Goal: Obtain resource: Download file/media

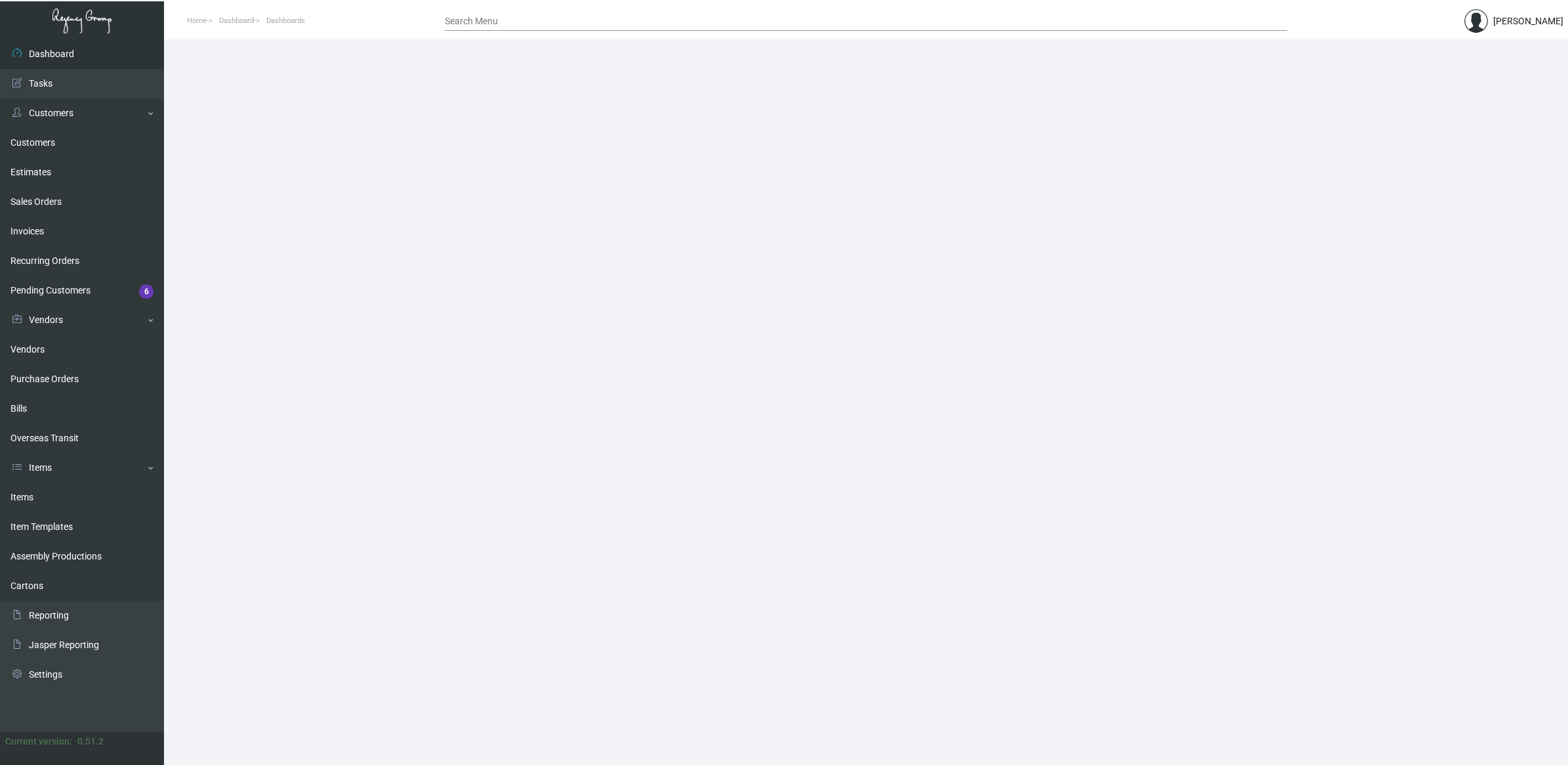
click at [600, 21] on input "Search Menu" at bounding box center [866, 22] width 842 height 11
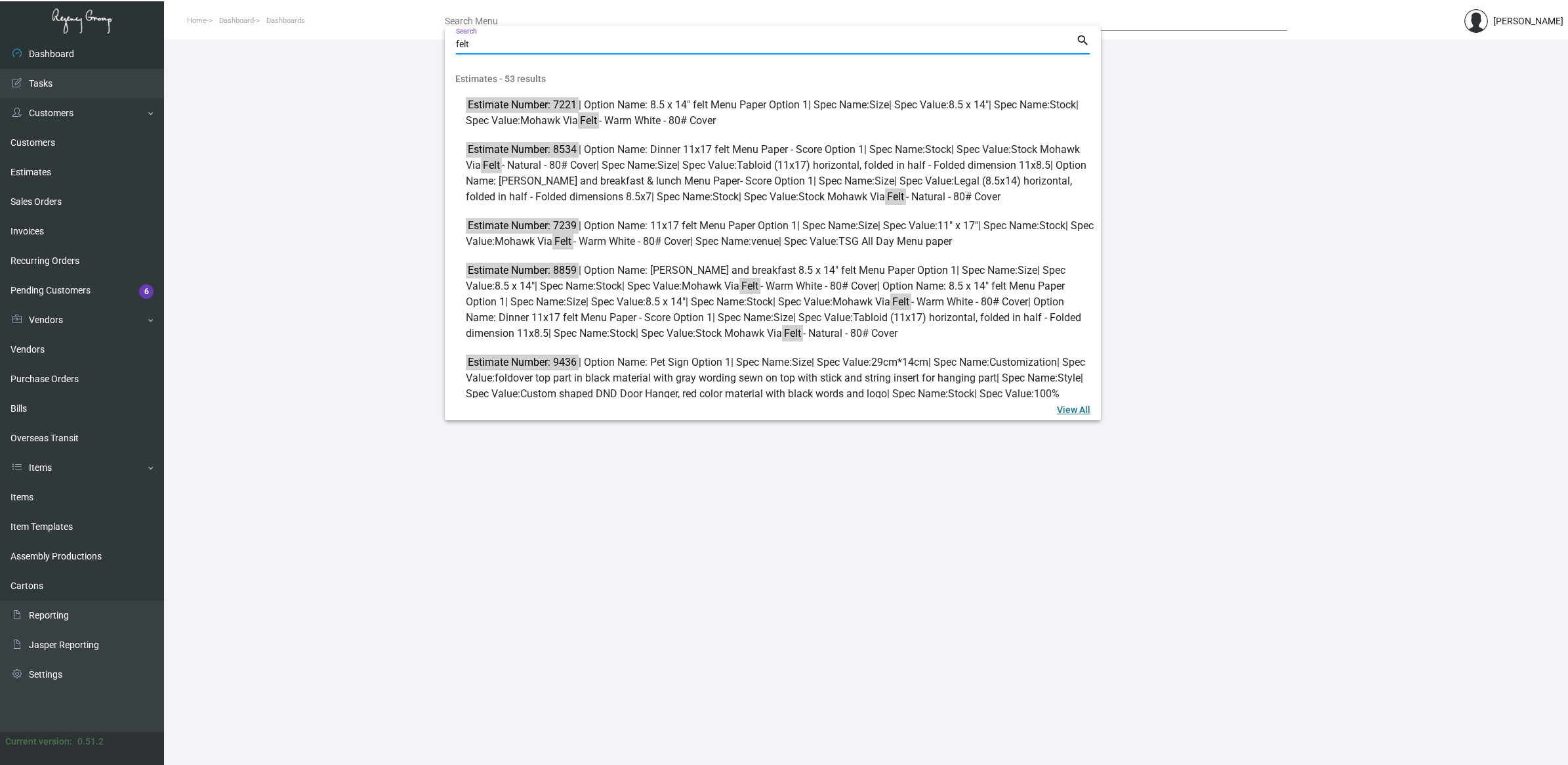
type input "felt"
click at [1094, 410] on link "View All" at bounding box center [1074, 409] width 54 height 23
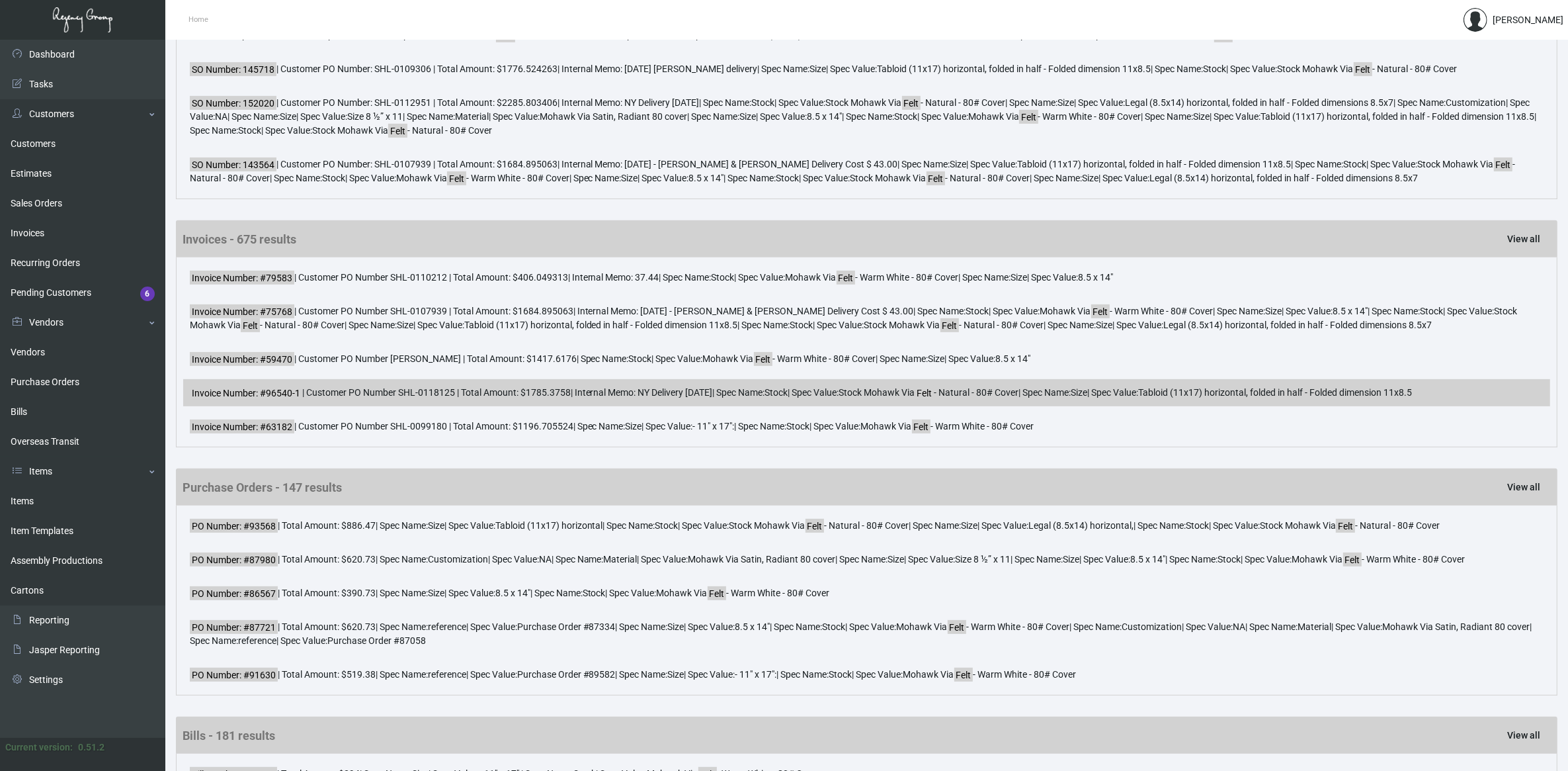
scroll to position [661, 0]
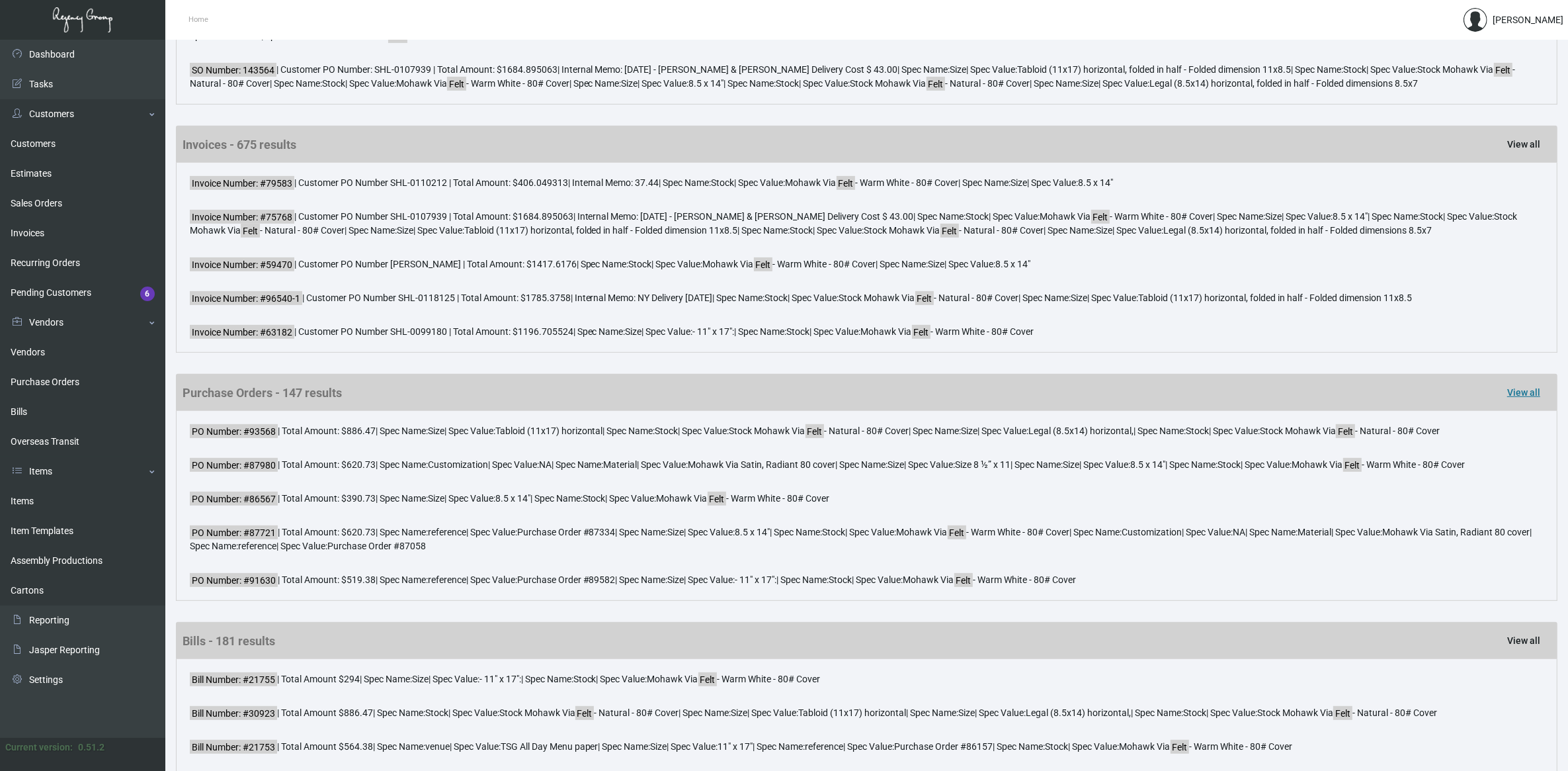
click at [1537, 398] on span "View all" at bounding box center [1523, 393] width 33 height 11
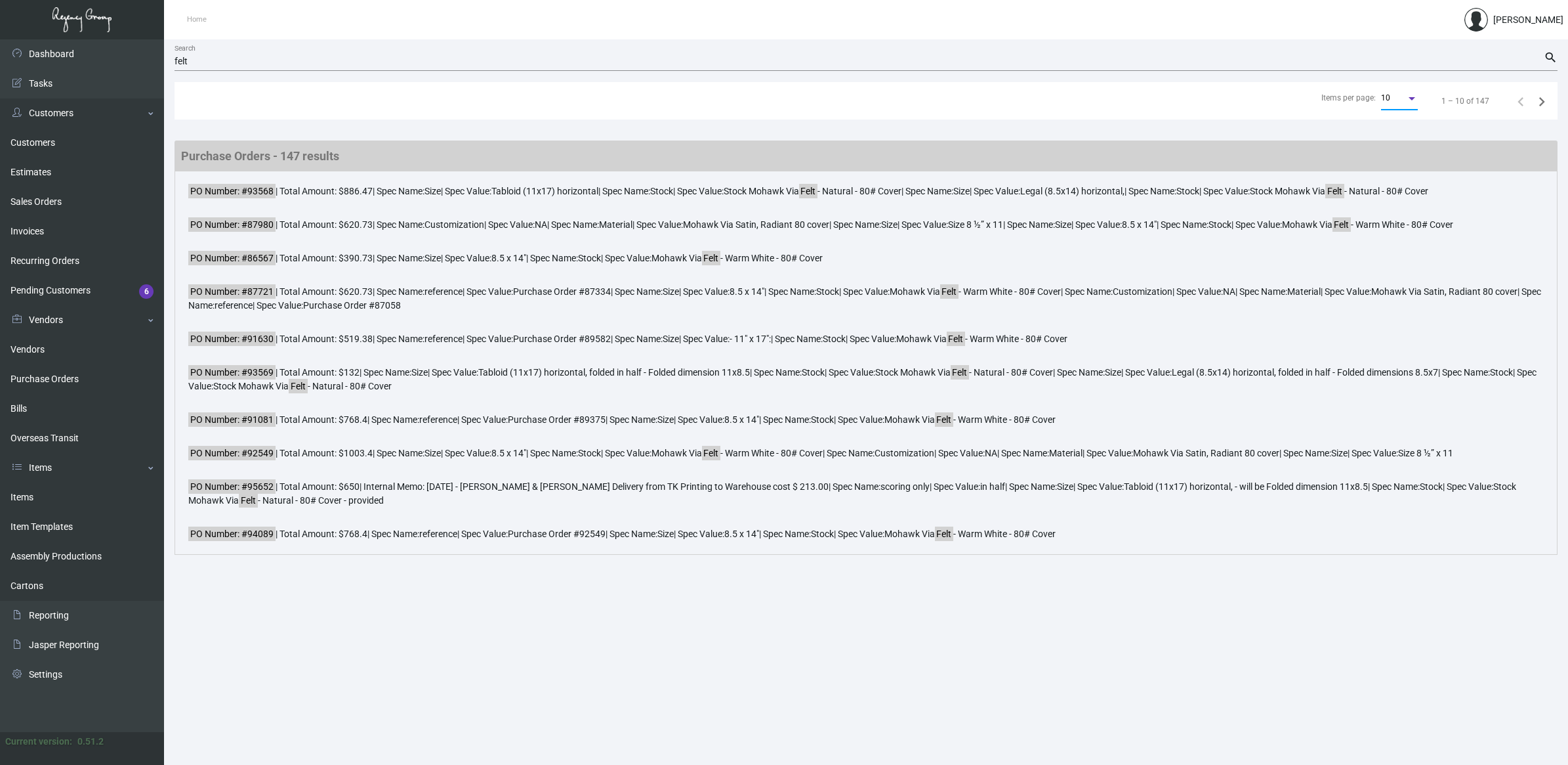
click at [1393, 97] on div "10" at bounding box center [1393, 99] width 25 height 9
click at [1397, 147] on span "50" at bounding box center [1400, 145] width 36 height 23
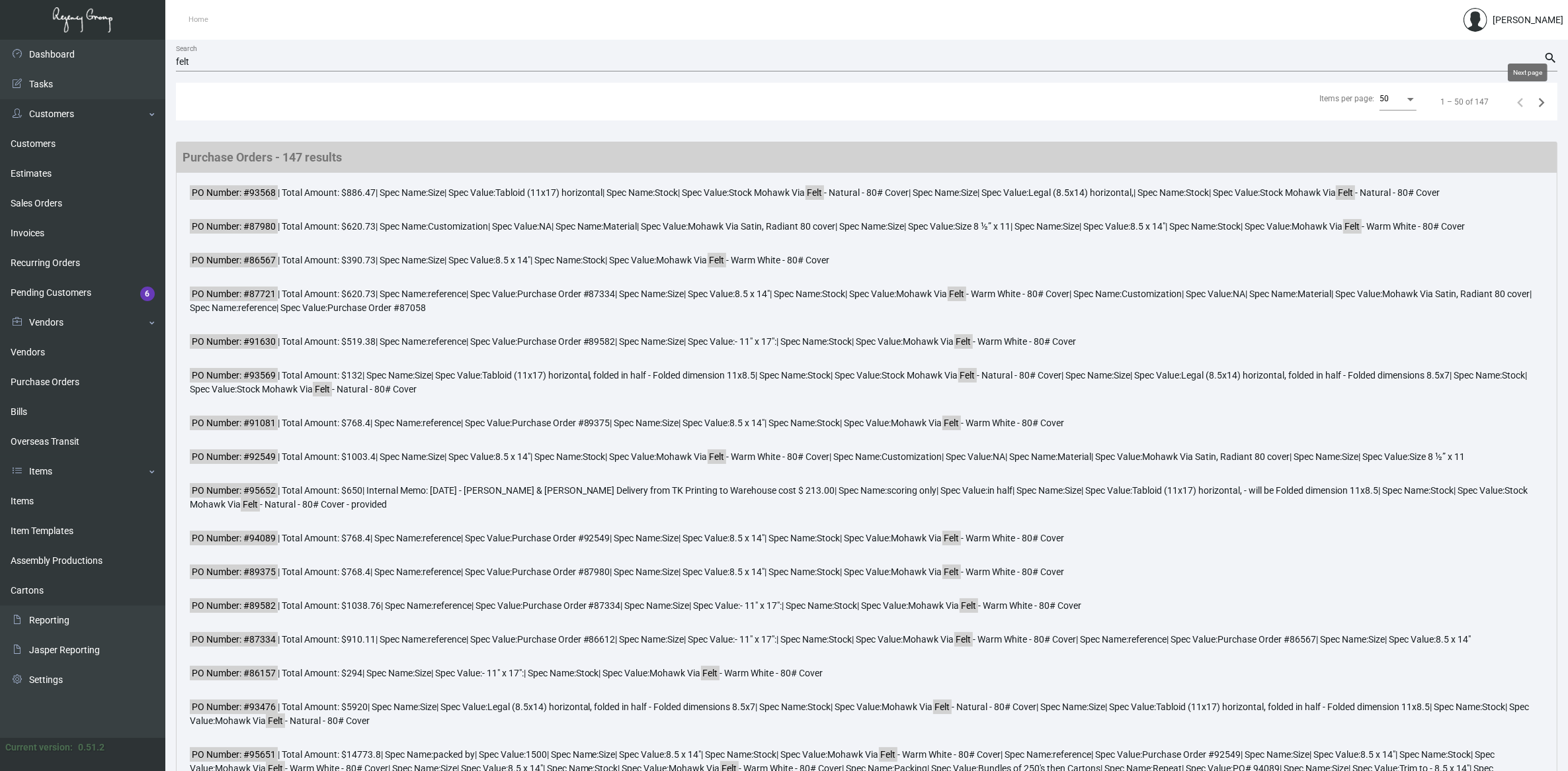
click at [1536, 97] on icon "Next page" at bounding box center [1542, 103] width 19 height 19
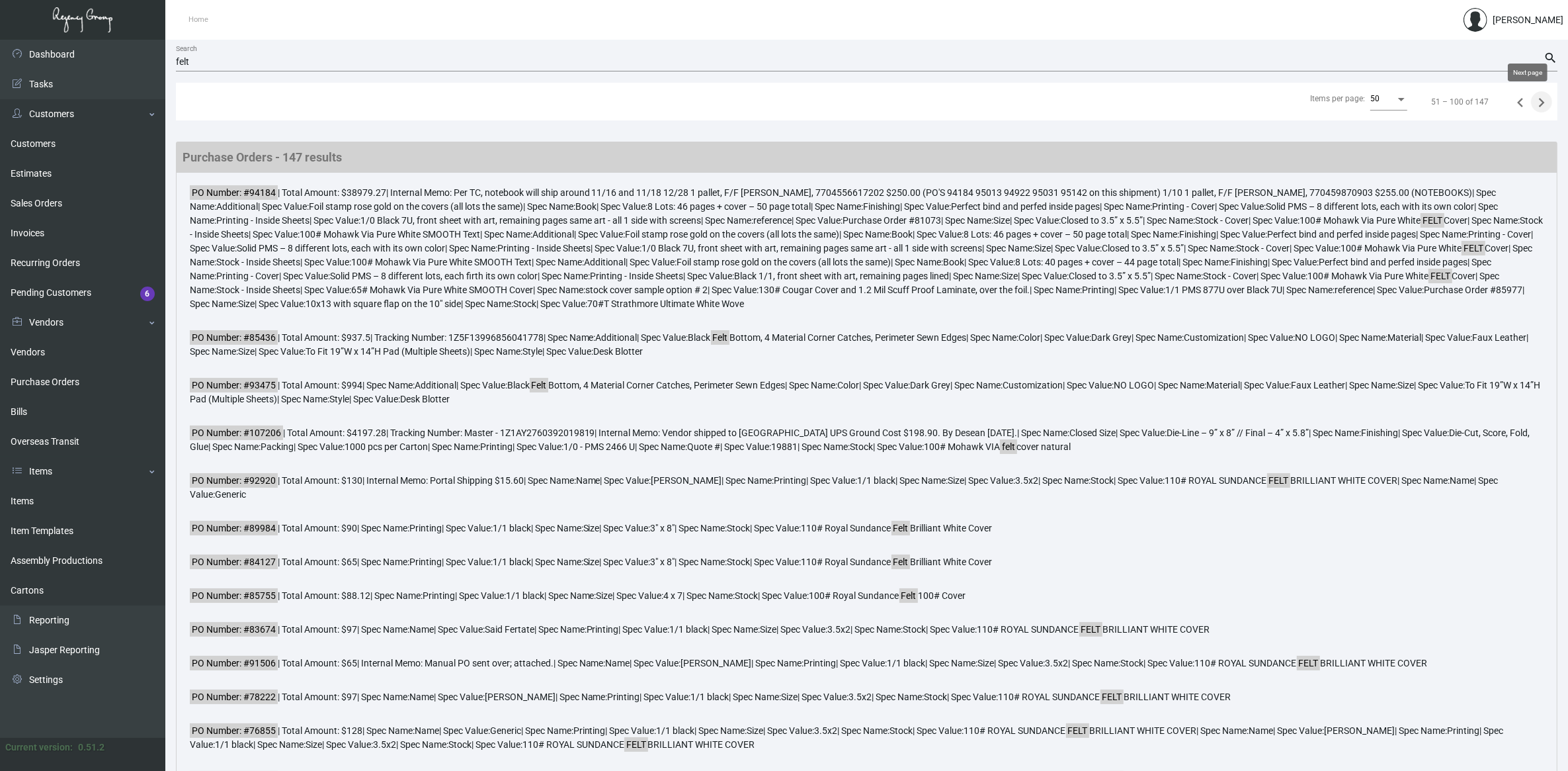
click at [1541, 105] on icon "Next page" at bounding box center [1542, 103] width 6 height 9
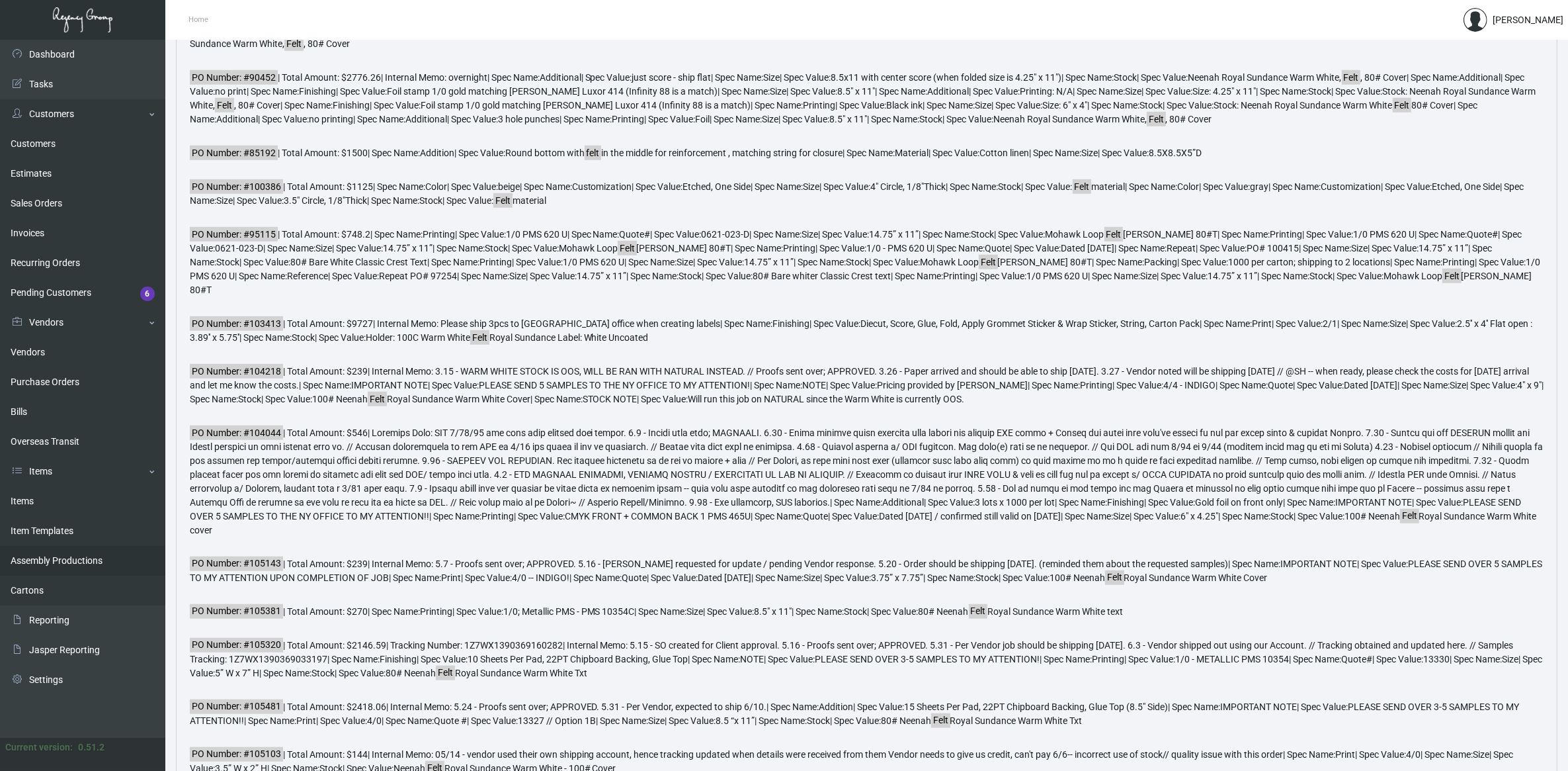
scroll to position [1749, 0]
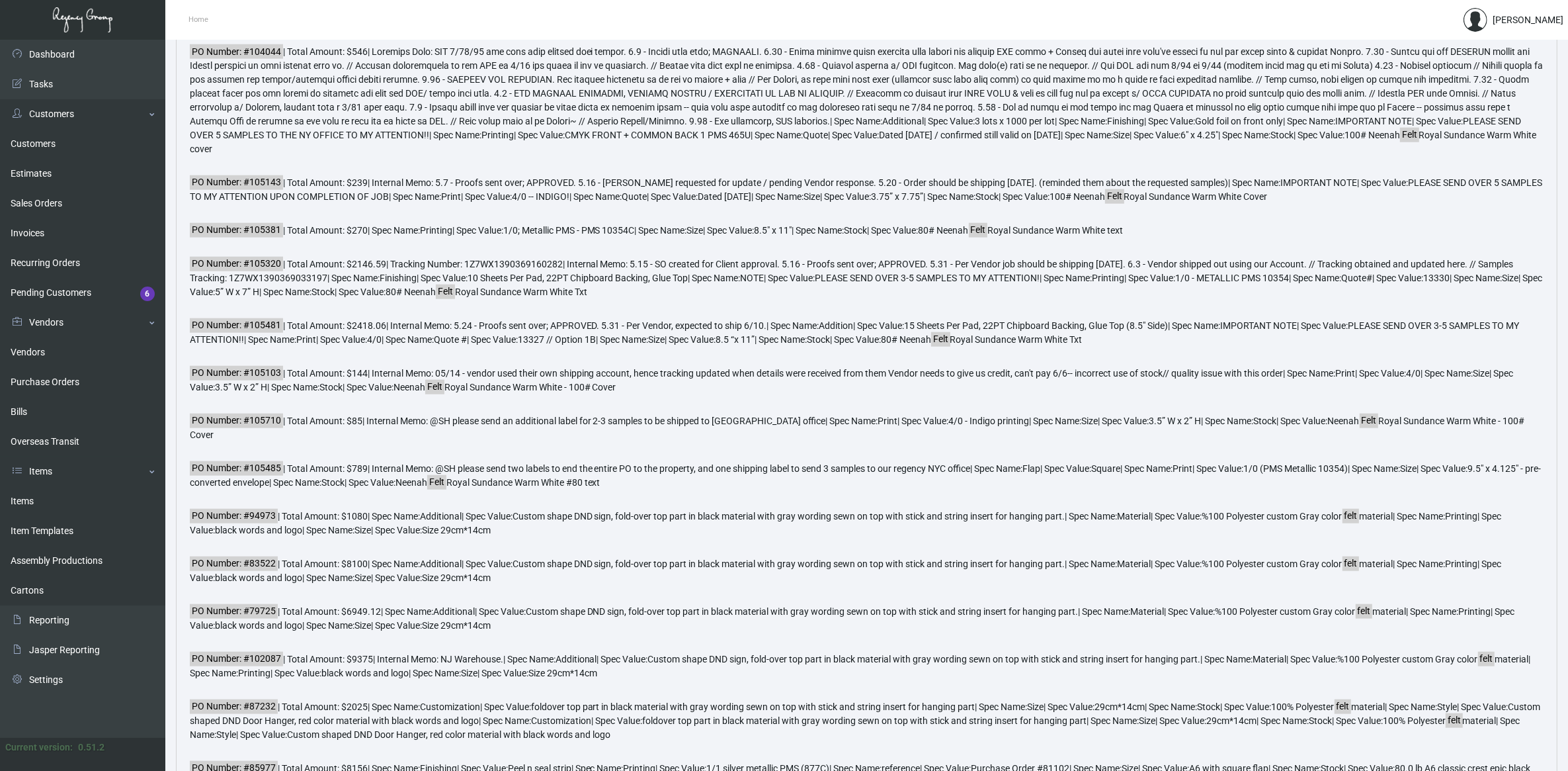
drag, startPoint x: 65, startPoint y: 503, endPoint x: 352, endPoint y: 470, distance: 288.9
click at [65, 503] on link "Items" at bounding box center [82, 501] width 165 height 30
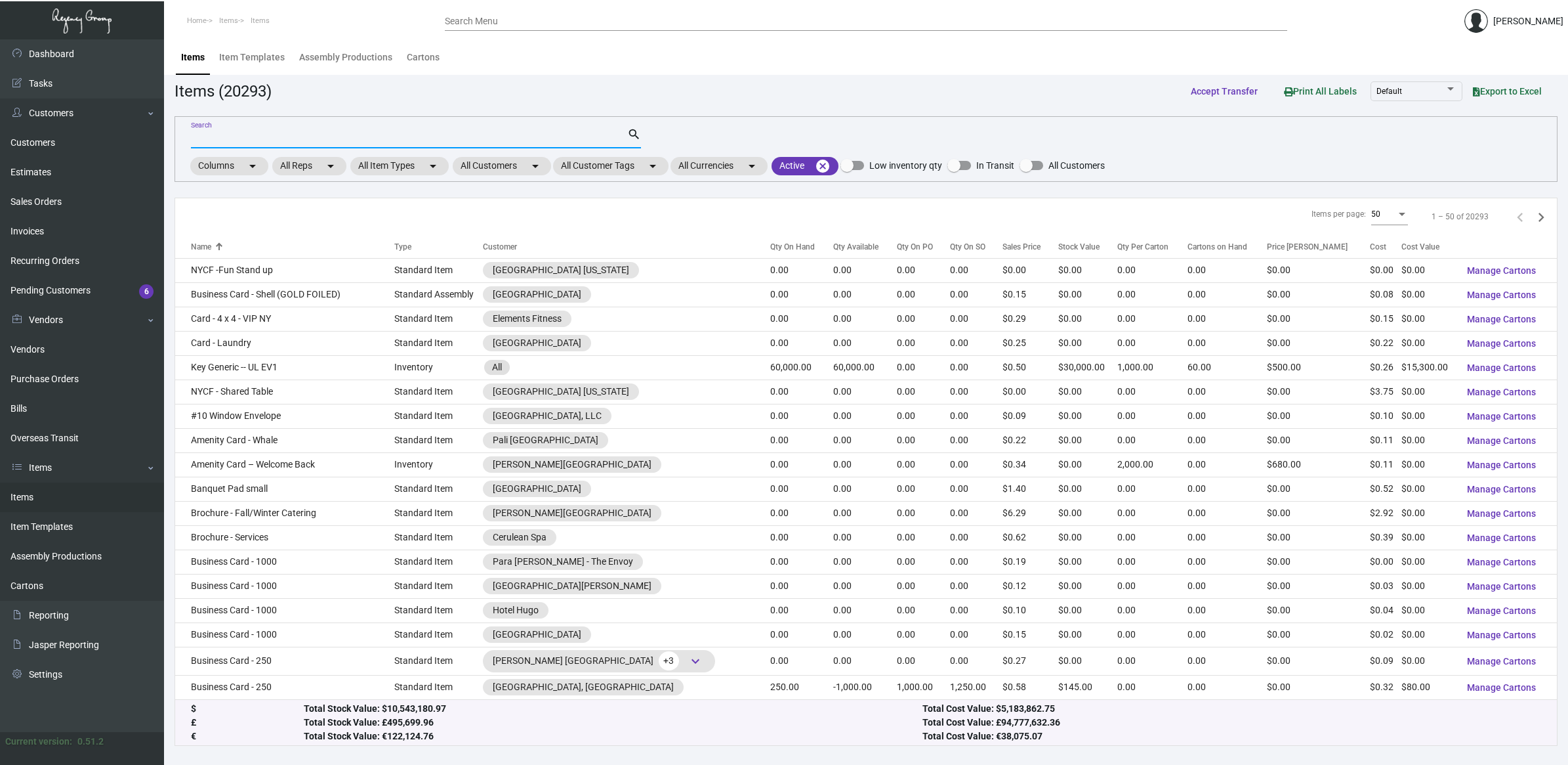
click at [284, 142] on input "Search" at bounding box center [409, 139] width 436 height 11
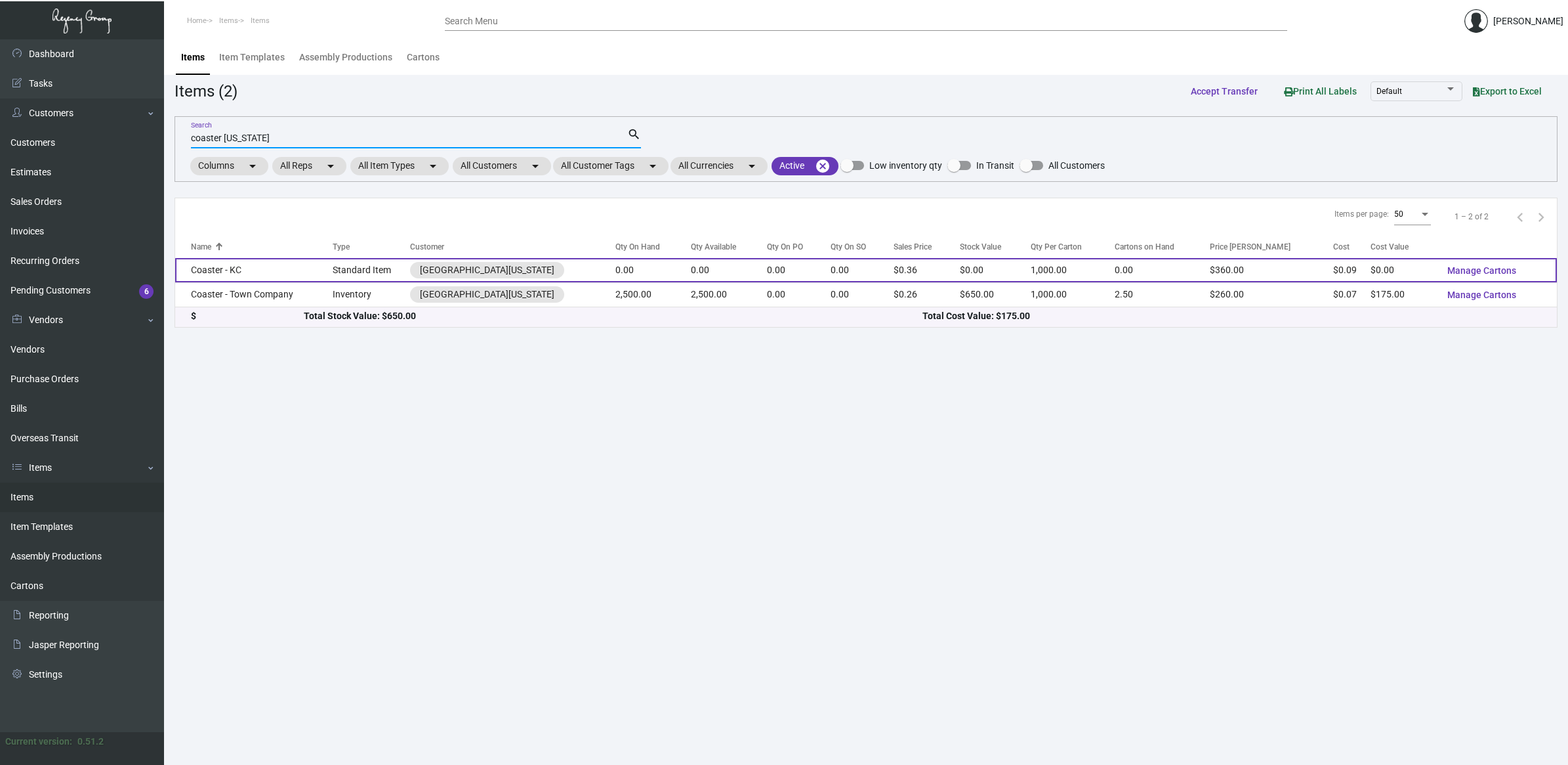
type input "coaster [US_STATE]"
click at [316, 273] on td "Coaster - KC" at bounding box center [254, 269] width 158 height 24
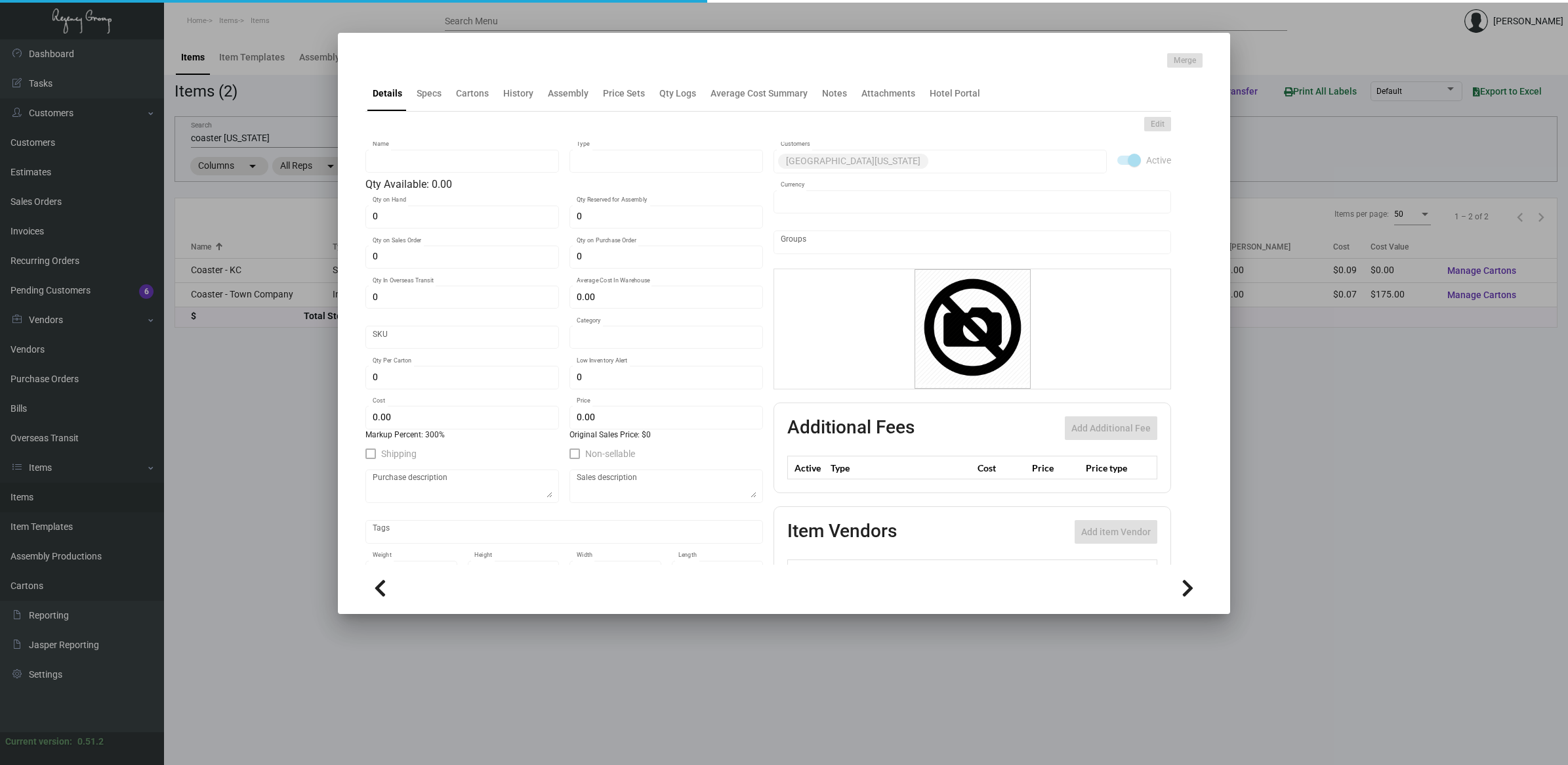
type input "Coaster - KC"
type input "Standard Item"
type input "$ 0.08429"
type input "Standard"
type input "1,000"
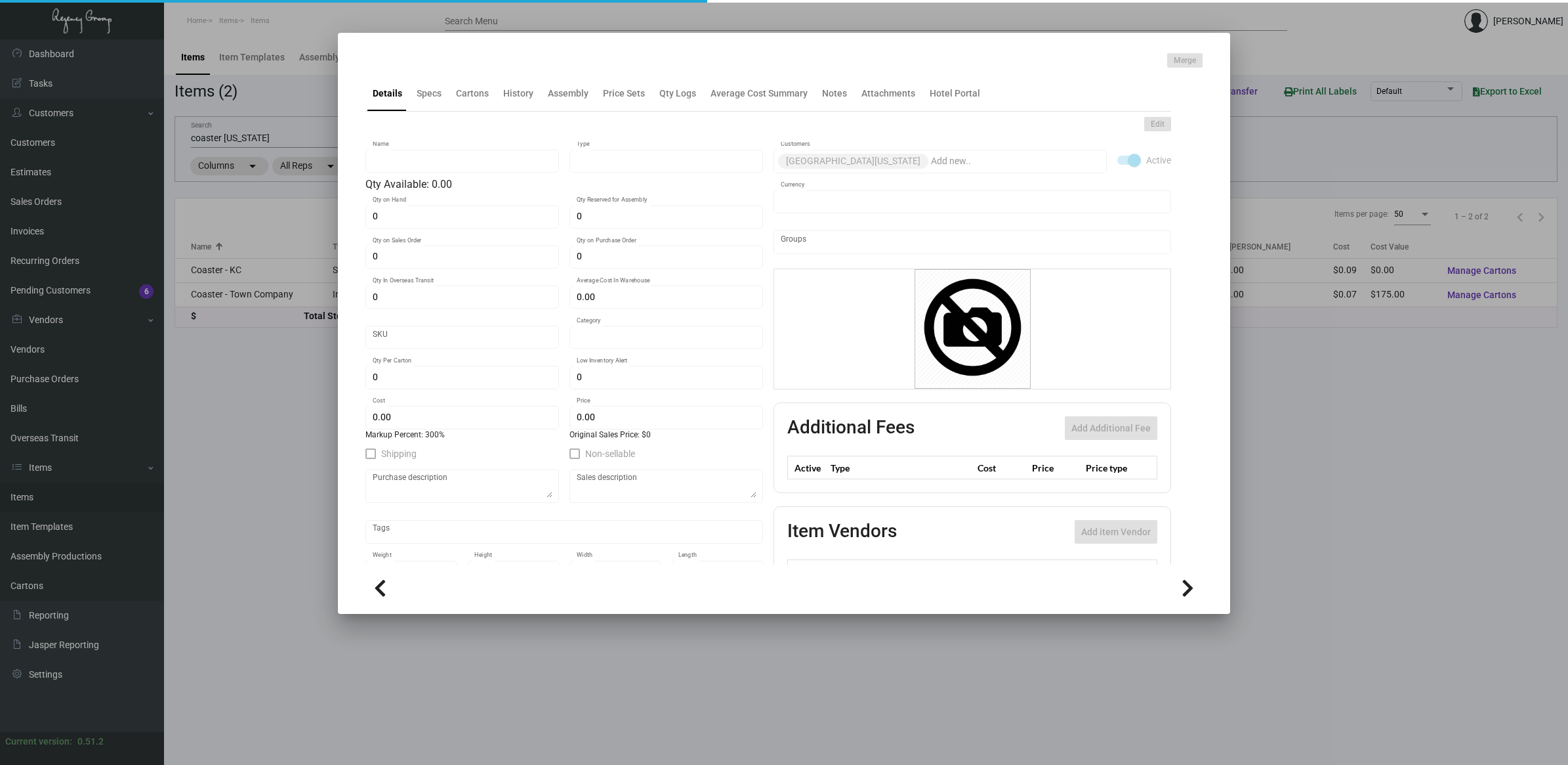
type input "$ 0.09"
type input "$ 0.36"
checkbox input "true"
type input "United States Dollar $"
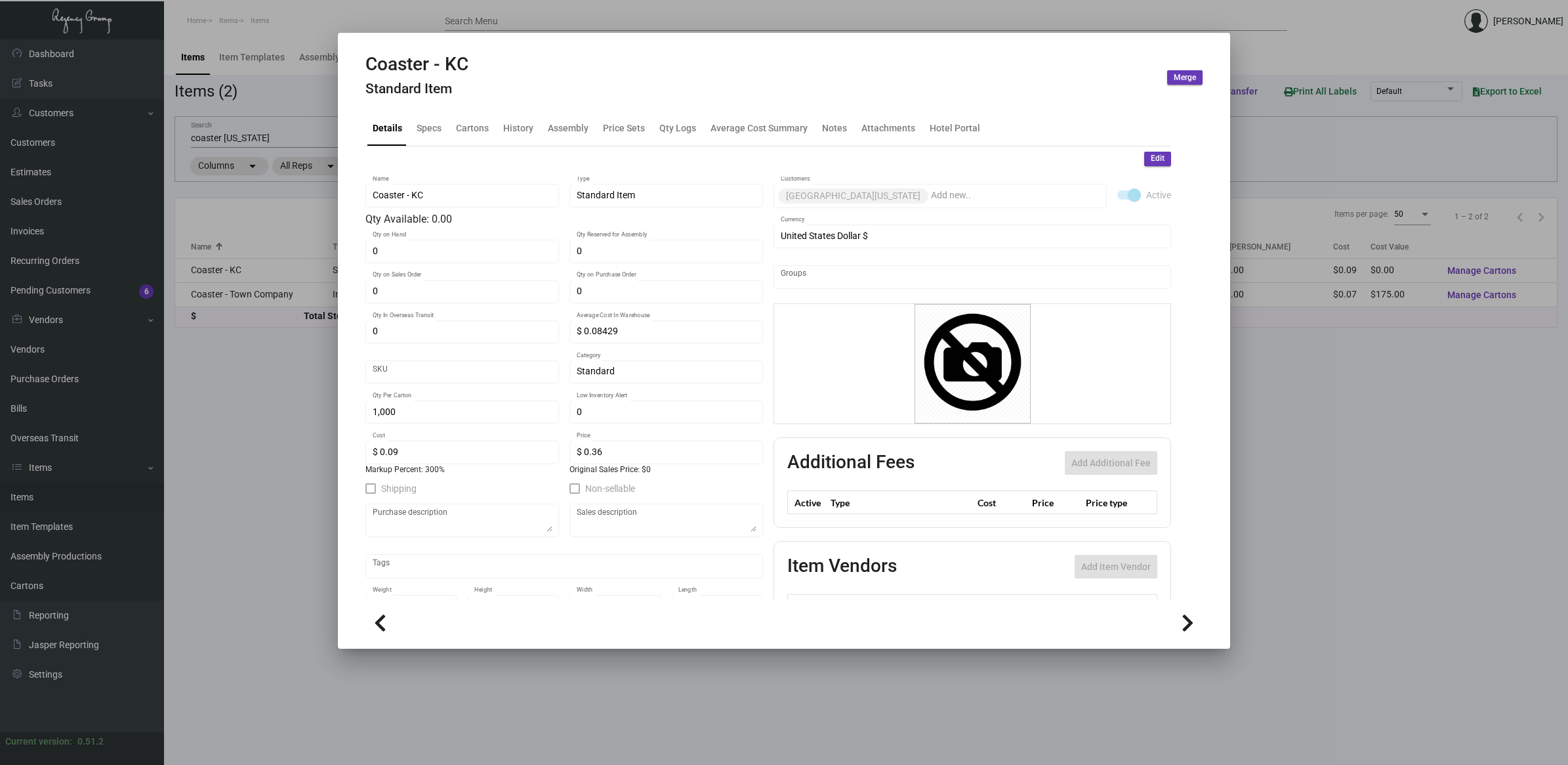
click at [435, 102] on div "Coaster - KC Standard Item" at bounding box center [417, 77] width 103 height 49
click at [425, 122] on div "Specs" at bounding box center [429, 128] width 25 height 14
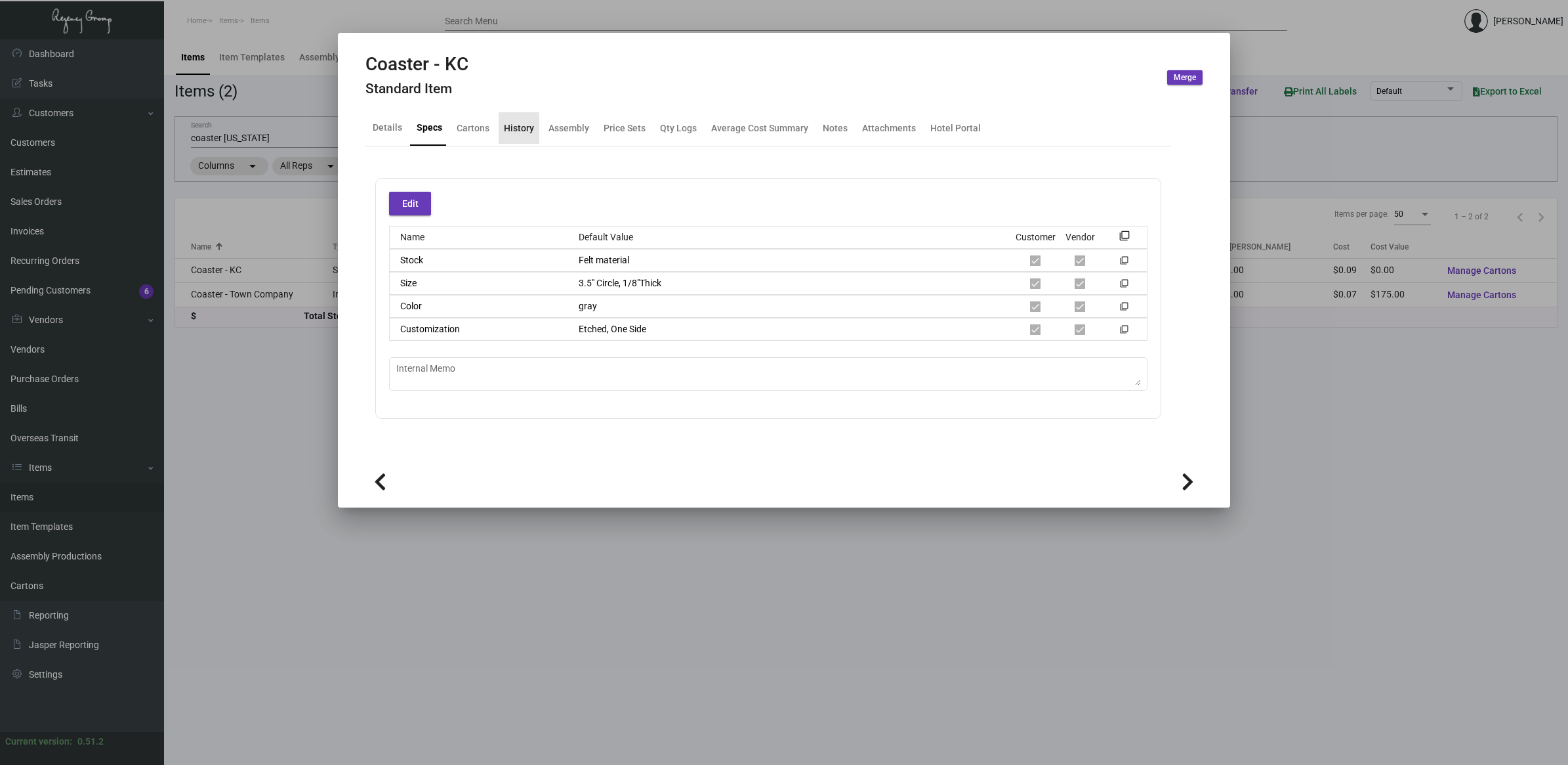
click at [536, 132] on div "History" at bounding box center [519, 128] width 40 height 32
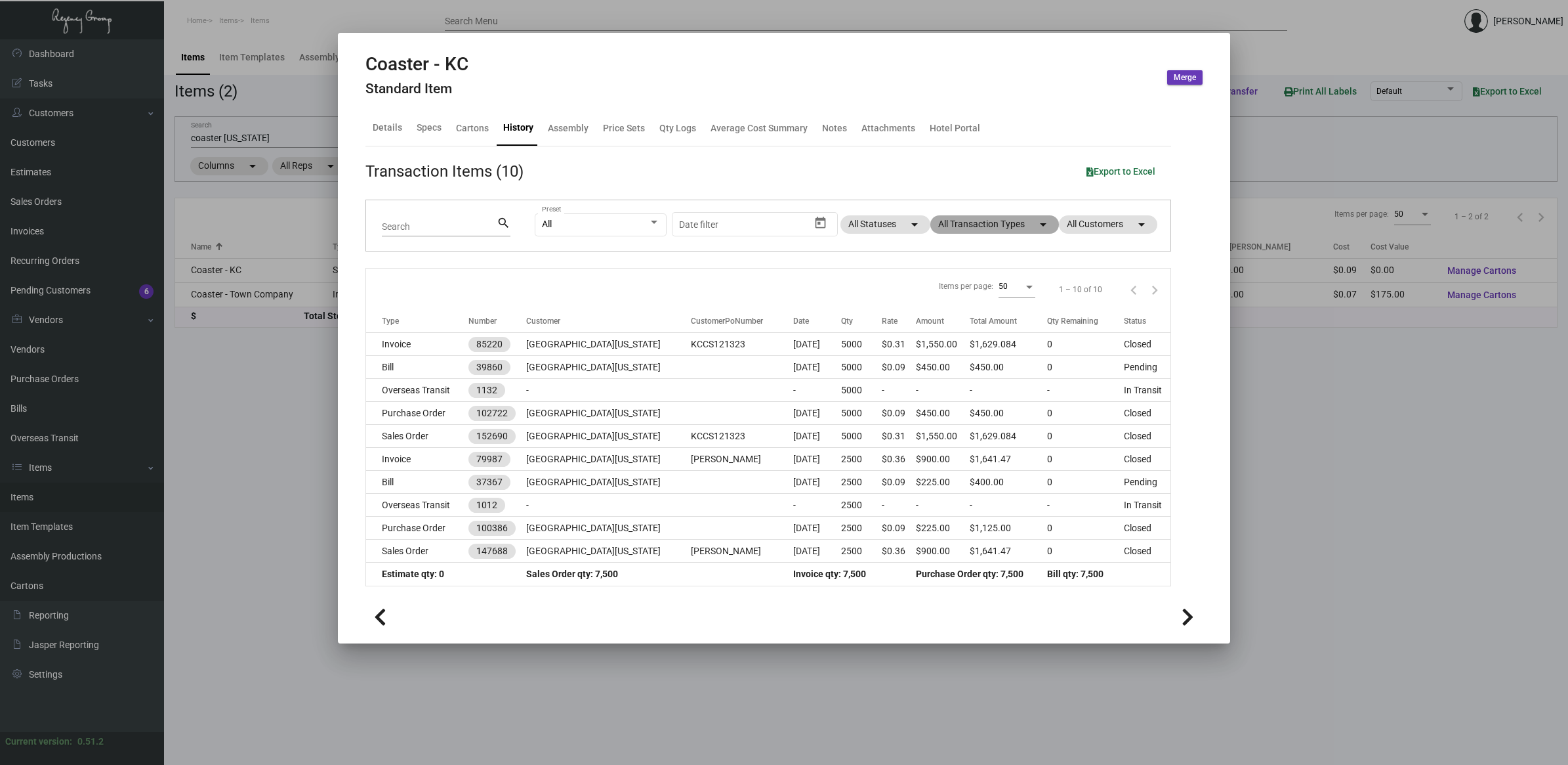
click at [981, 227] on mat-chip "All Transaction Types arrow_drop_down" at bounding box center [995, 224] width 129 height 19
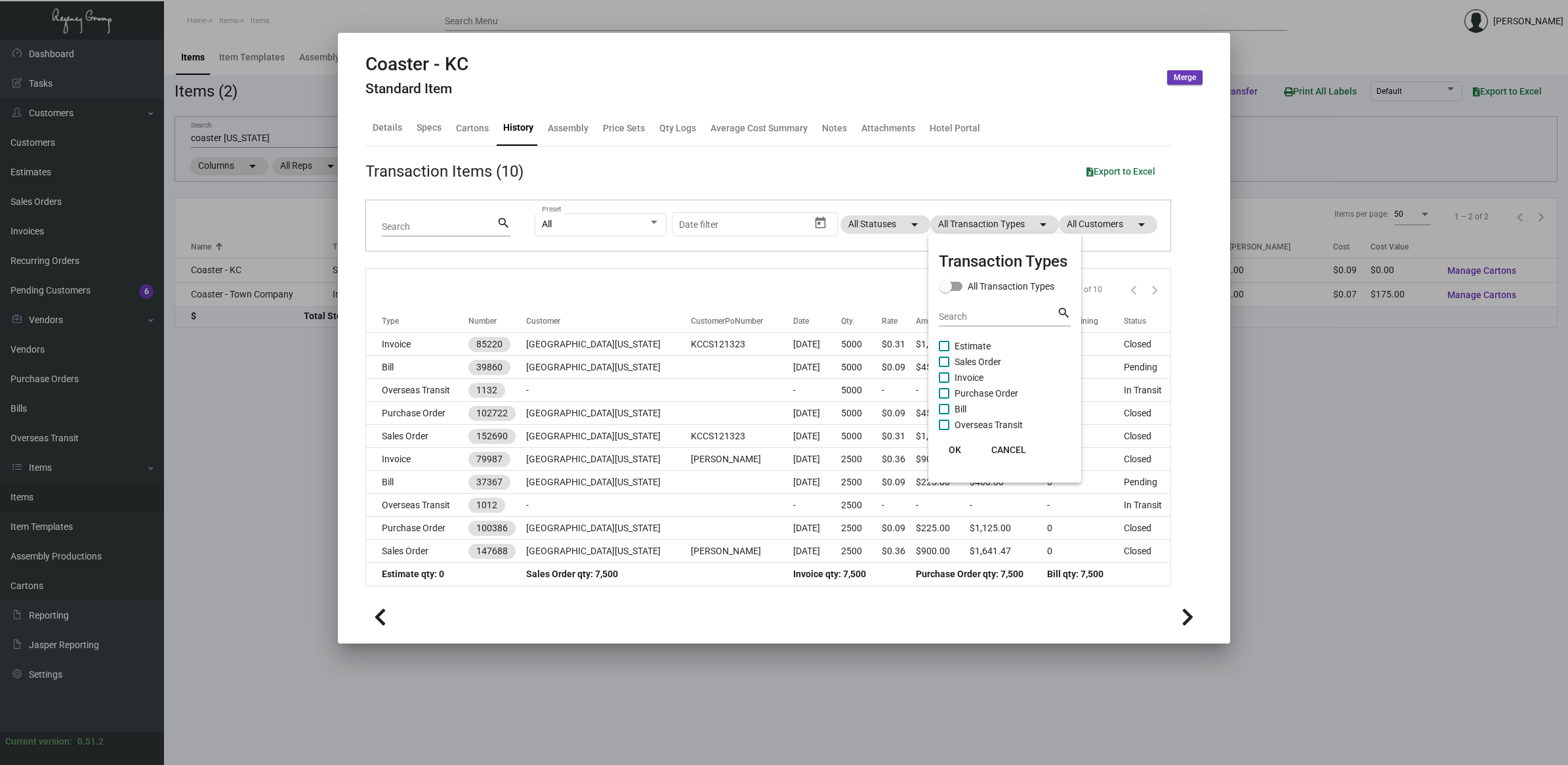
click at [977, 388] on span "Purchase Order" at bounding box center [987, 393] width 64 height 16
click at [944, 398] on input "Purchase Order" at bounding box center [944, 398] width 1 height 1
checkbox input "true"
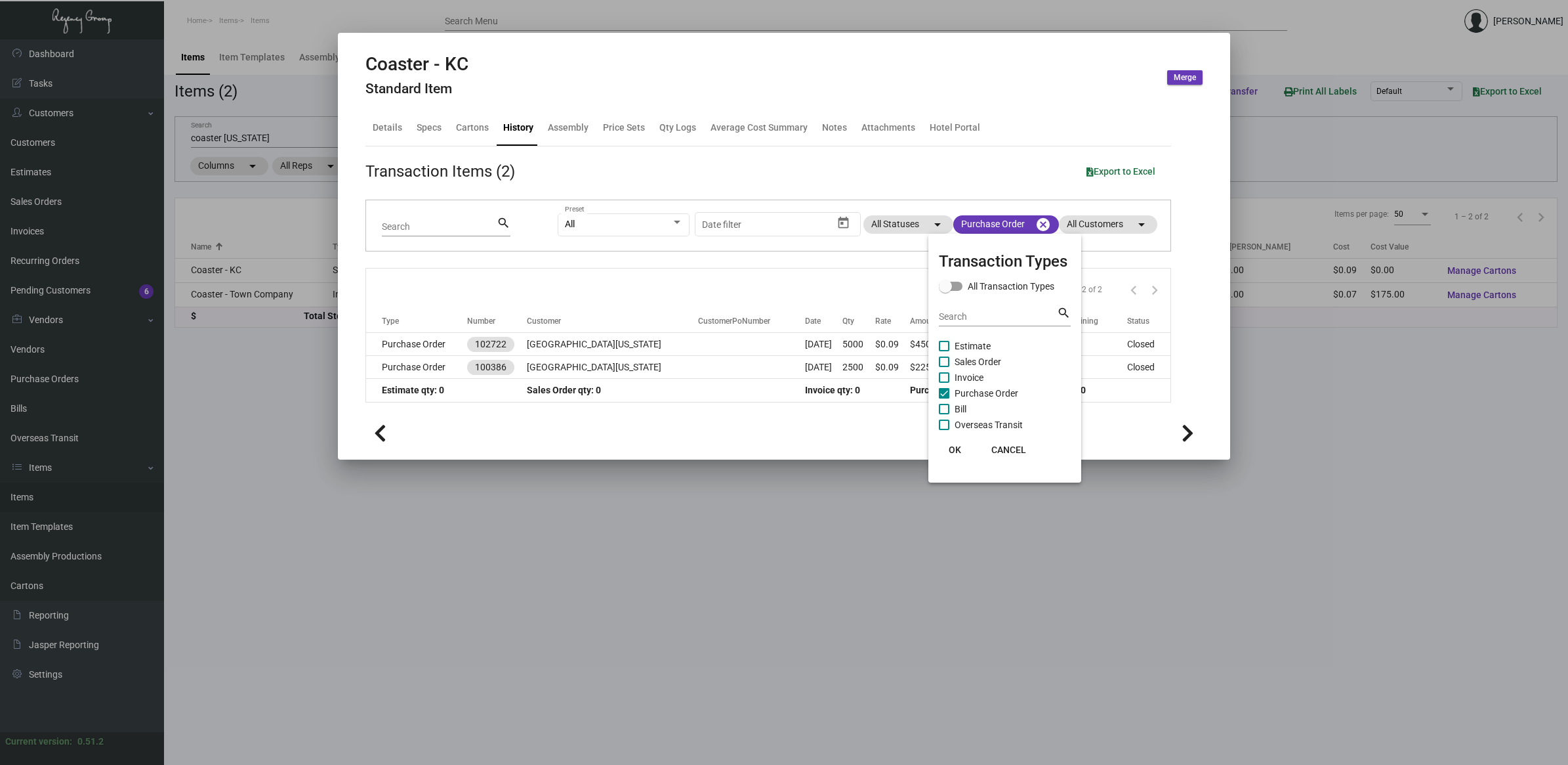
click at [605, 343] on div at bounding box center [784, 382] width 1568 height 765
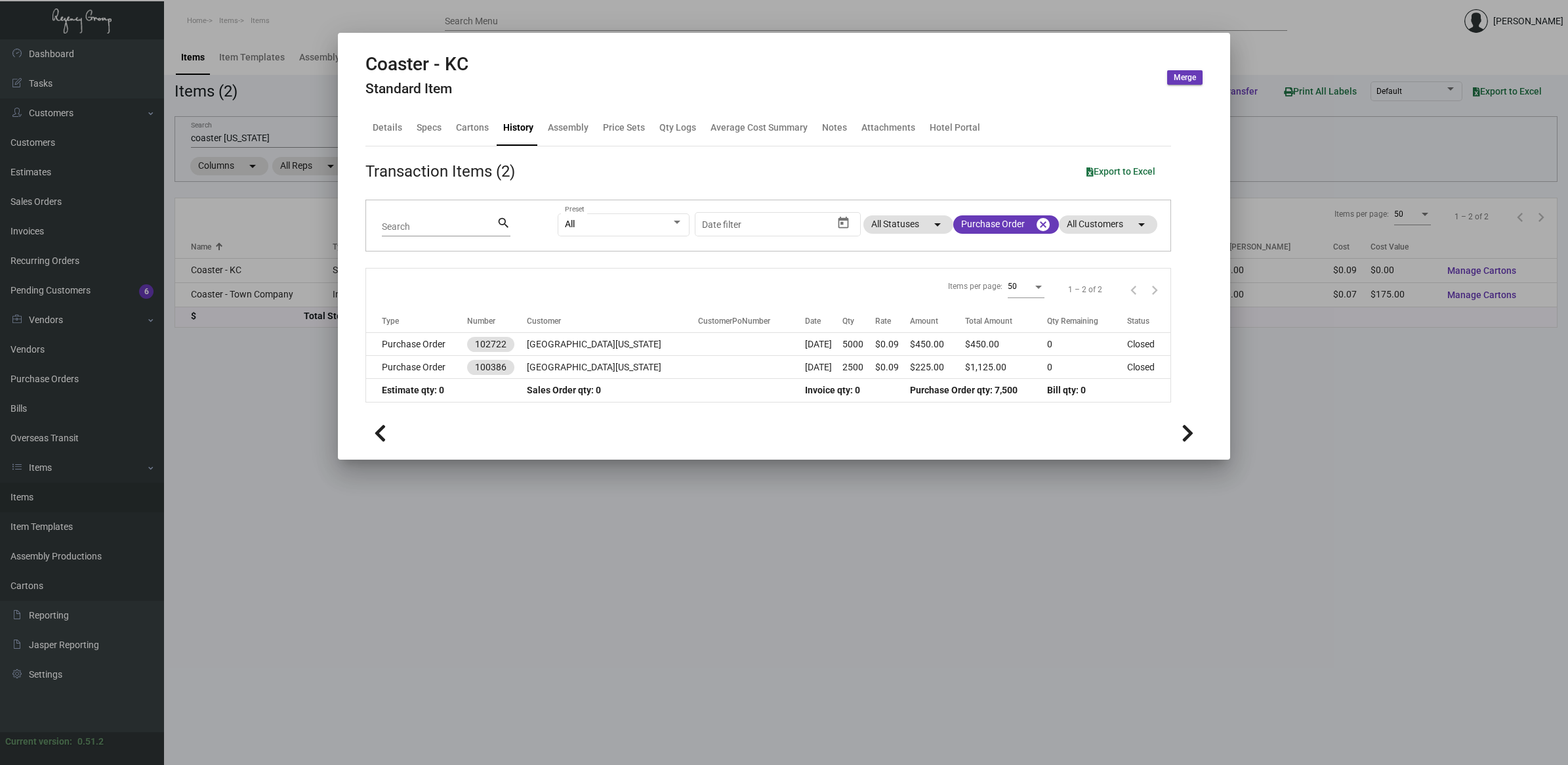
click at [605, 343] on td "[GEOGRAPHIC_DATA][US_STATE]" at bounding box center [612, 345] width 172 height 23
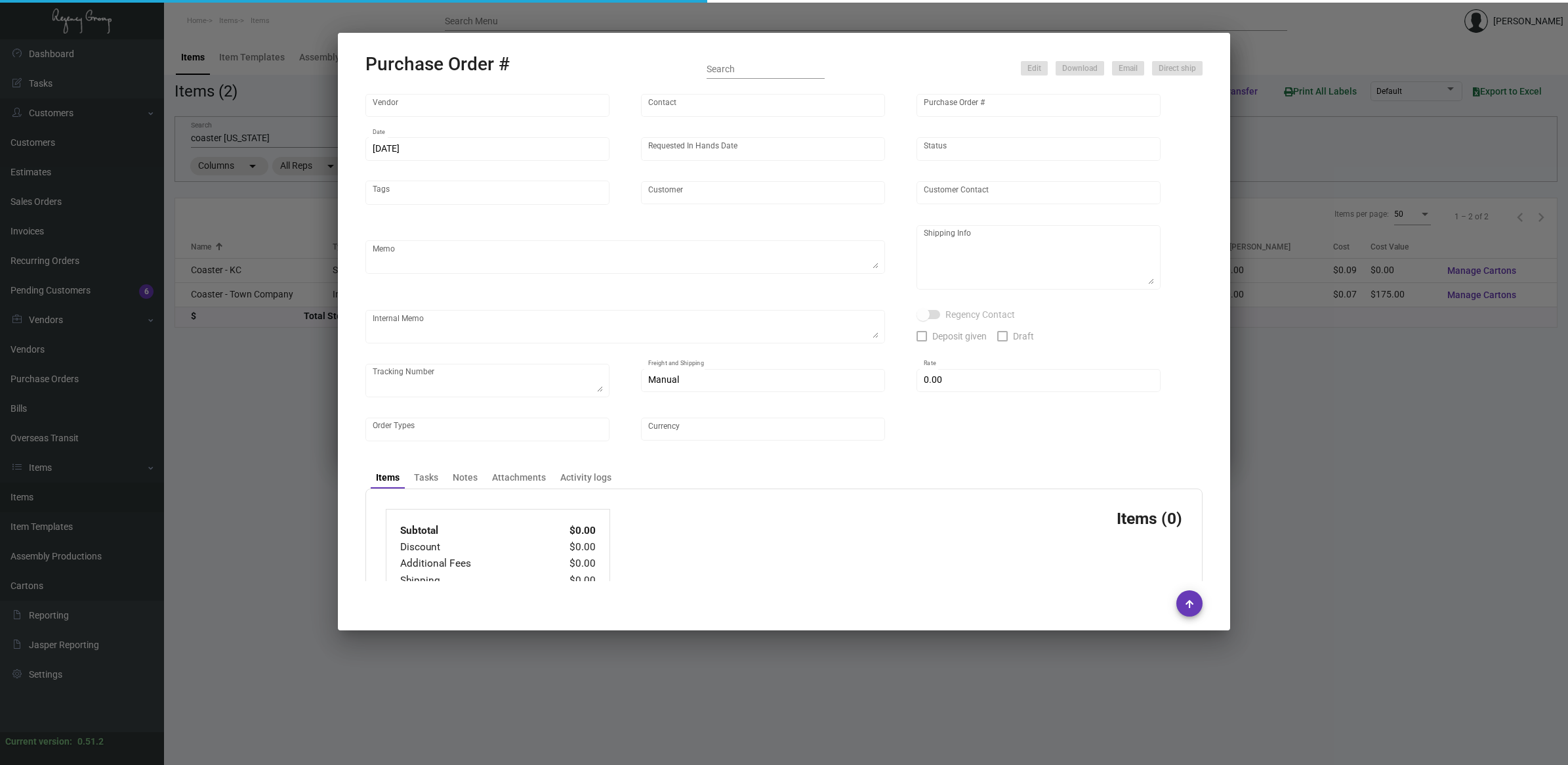
type input "Hangzhou Nuoyi Daily Necessities Co.,Ltd"
type input "[PERSON_NAME]"
type input "102722"
type input "[DATE]"
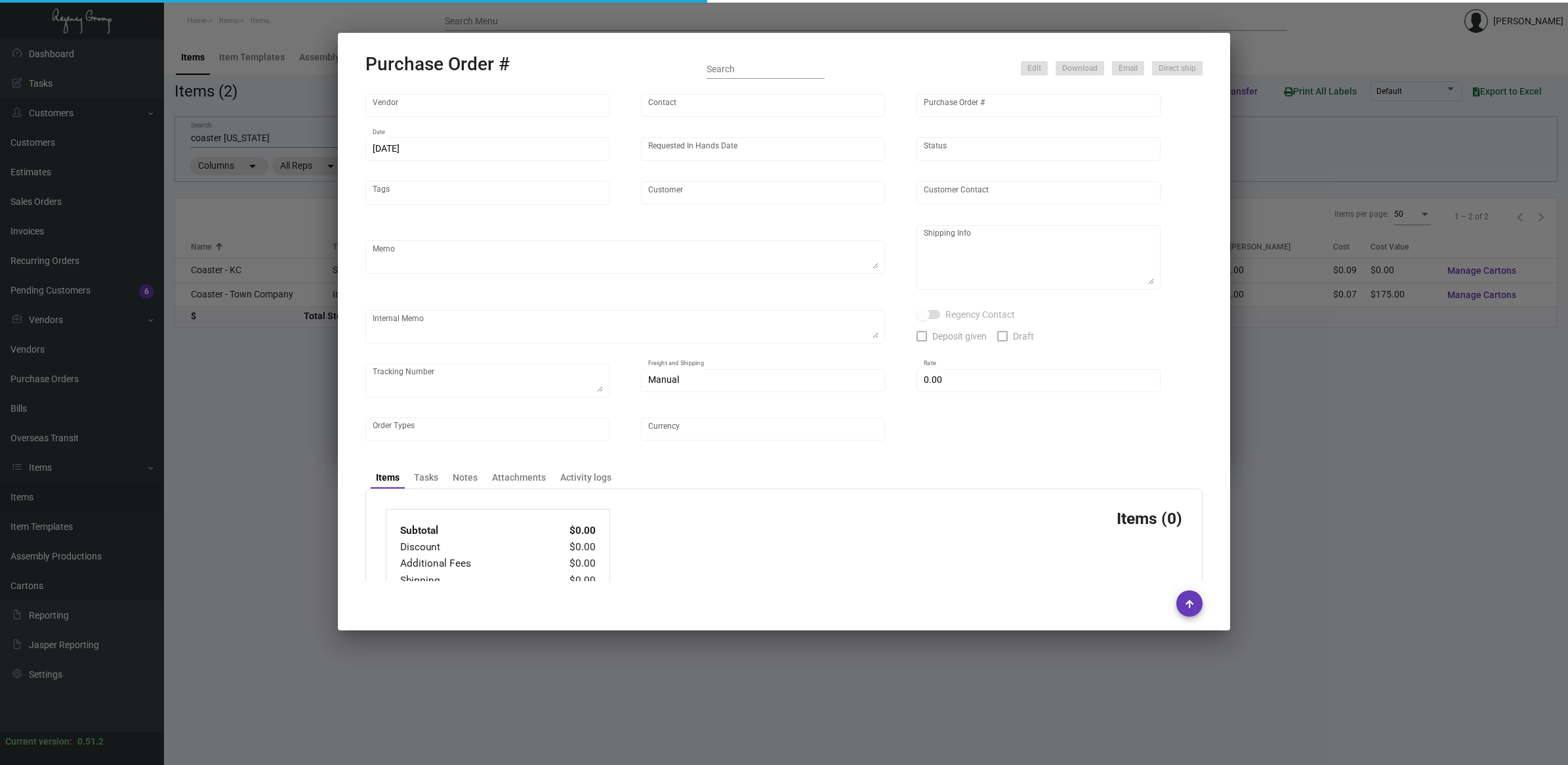
type input "[GEOGRAPHIC_DATA][US_STATE]"
type textarea "Air to NJ warehouse"
type textarea "Regency Group NJ - [PERSON_NAME] [STREET_ADDRESS]"
checkbox input "true"
type input "$ 0.00"
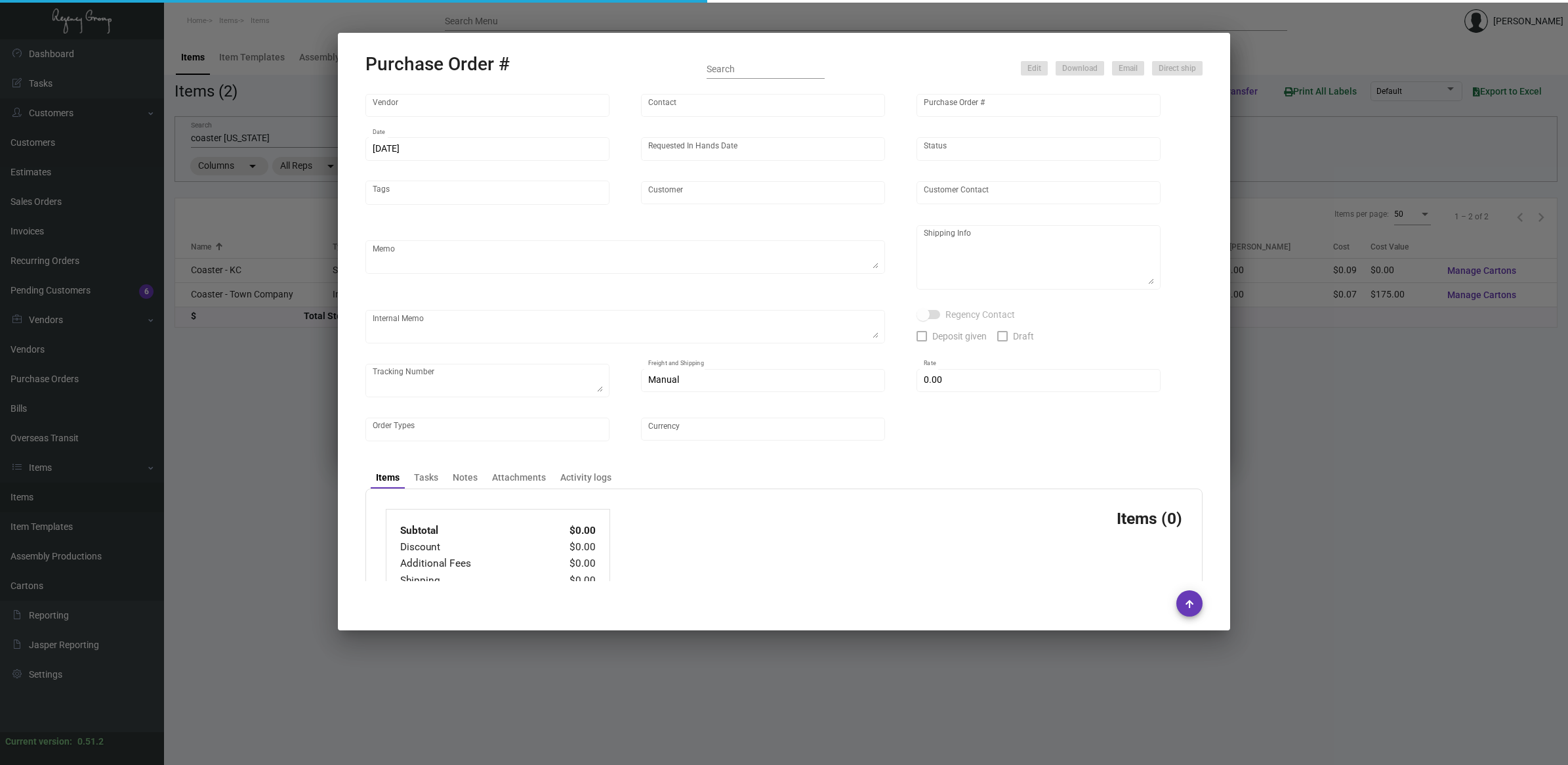
type input "United States Dollar $"
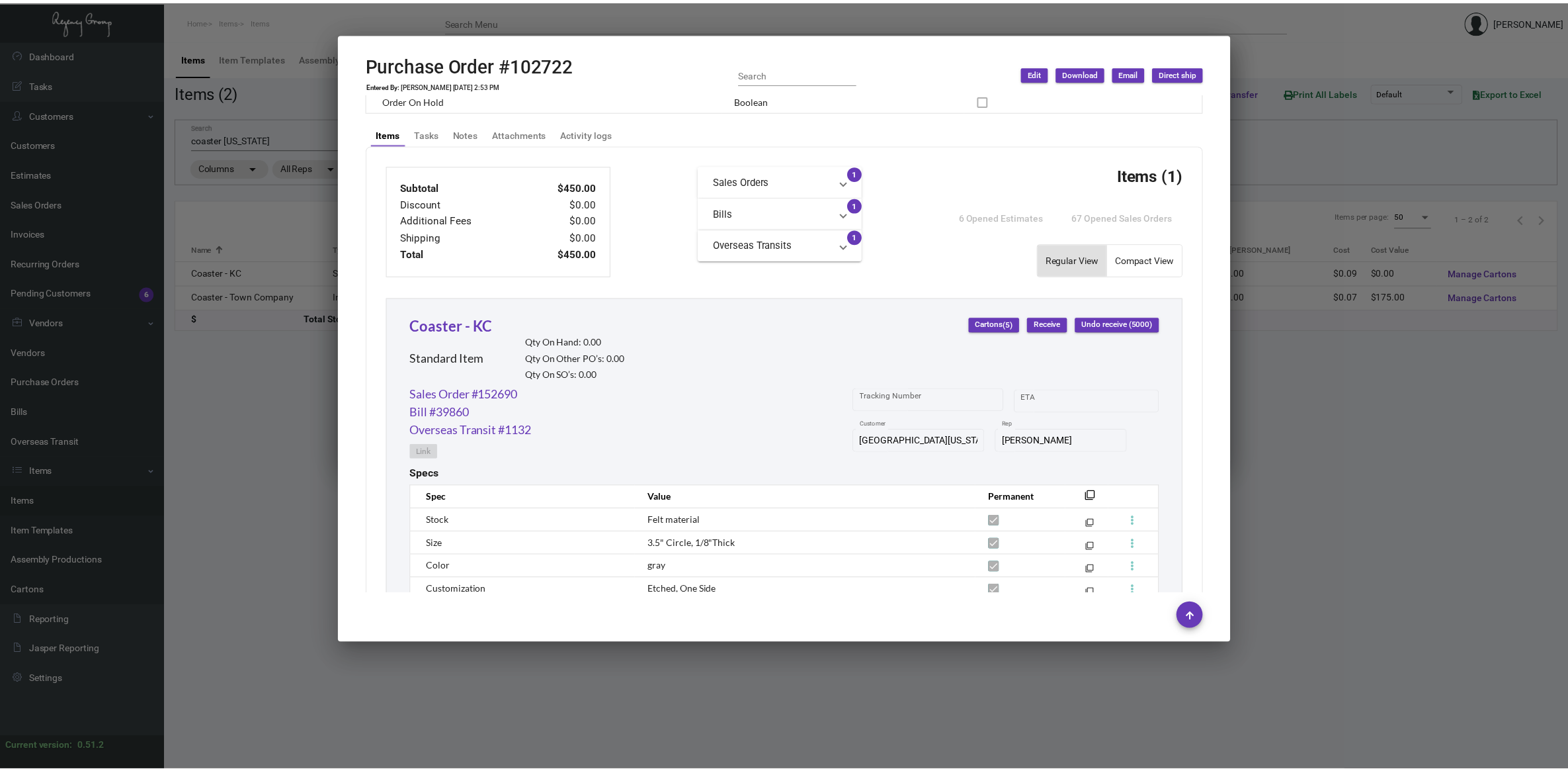
scroll to position [540, 0]
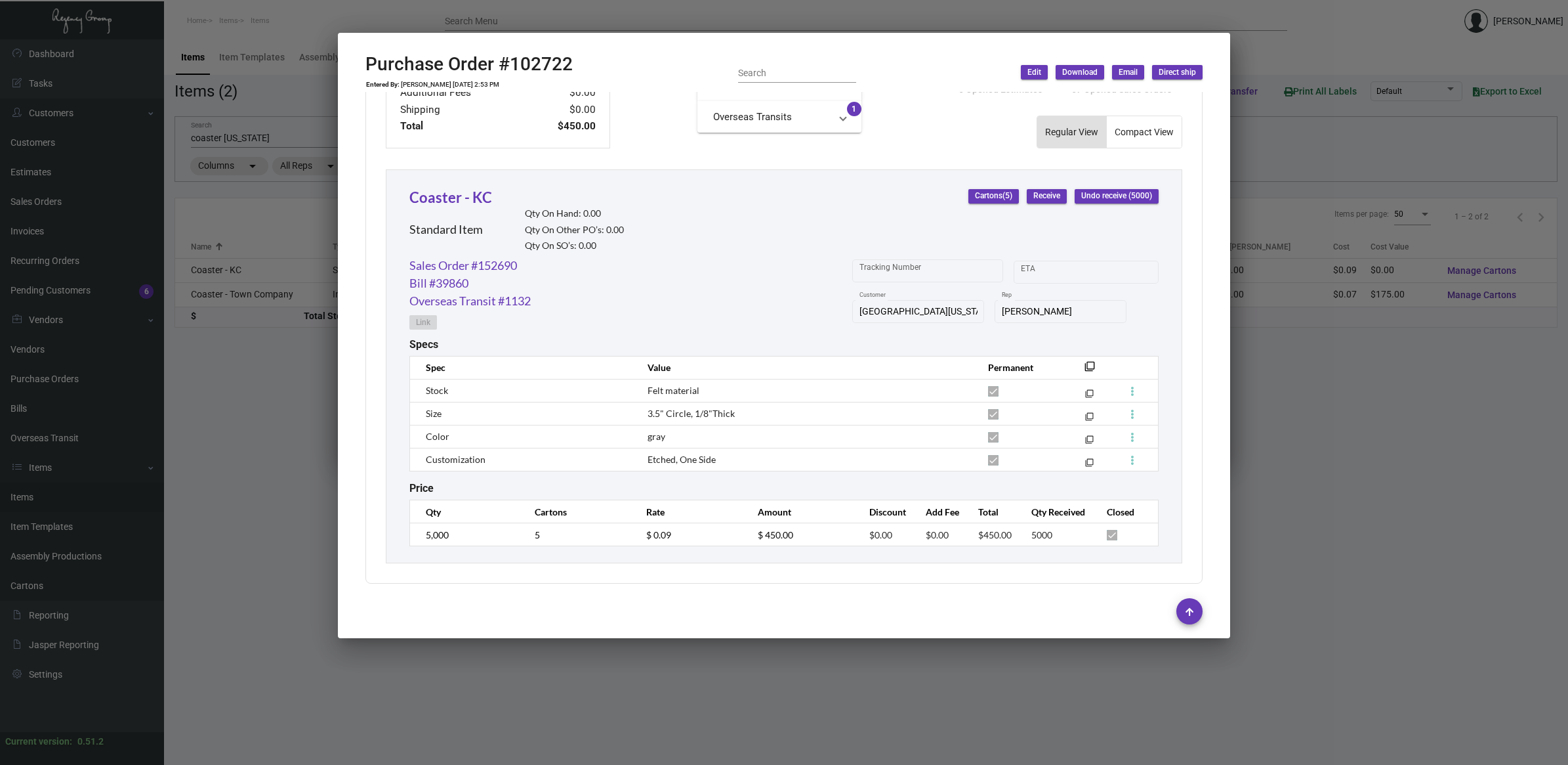
drag, startPoint x: 1498, startPoint y: 588, endPoint x: 1428, endPoint y: 603, distance: 71.6
click at [1498, 586] on div at bounding box center [784, 382] width 1568 height 765
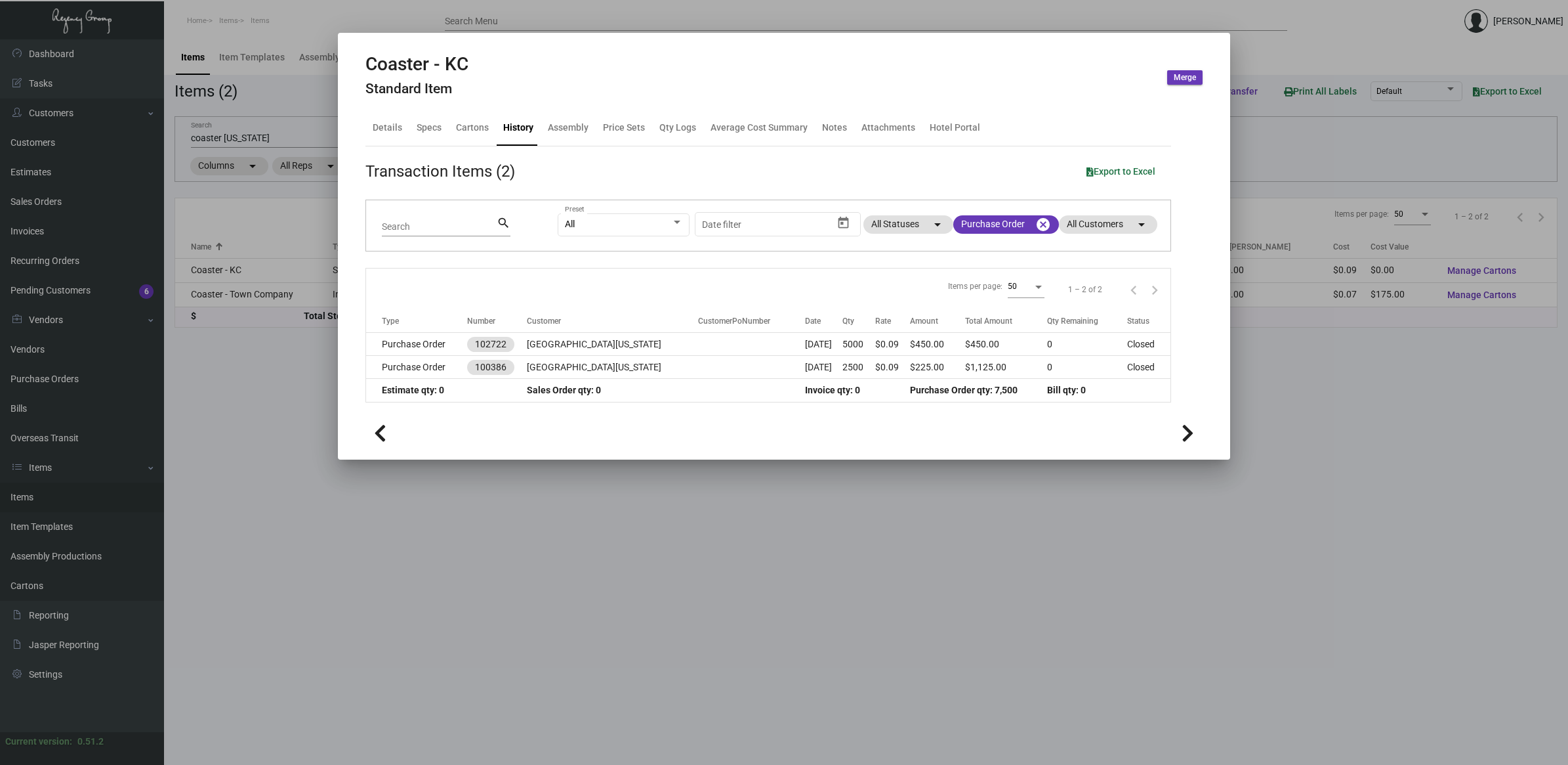
drag, startPoint x: 1480, startPoint y: 566, endPoint x: 1326, endPoint y: 509, distance: 164.2
click at [1474, 566] on div at bounding box center [784, 382] width 1568 height 765
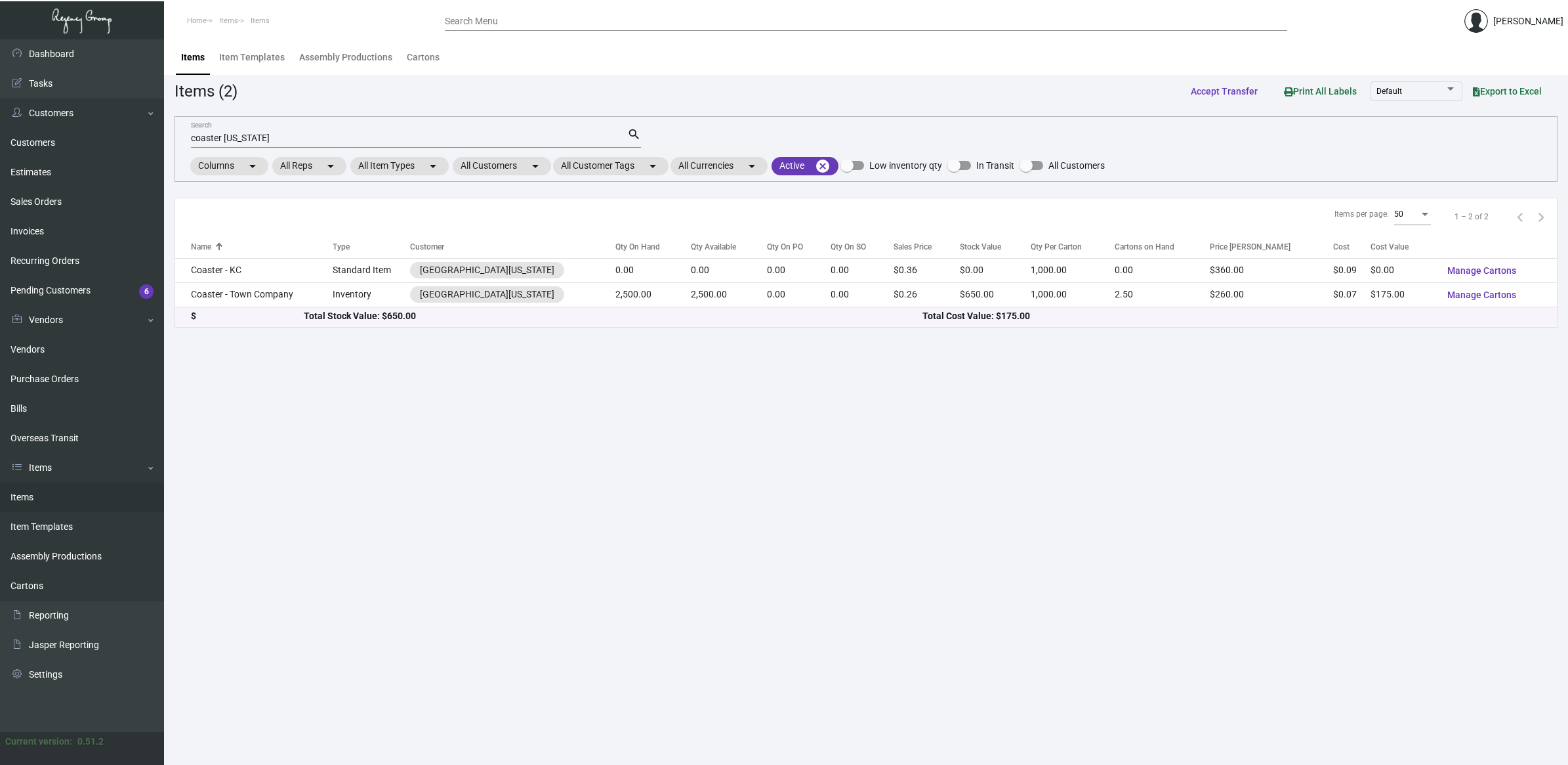
click at [507, 28] on div "Search Menu" at bounding box center [866, 21] width 842 height 20
click at [524, 19] on input "Search Menu" at bounding box center [866, 22] width 842 height 11
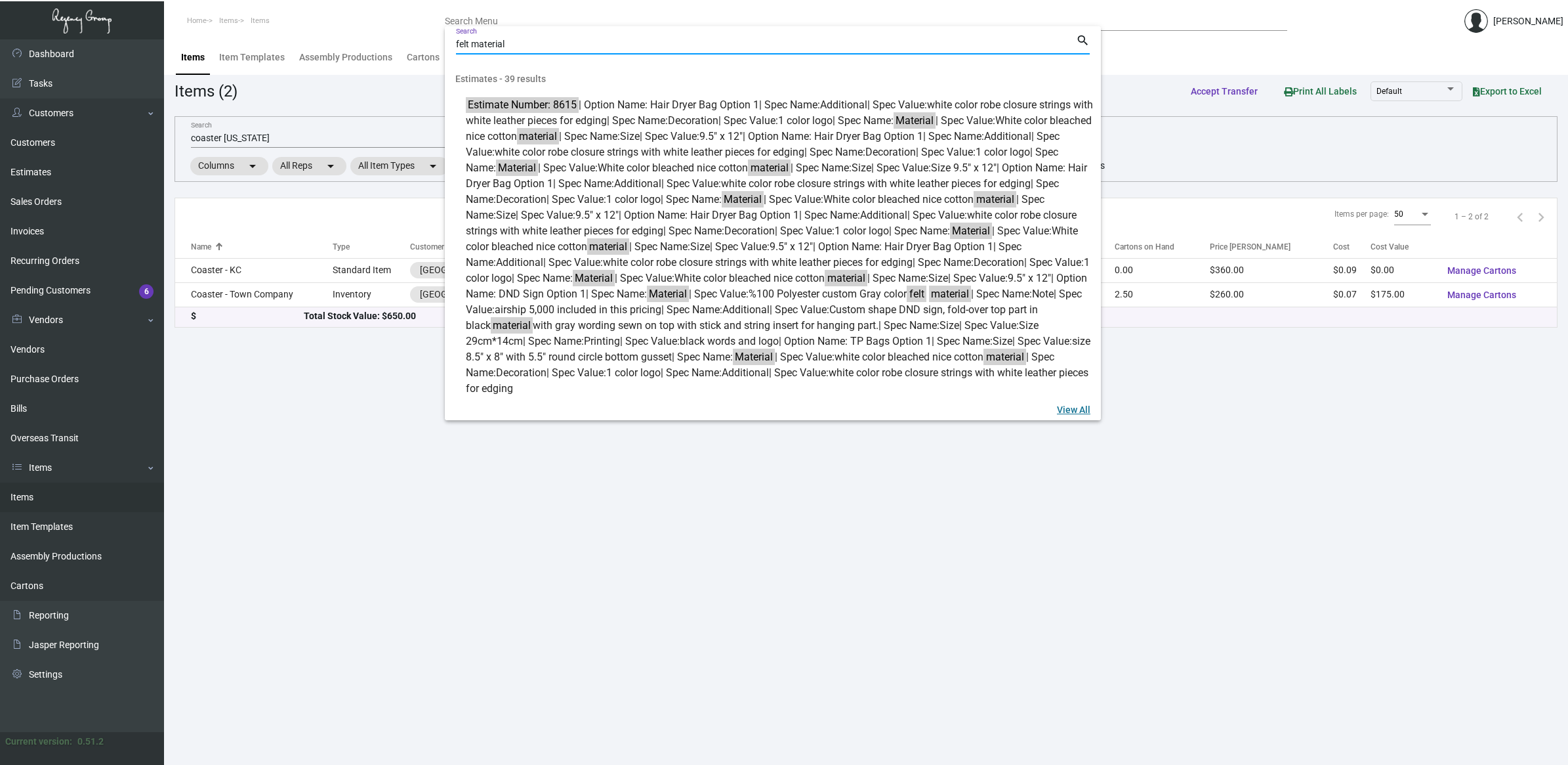
type input "felt material"
click at [1084, 409] on span "View All" at bounding box center [1074, 409] width 33 height 11
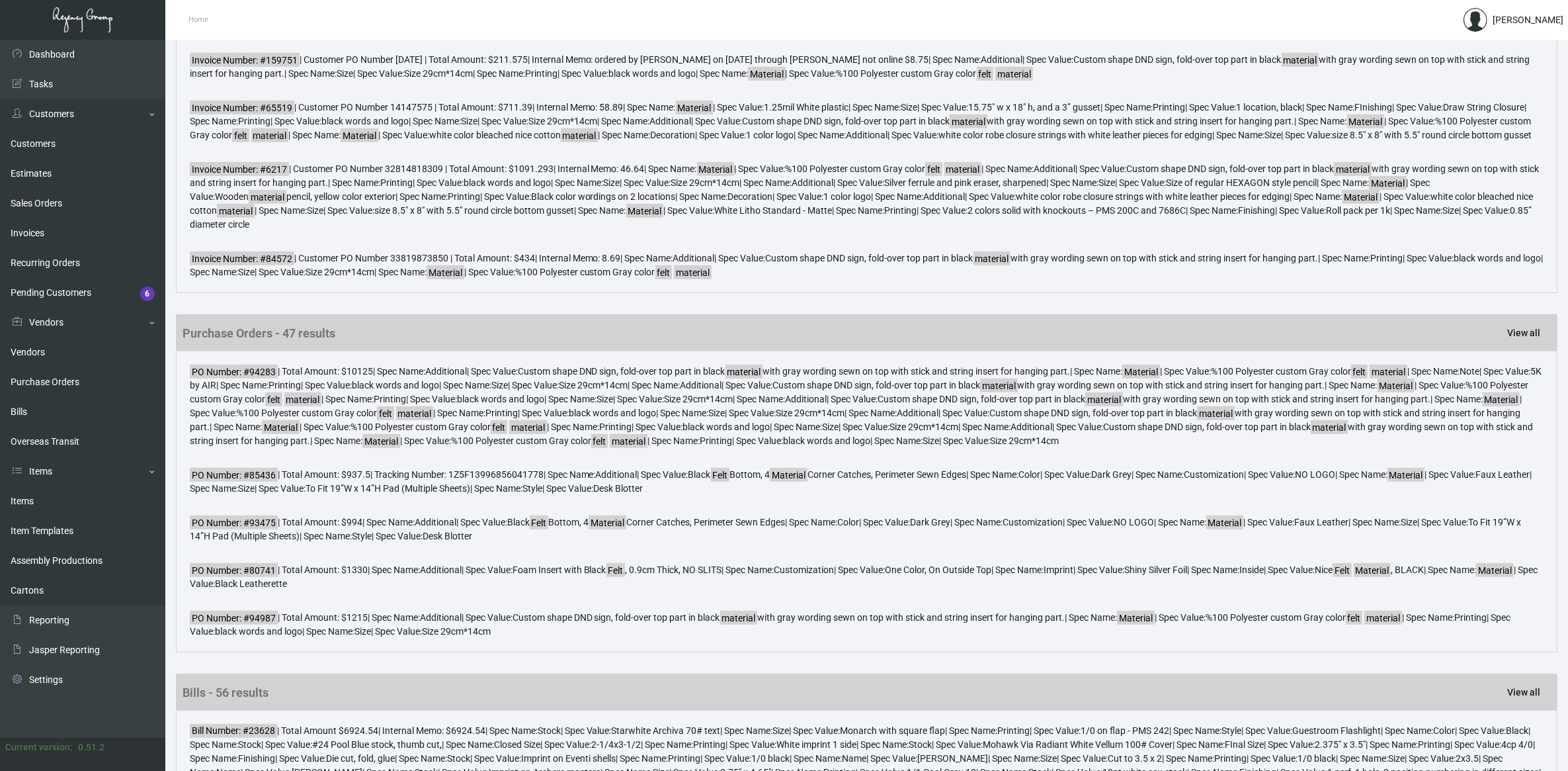
scroll to position [1241, 0]
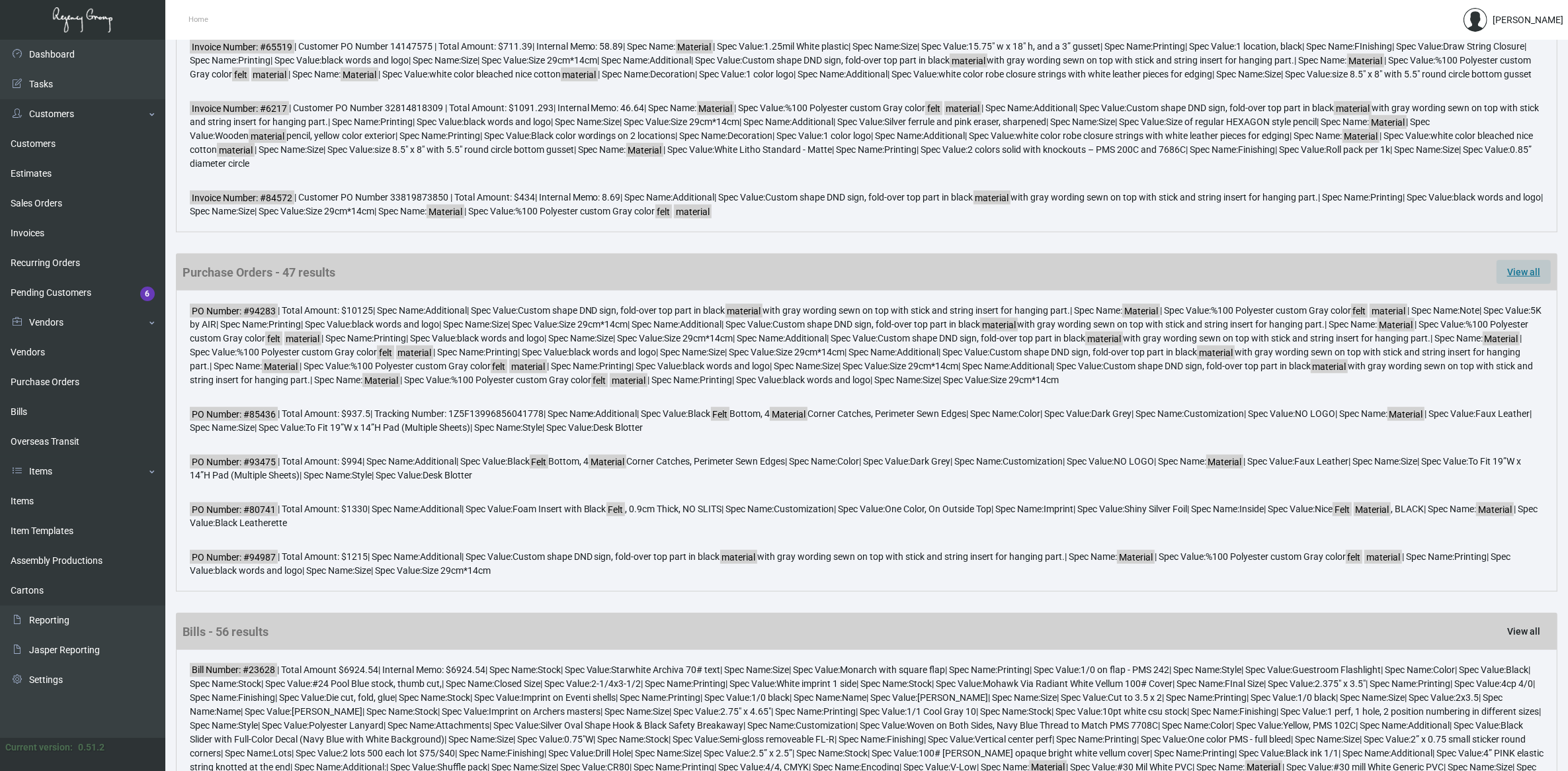
click at [1526, 277] on span "View all" at bounding box center [1523, 272] width 33 height 11
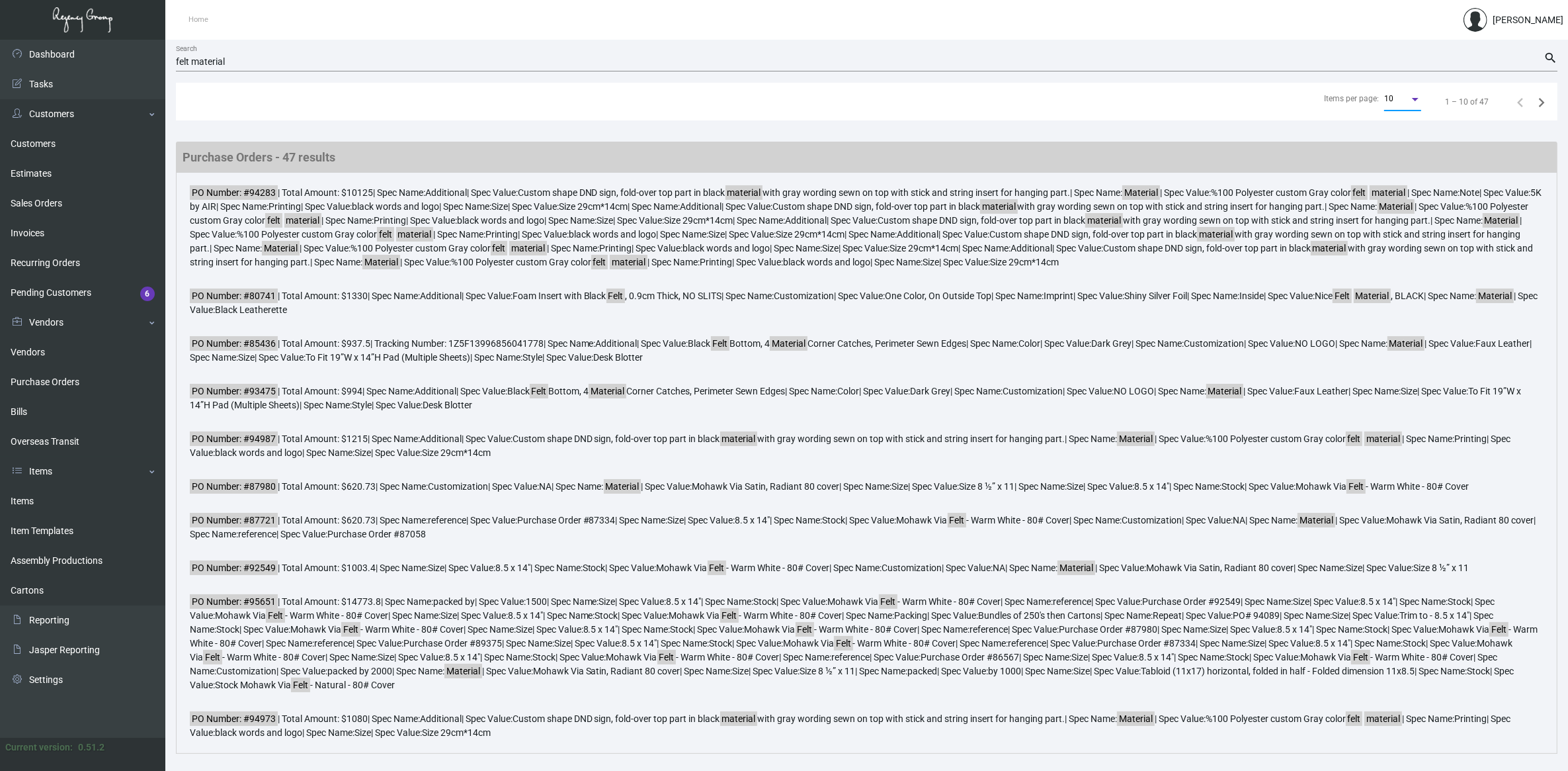
click at [1411, 97] on div "Items per page:" at bounding box center [1415, 99] width 12 height 11
click at [1408, 142] on span "50" at bounding box center [1404, 146] width 37 height 23
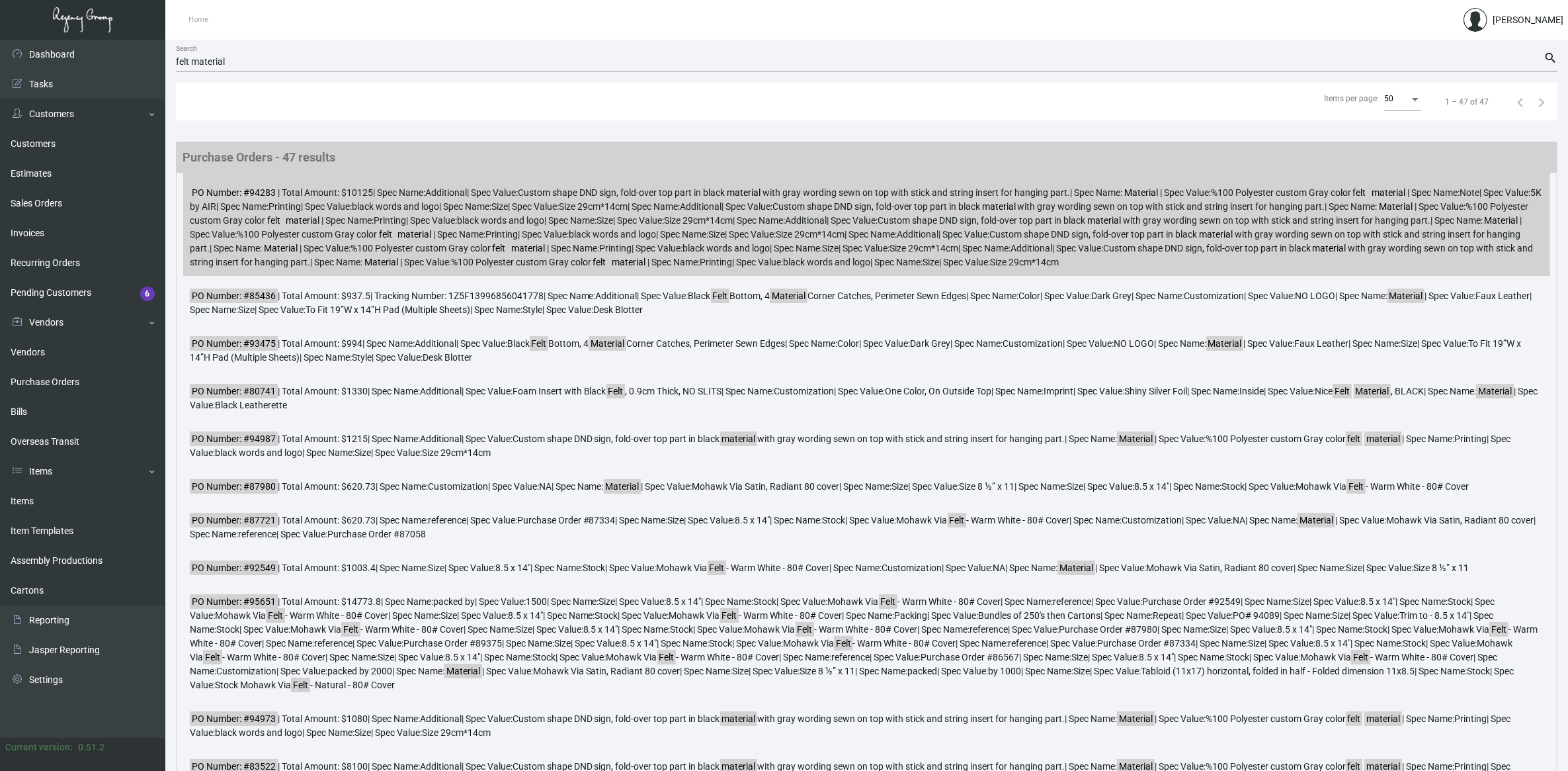
click at [291, 225] on div "PO Number: #94283 | Total Amount: $10125 | Spec Name: Additional | Spec Value: …" at bounding box center [866, 225] width 1367 height 103
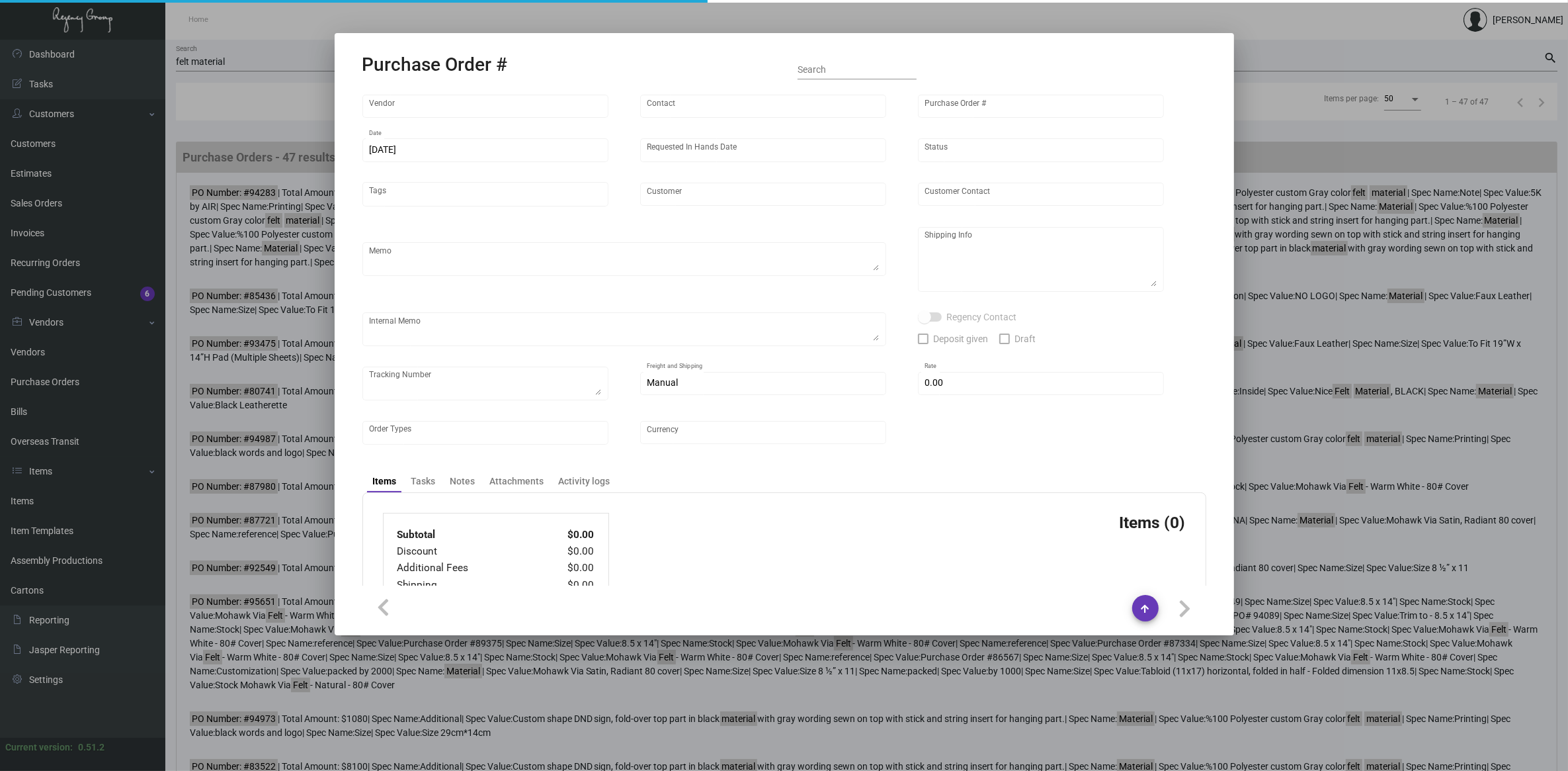
type input "Home Dollar"
type input "Flora -"
type input "94283"
type input "[DATE]"
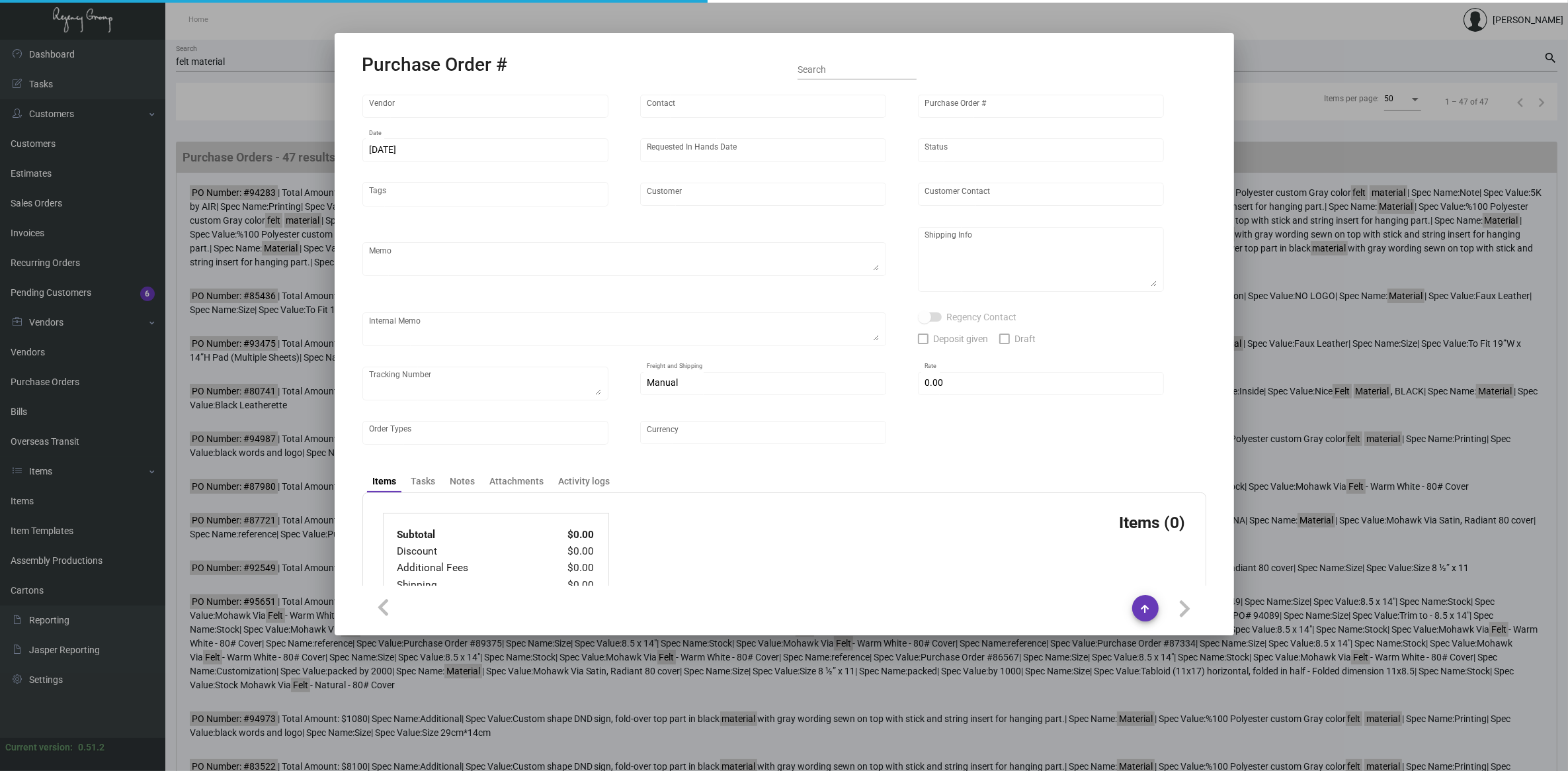
type input "Graduate Management-[PERSON_NAME]"
type textarea "Air ship 5K"
type textarea "Regency Group NJ - [PERSON_NAME] [STREET_ADDRESS]"
checkbox input "true"
type input "$ 0.00"
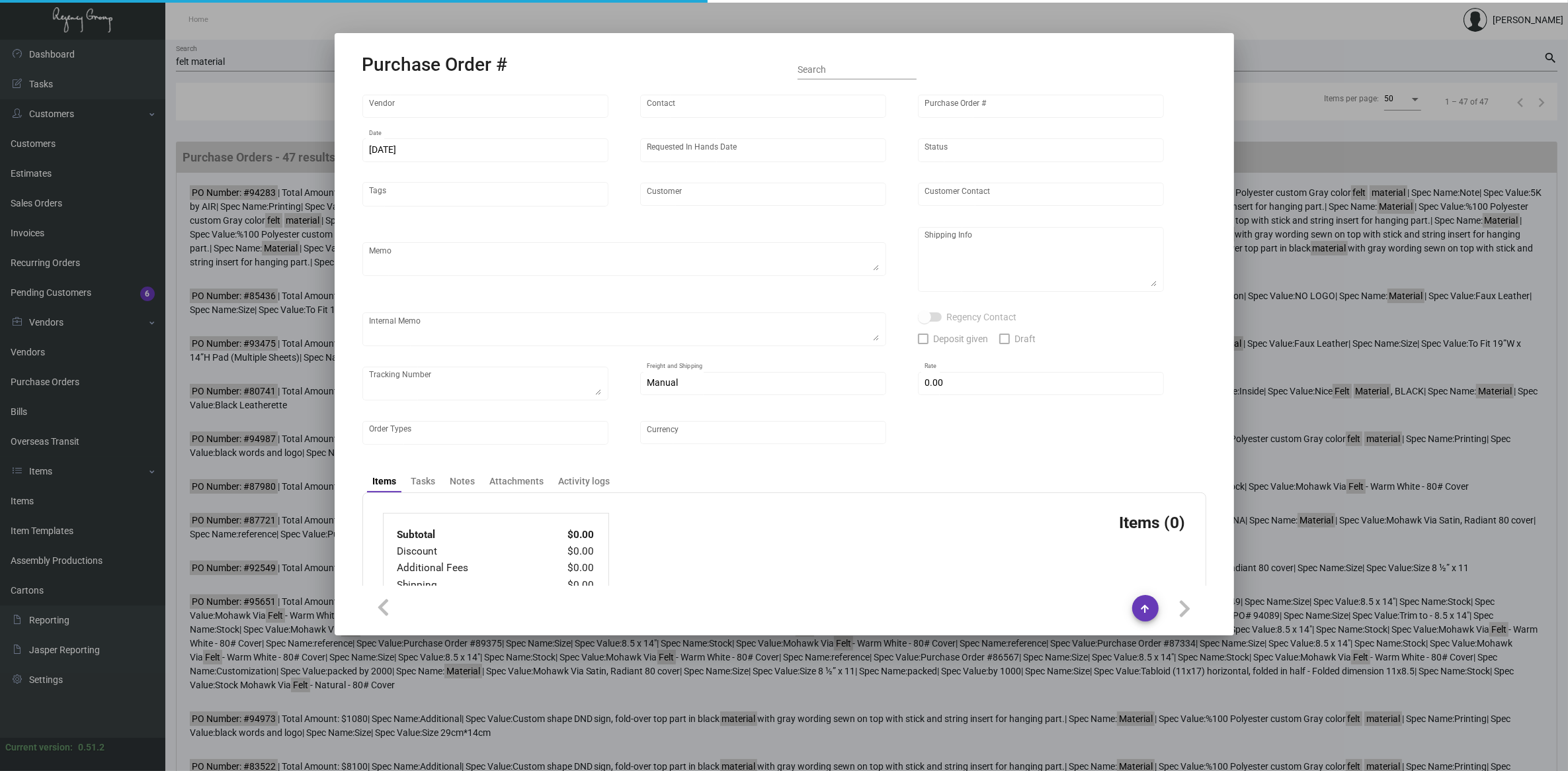
type input "United States Dollar $"
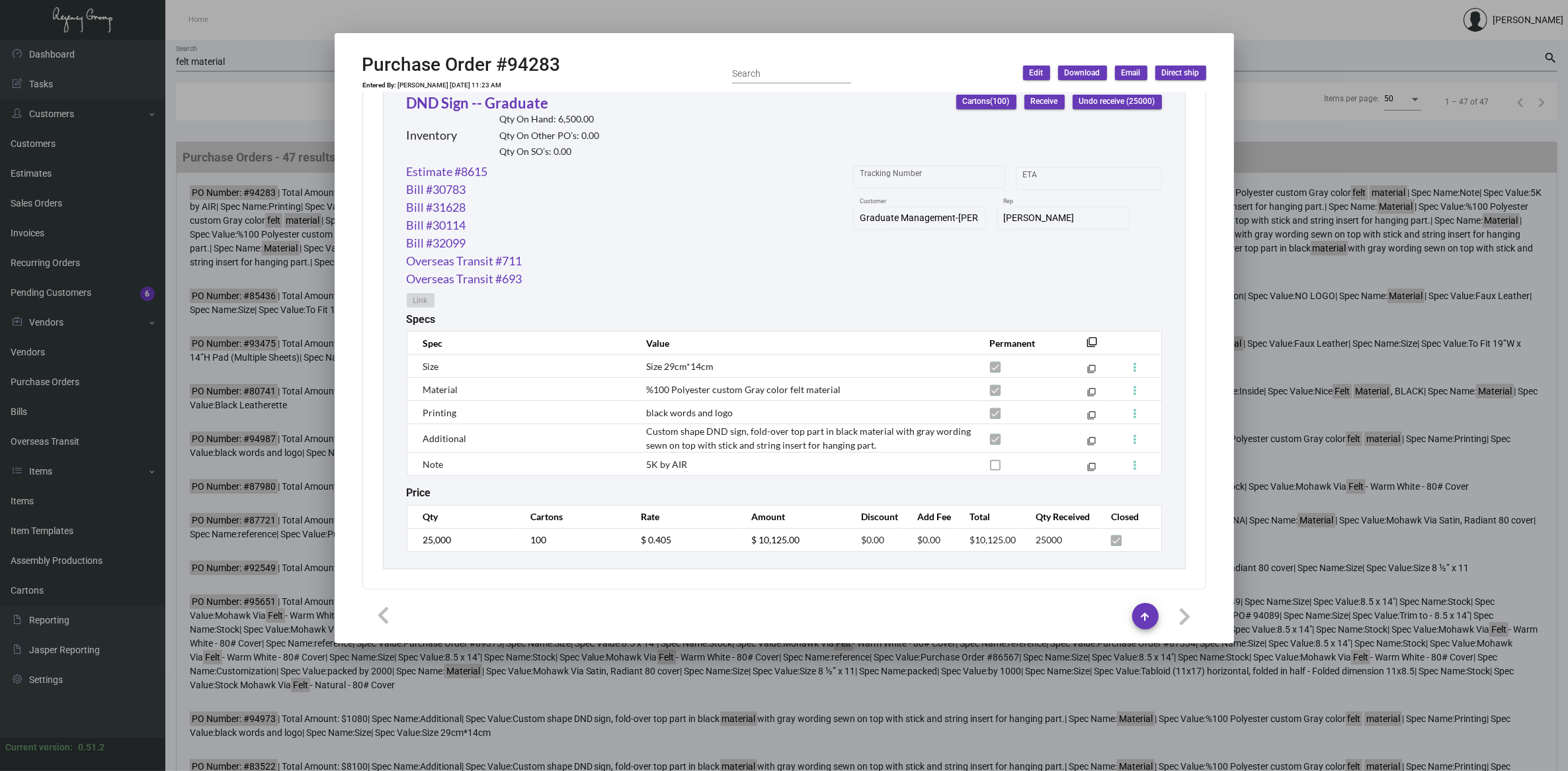
scroll to position [639, 0]
click at [250, 48] on div at bounding box center [784, 385] width 1568 height 771
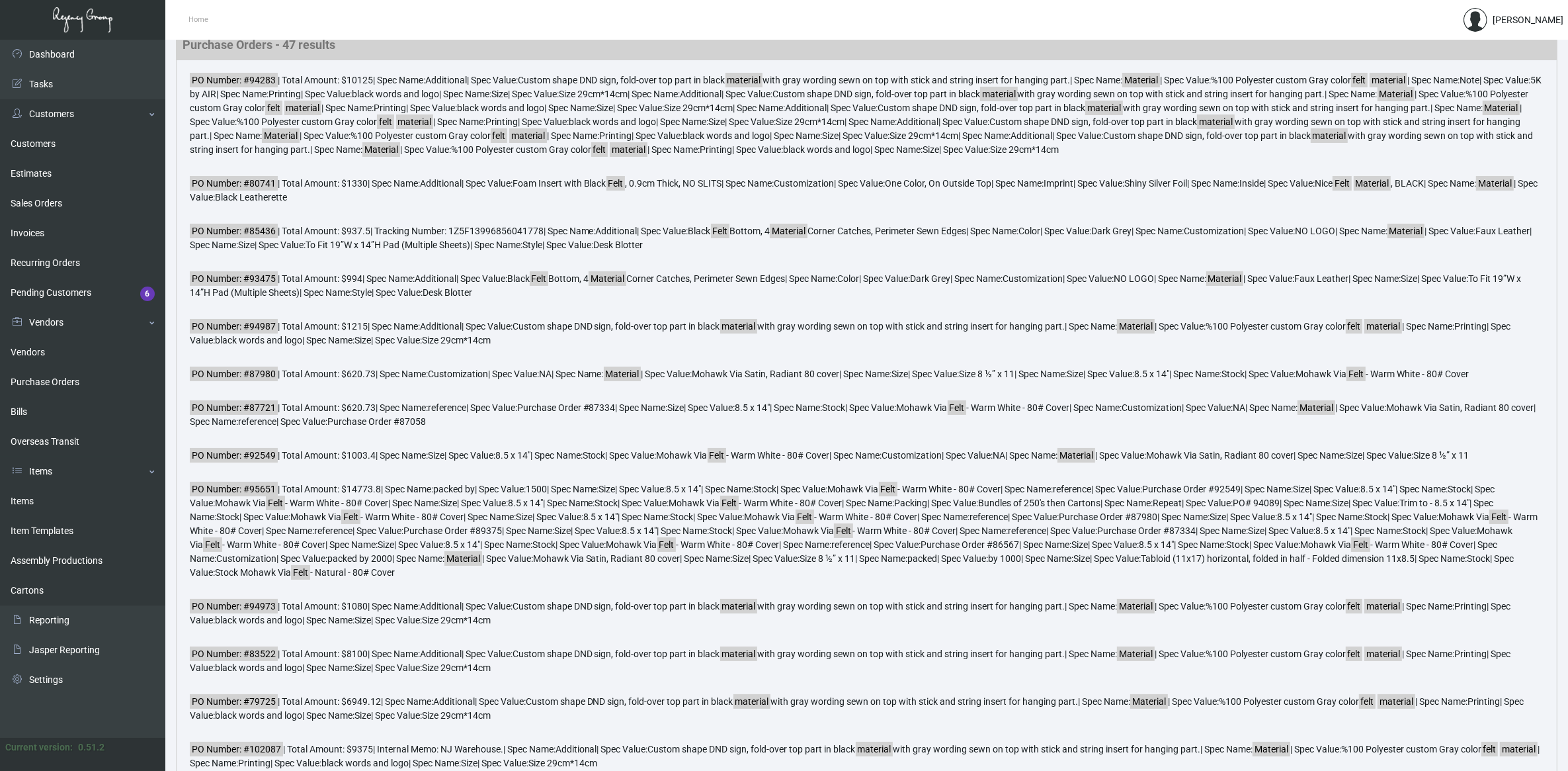
scroll to position [0, 0]
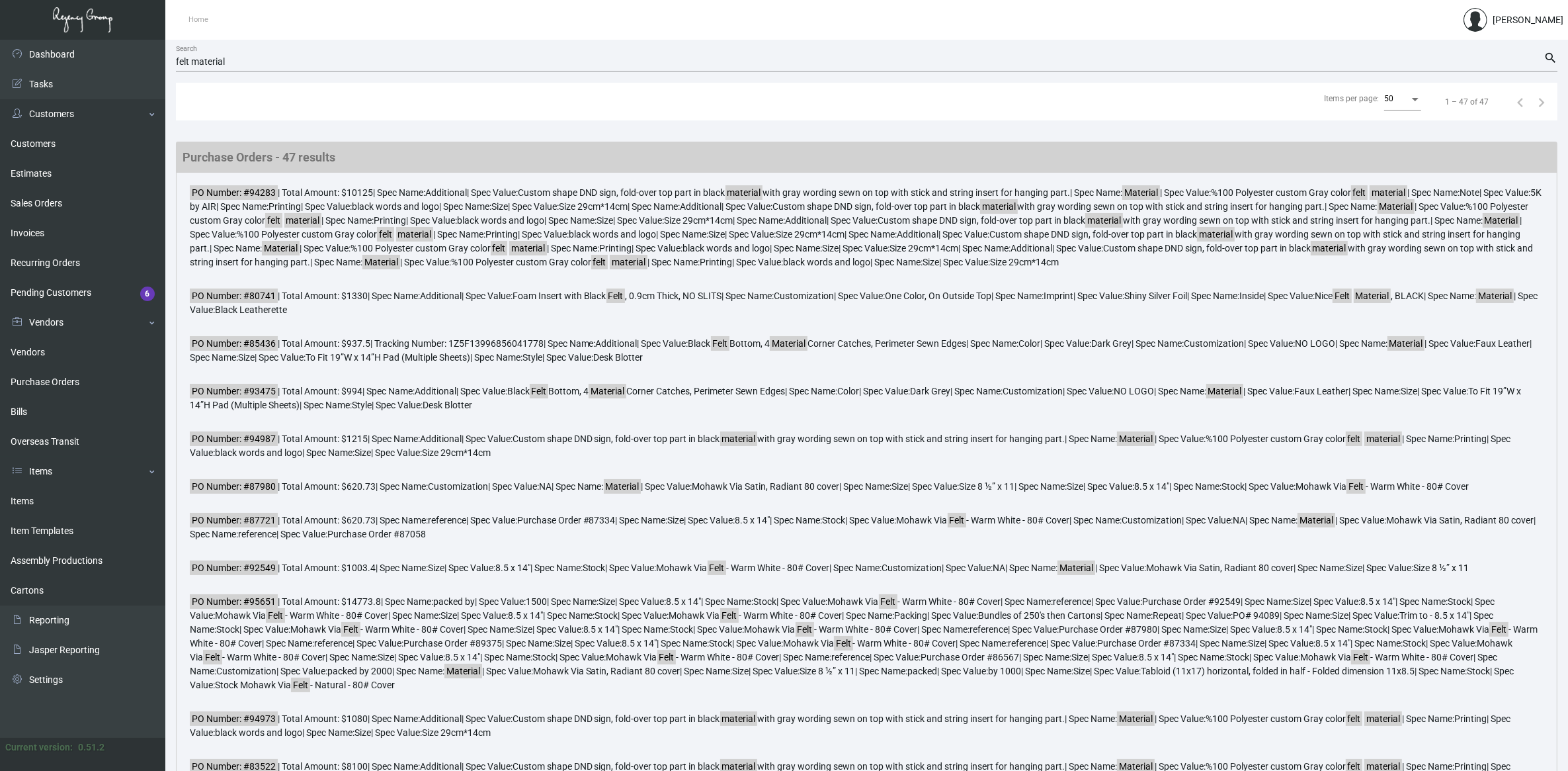
click at [1410, 104] on div "50" at bounding box center [1402, 99] width 37 height 23
click at [1437, 132] on div at bounding box center [784, 385] width 1568 height 771
click at [1411, 103] on div "Items per page:" at bounding box center [1415, 99] width 12 height 11
click at [1397, 58] on span "10" at bounding box center [1404, 52] width 37 height 23
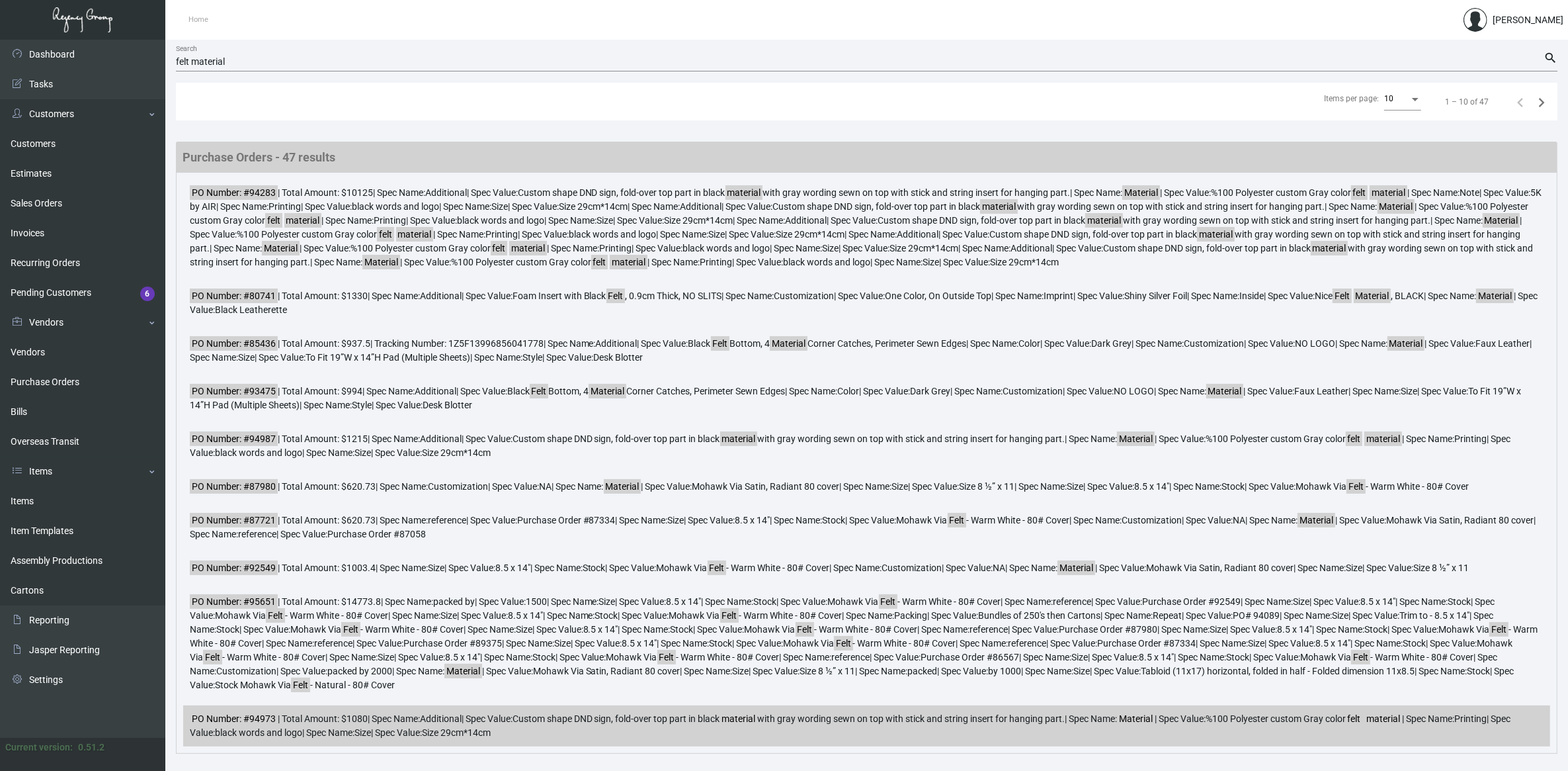
click at [758, 723] on mark "material" at bounding box center [739, 719] width 38 height 15
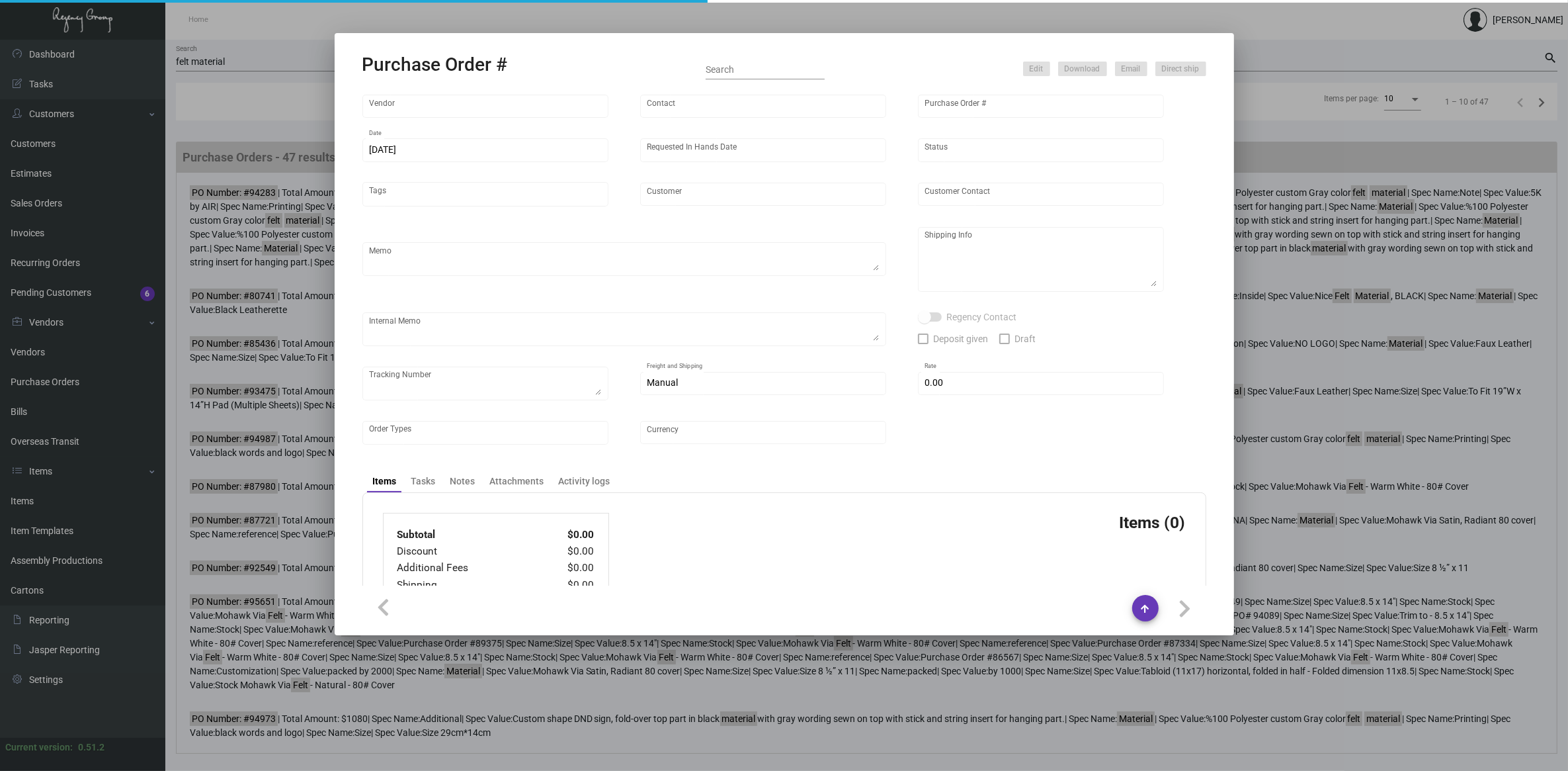
type input "Regency Group [GEOGRAPHIC_DATA]"
type input "[PERSON_NAME]"
type input "94973"
type input "[DATE]"
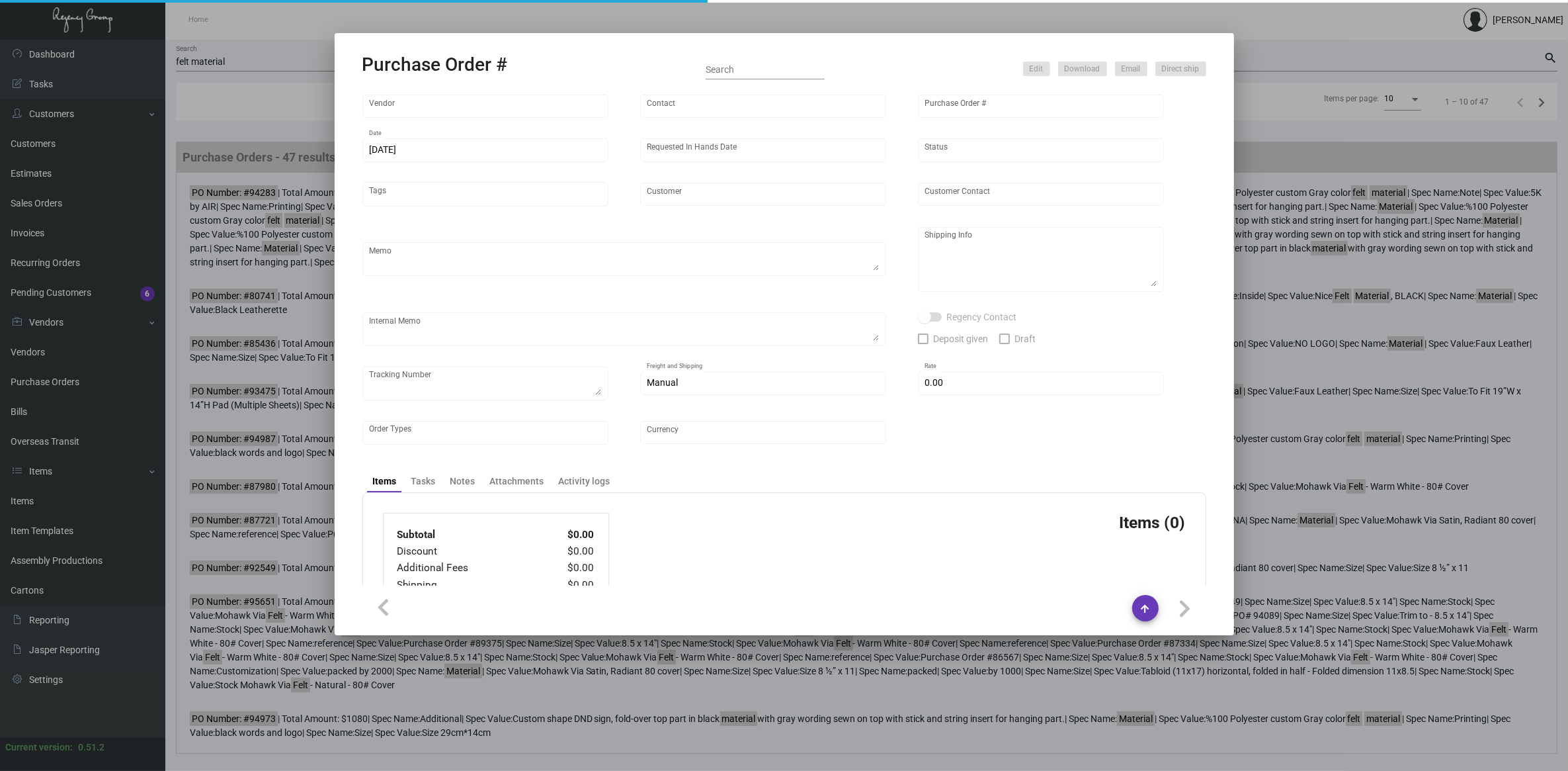
type input "AJ Capital Partners -Graduate Corp."
type textarea "[PERSON_NAME] to arrange air ship"
type input "£ 0.00"
type input "United Kingdom Pound £"
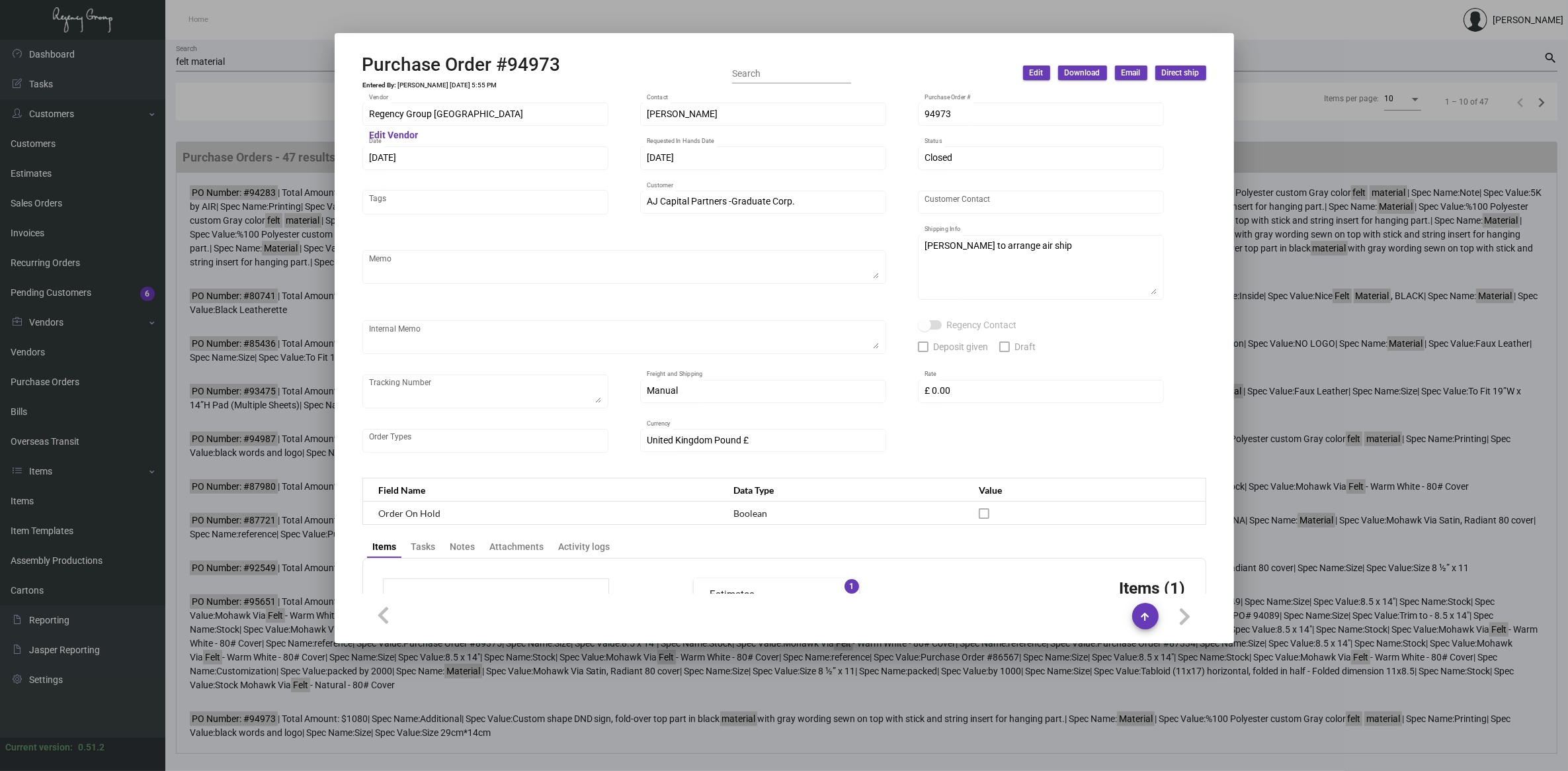
click at [279, 144] on div at bounding box center [784, 385] width 1568 height 771
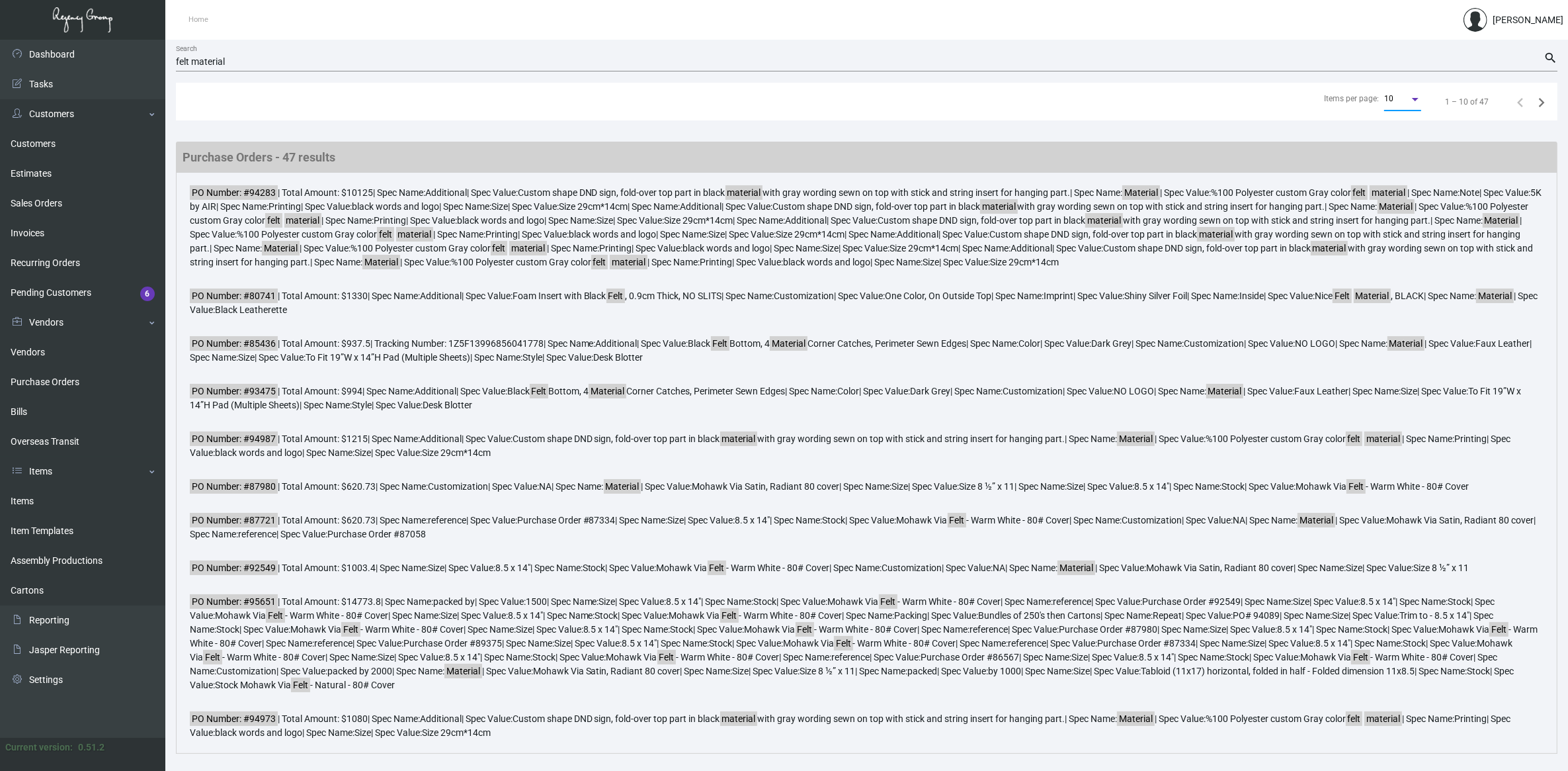
click at [1399, 100] on div "10" at bounding box center [1397, 99] width 25 height 9
click at [1413, 146] on span "50" at bounding box center [1404, 146] width 37 height 23
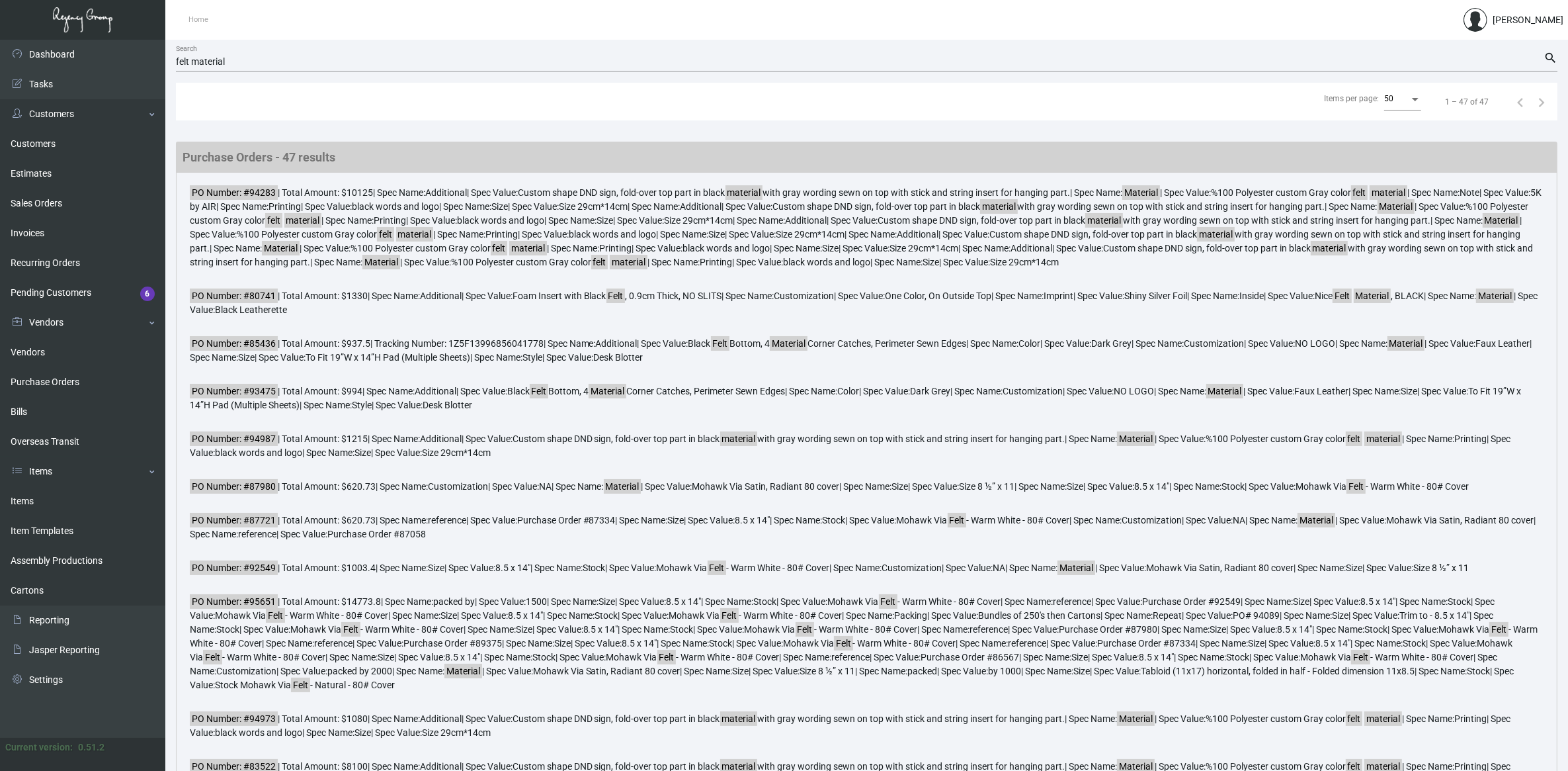
click at [933, 75] on div "felt material Search search" at bounding box center [867, 66] width 1382 height 32
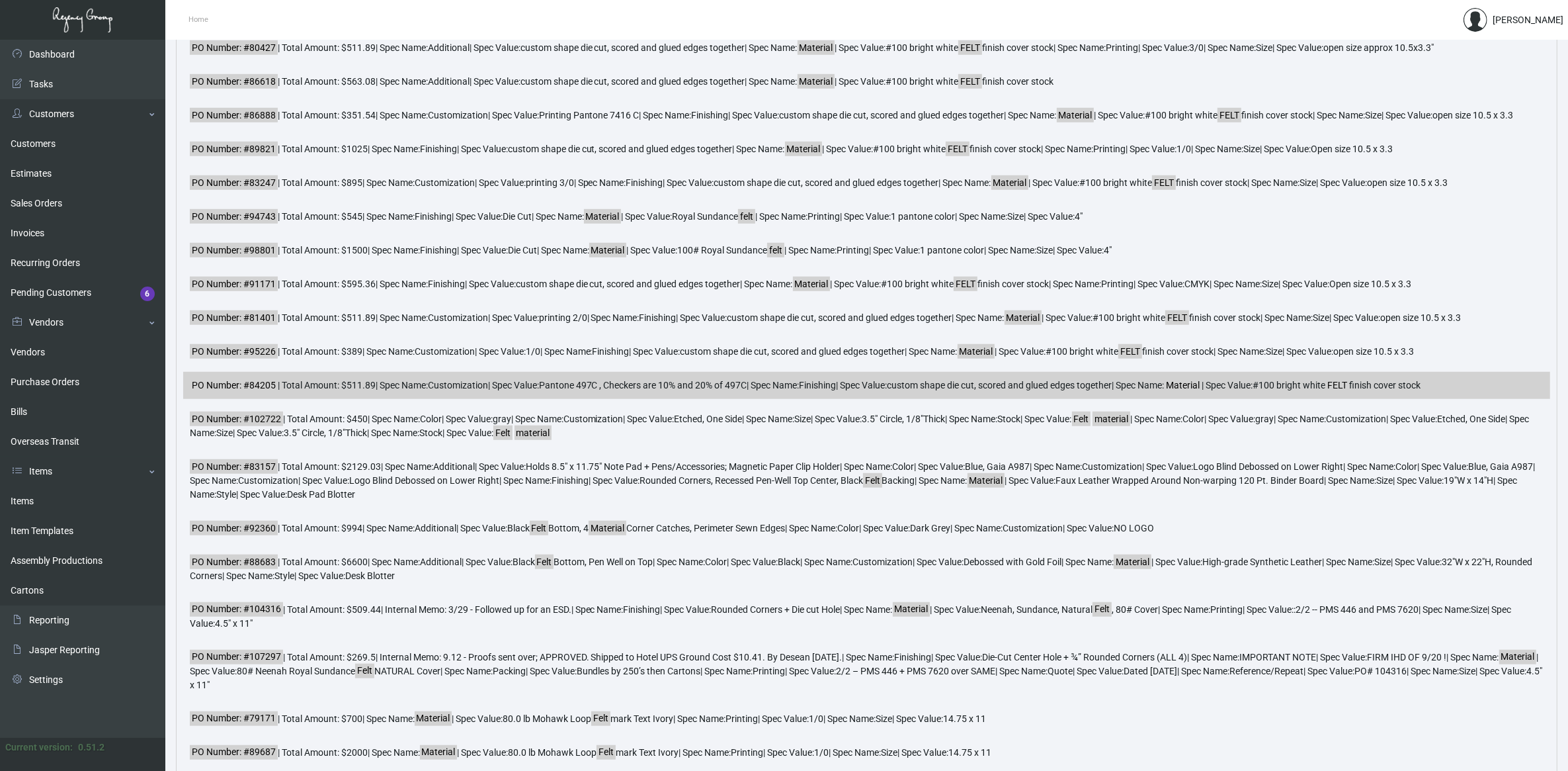
scroll to position [1261, 0]
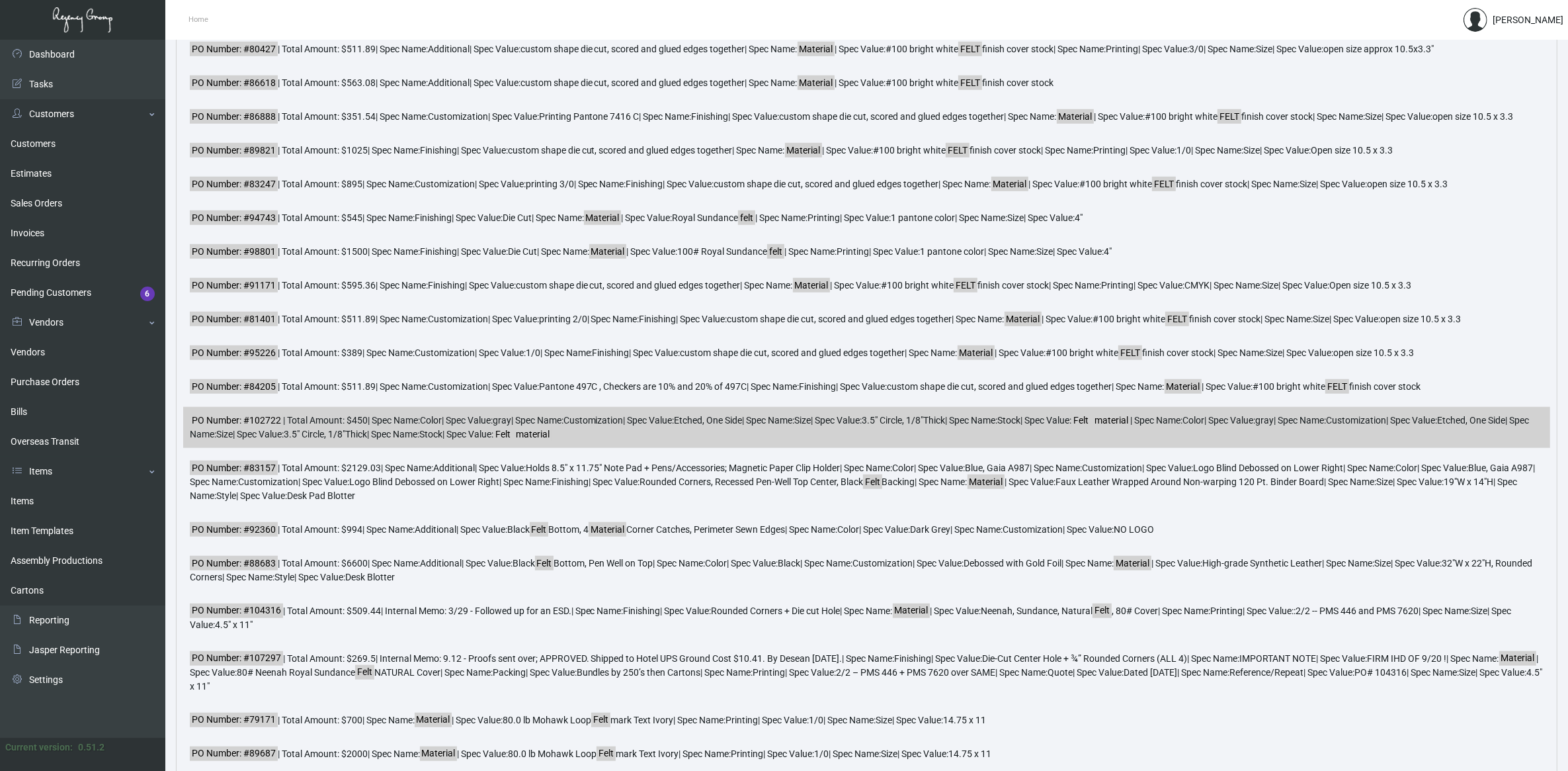
click at [552, 441] on mark "material" at bounding box center [534, 434] width 38 height 15
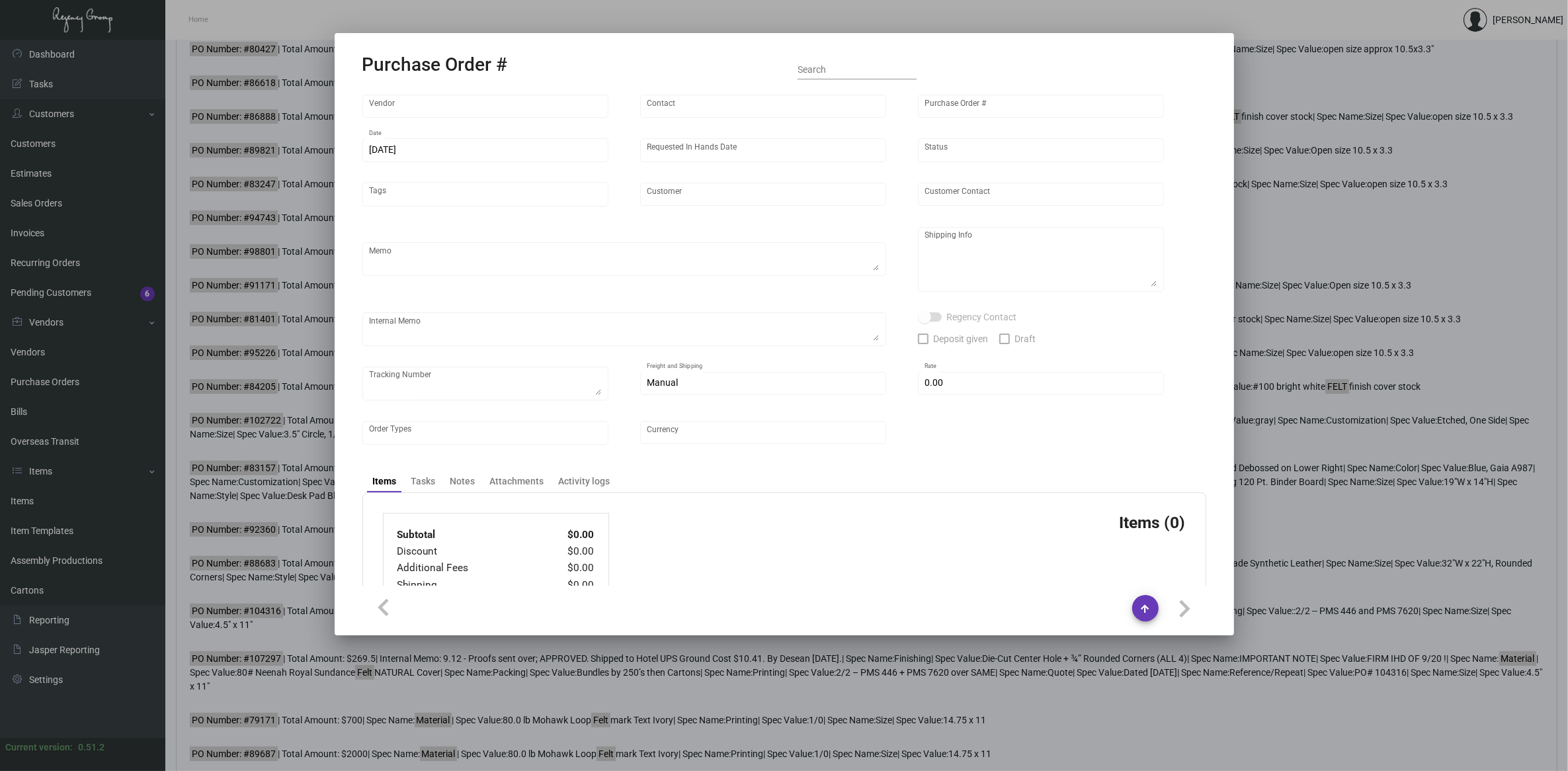
scroll to position [0, 0]
type input "Hangzhou Nuoyi Daily Necessities Co.,Ltd"
type input "[PERSON_NAME]"
type input "102722"
type input "[DATE]"
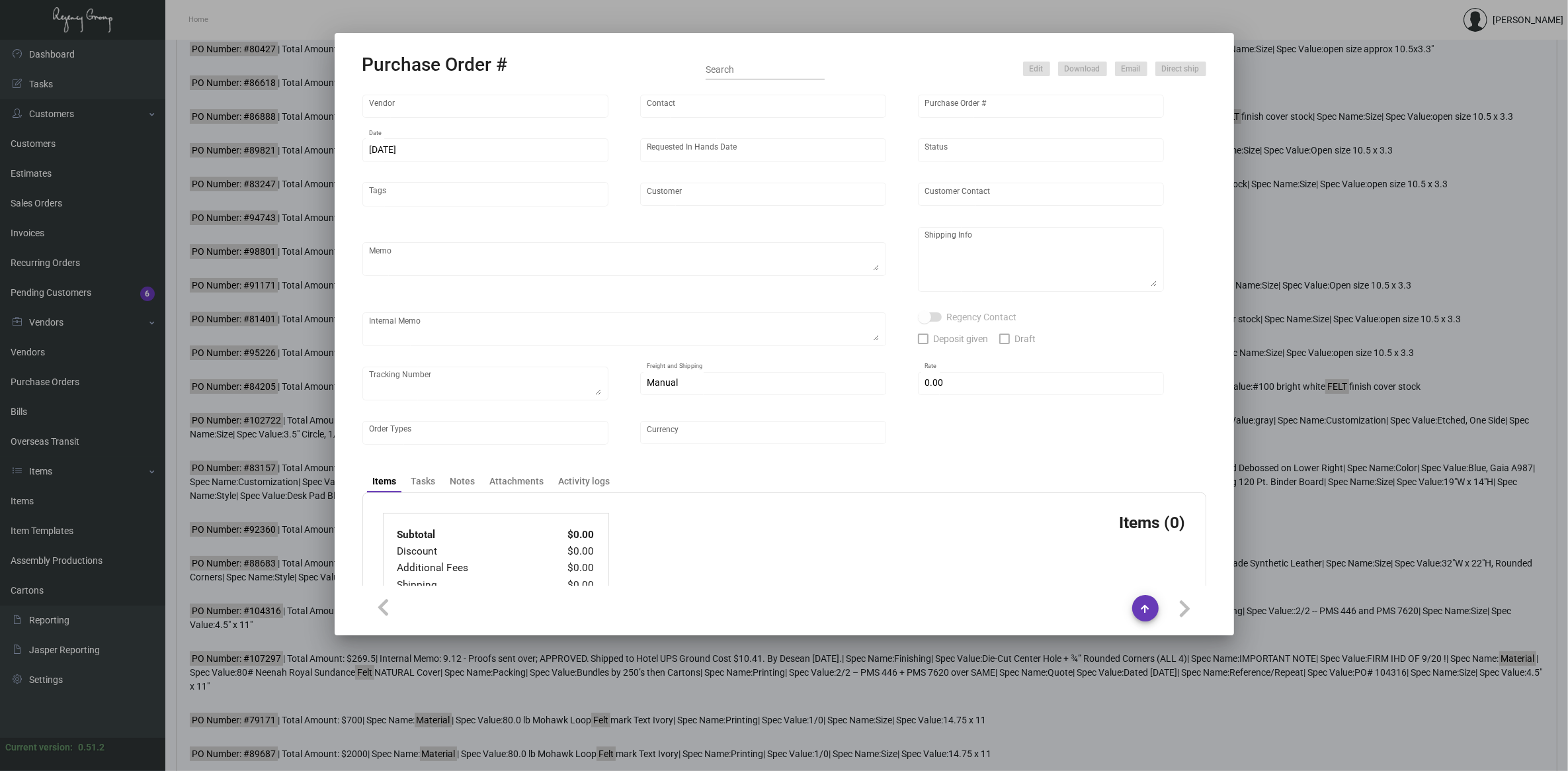
type input "[DATE]"
type input "[GEOGRAPHIC_DATA][US_STATE]"
type textarea "Air to NJ warehouse"
type textarea "Regency Group NJ - [PERSON_NAME] [STREET_ADDRESS]"
checkbox input "true"
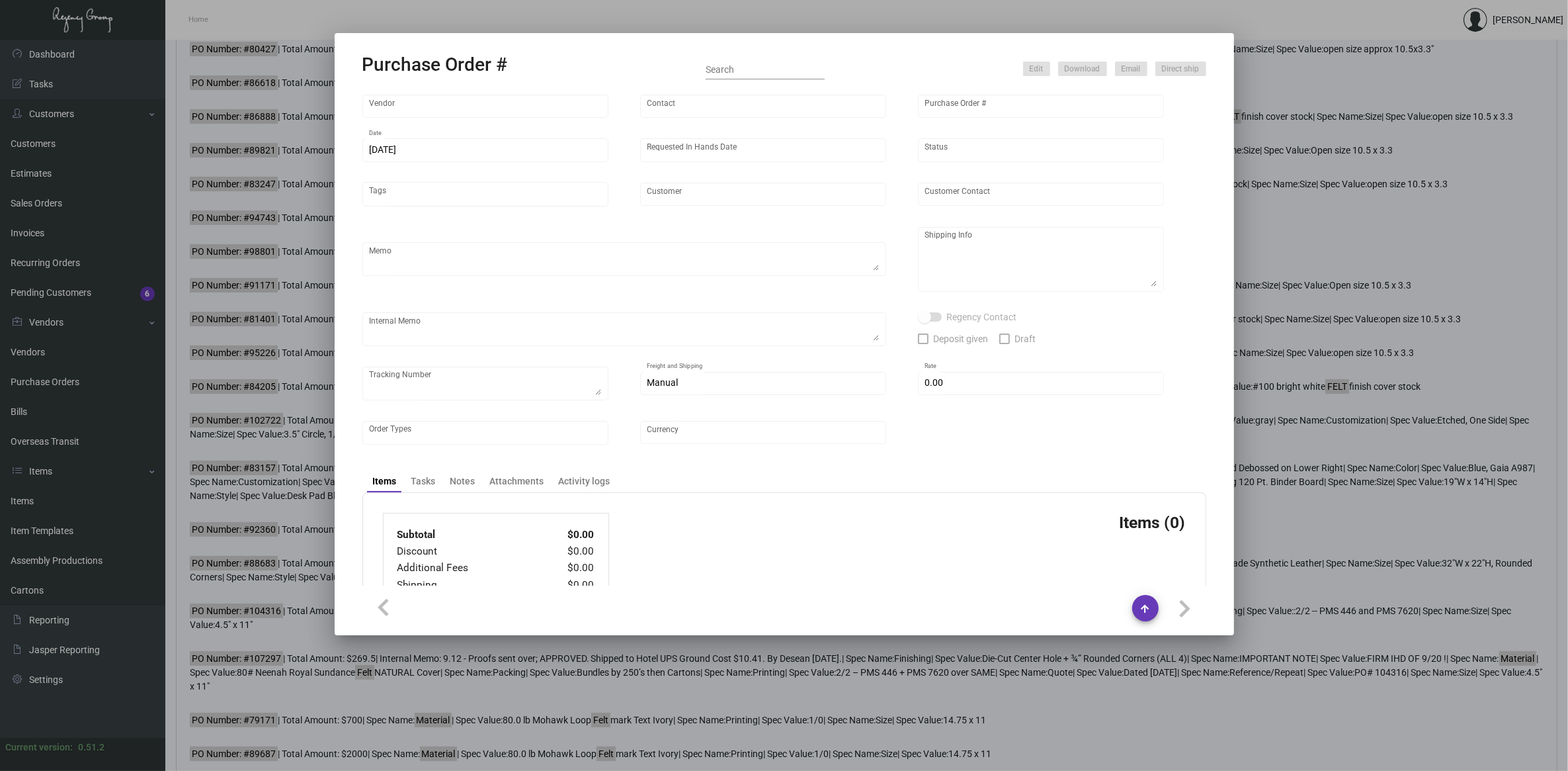
type input "$ 0.00"
type input "United States Dollar $"
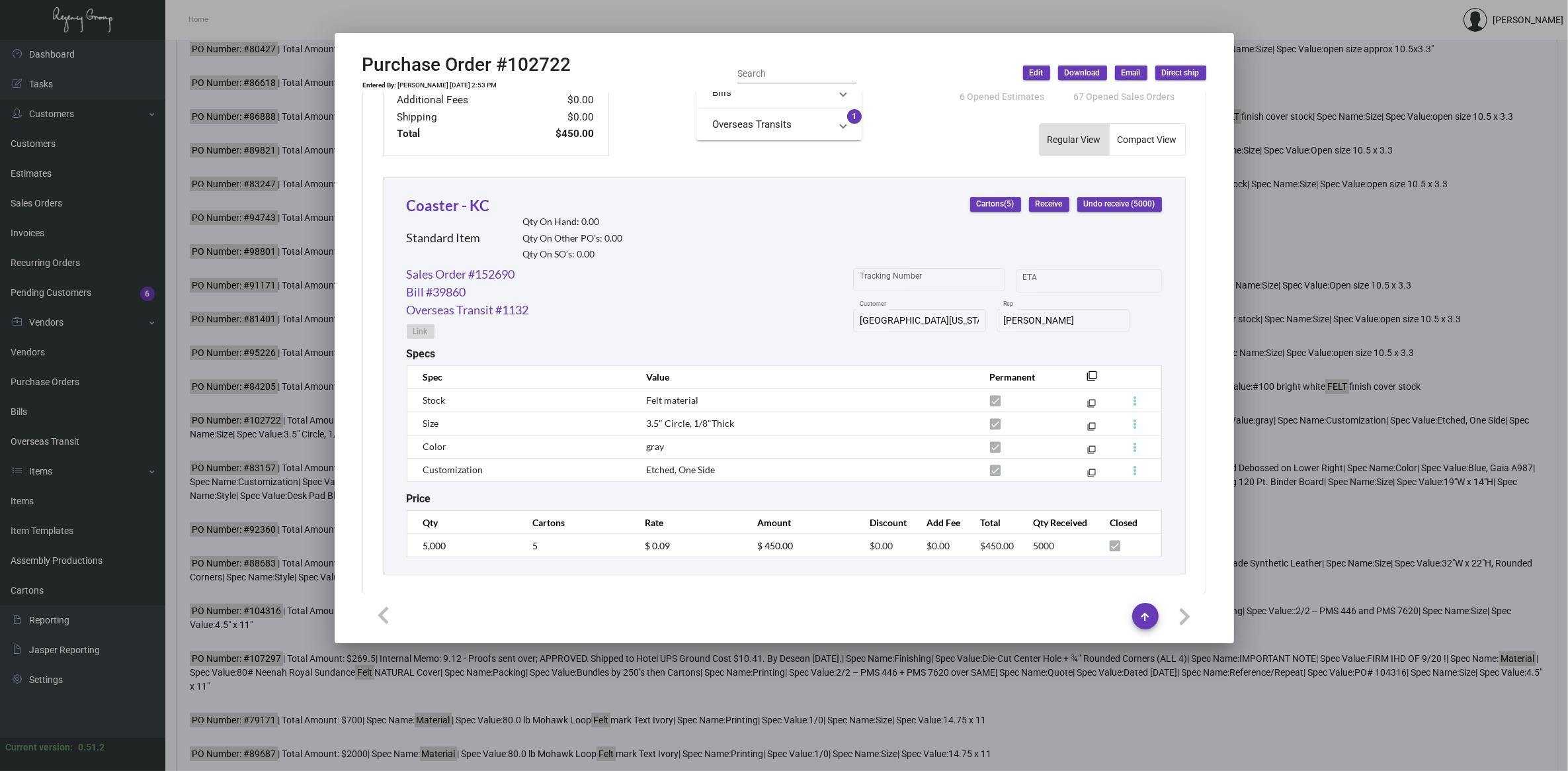
scroll to position [540, 0]
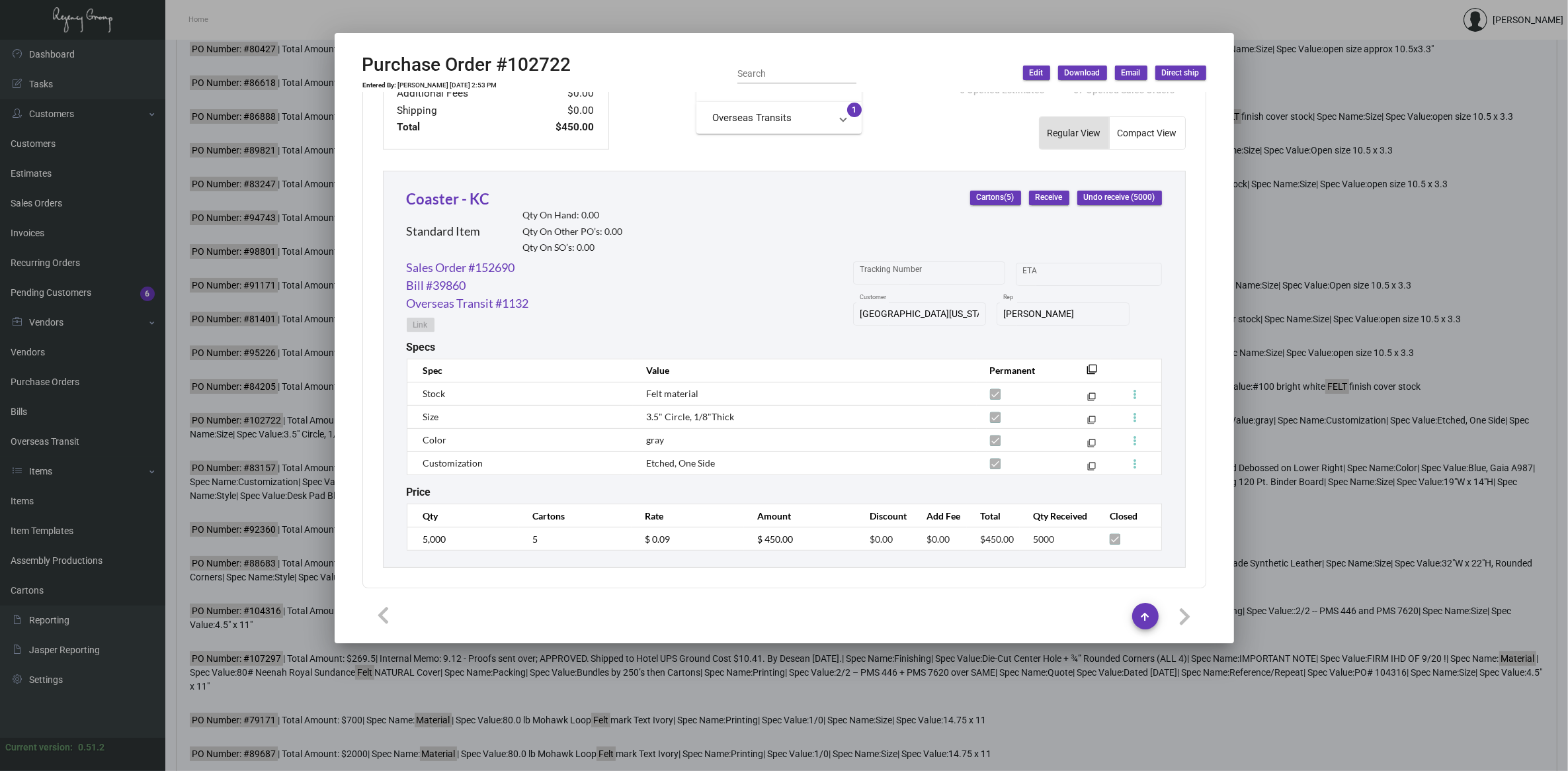
click at [682, 392] on span "Felt material" at bounding box center [672, 393] width 52 height 11
copy tr "Felt material filter_none"
click at [863, 137] on div "Subtotal $450.00 Discount $0.00 Additional Fees $0.00 Shipping $0.00 Total $450…" at bounding box center [784, 94] width 803 height 111
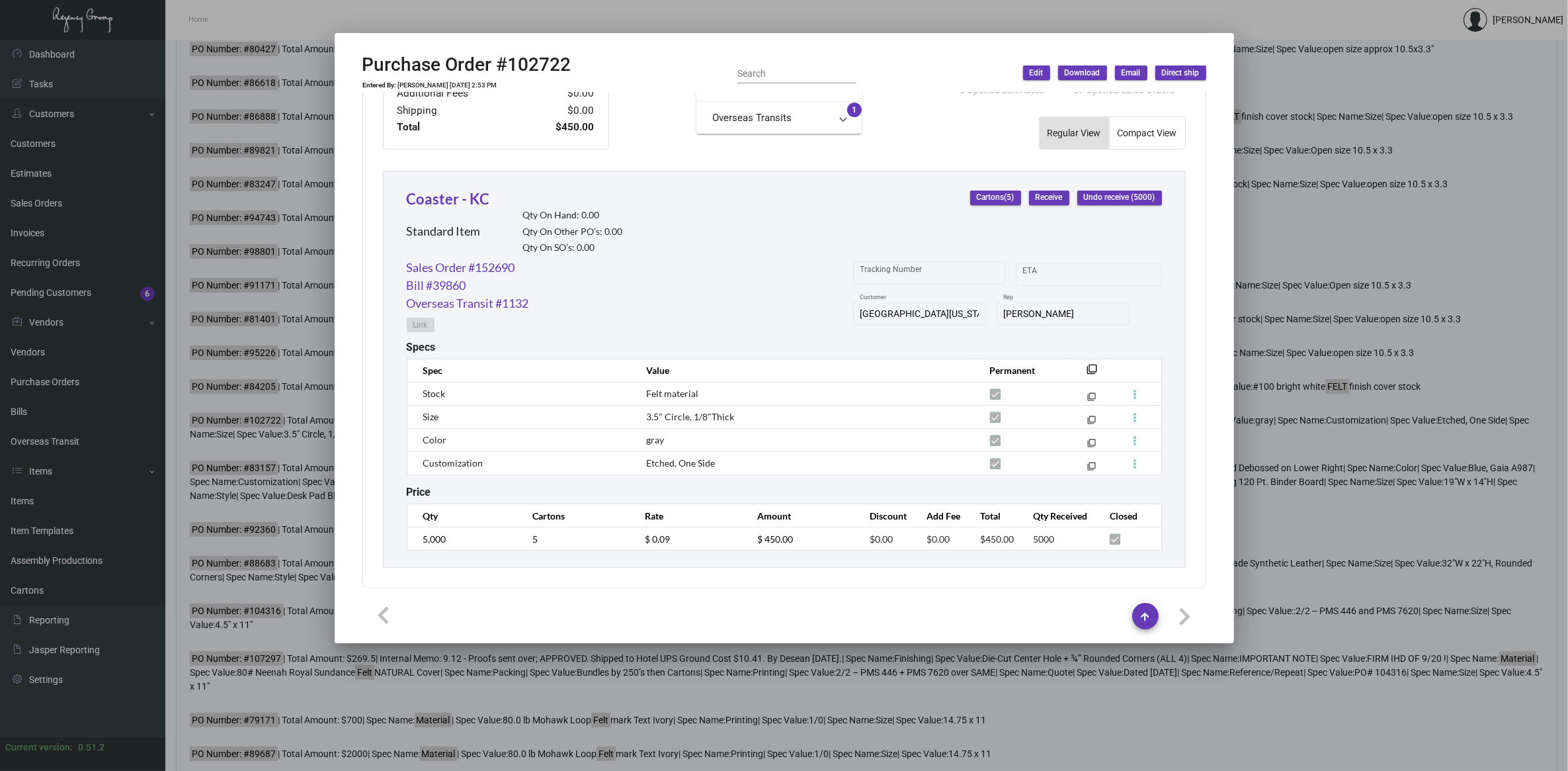
click at [347, 169] on div "Hangzhou Nuoyi Daily Necessities Co.,Ltd Vendor Edit Vendor [PERSON_NAME] Conta…" at bounding box center [784, 343] width 876 height 501
click at [294, 284] on div at bounding box center [784, 385] width 1568 height 771
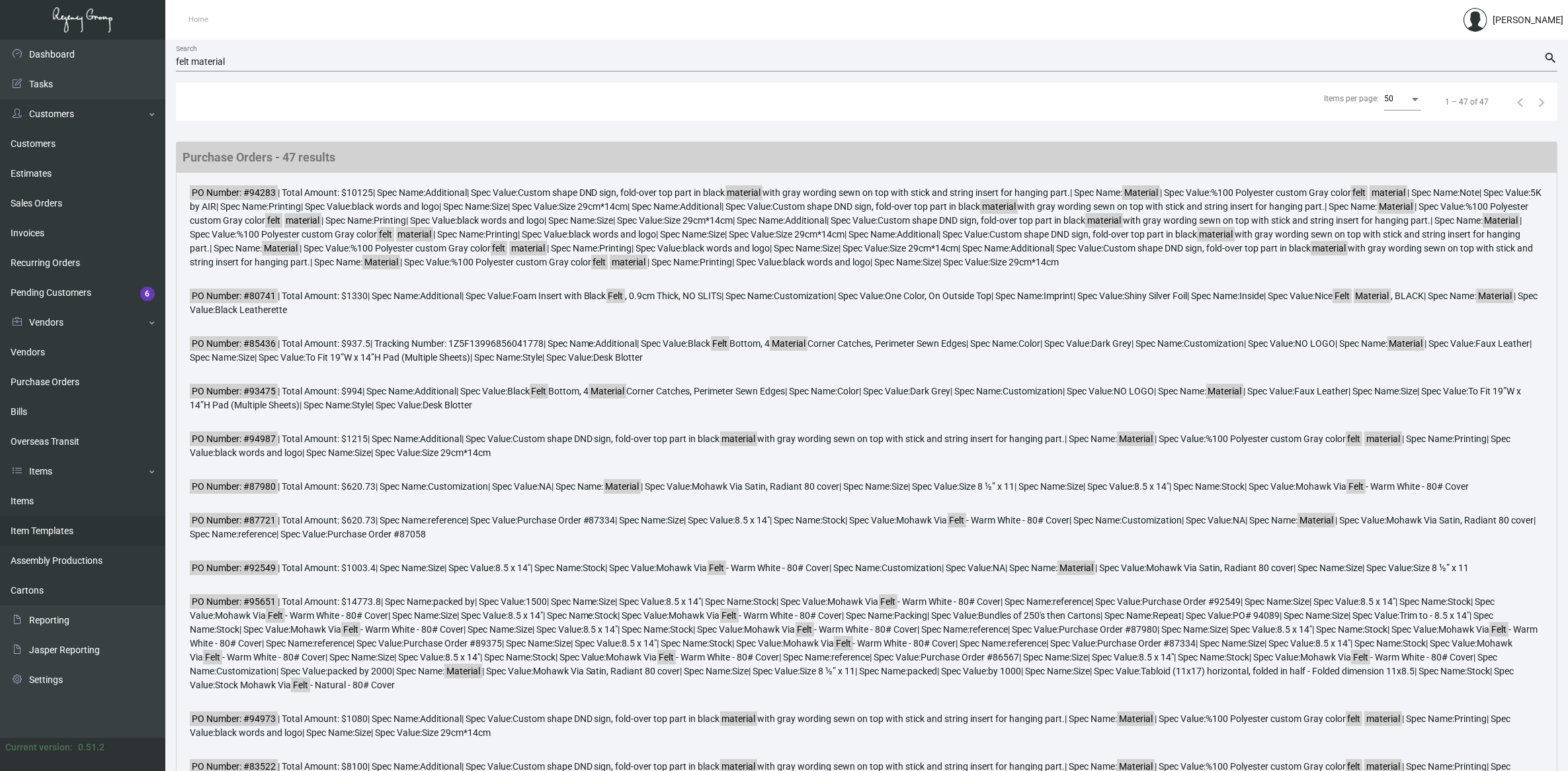
scroll to position [1261, 0]
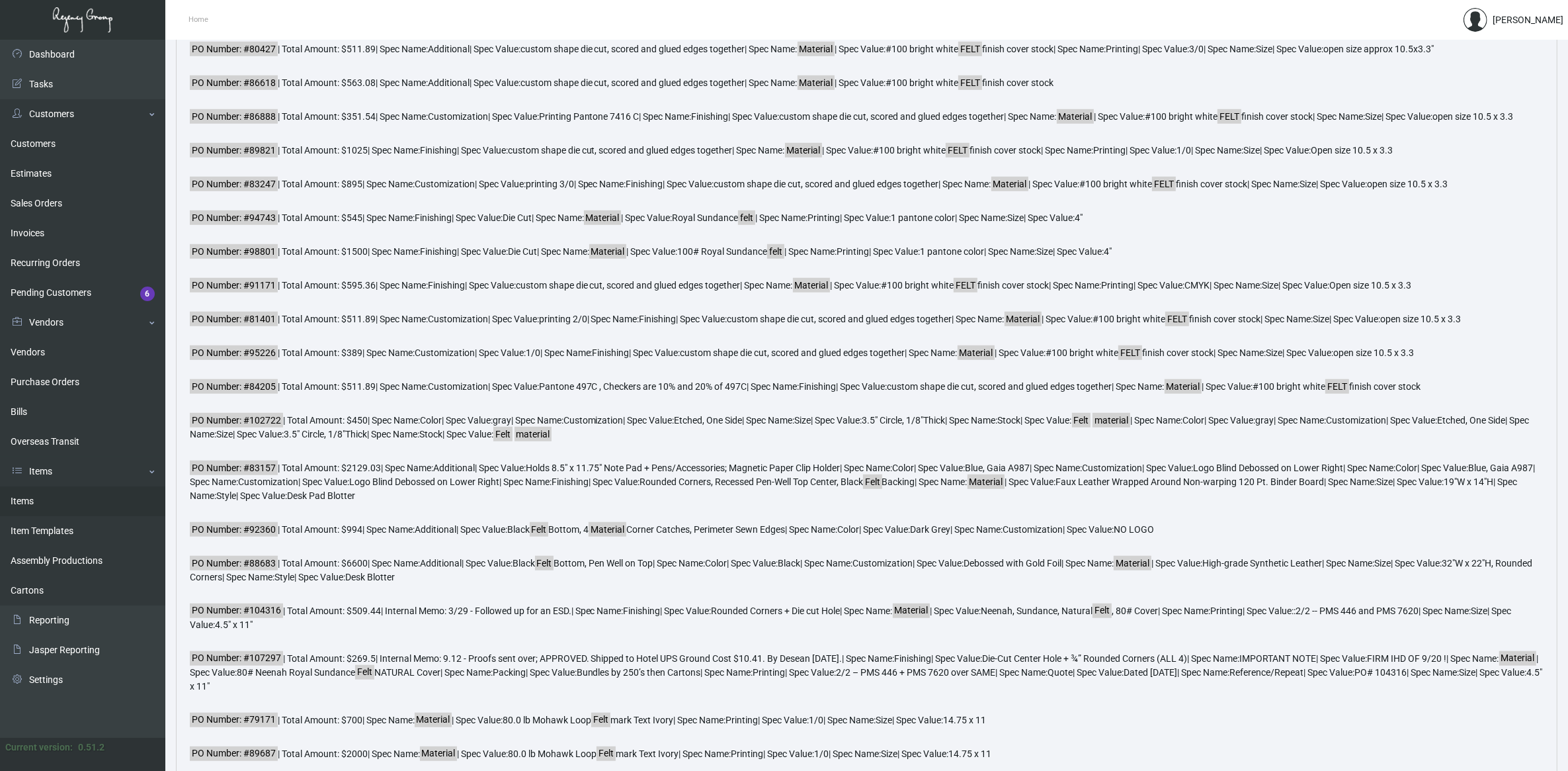
click at [41, 501] on link "Items" at bounding box center [82, 501] width 165 height 30
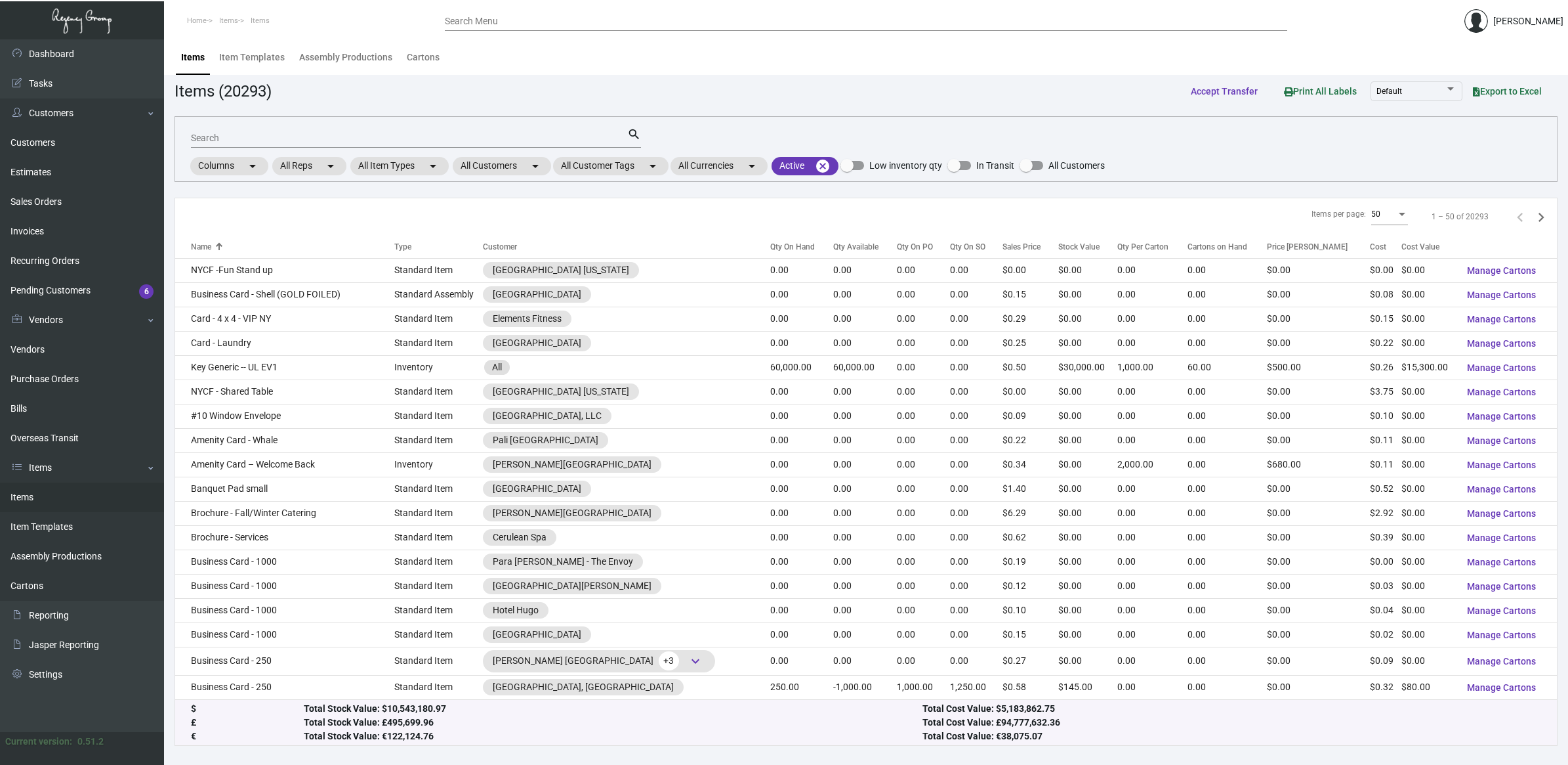
click at [324, 130] on div "Search" at bounding box center [409, 137] width 436 height 20
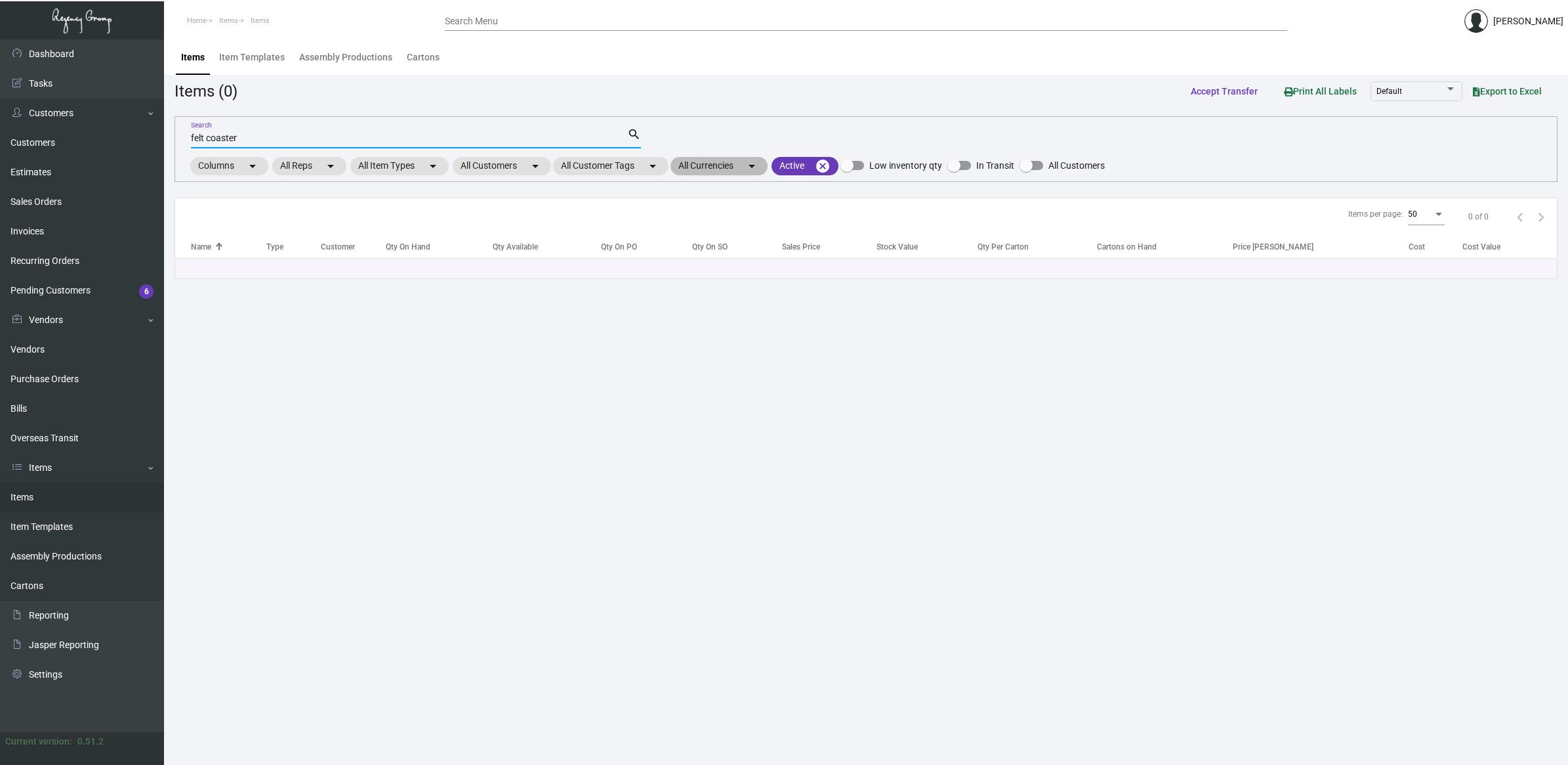
click at [730, 165] on mat-chip "All Currencies arrow_drop_down" at bounding box center [719, 166] width 97 height 19
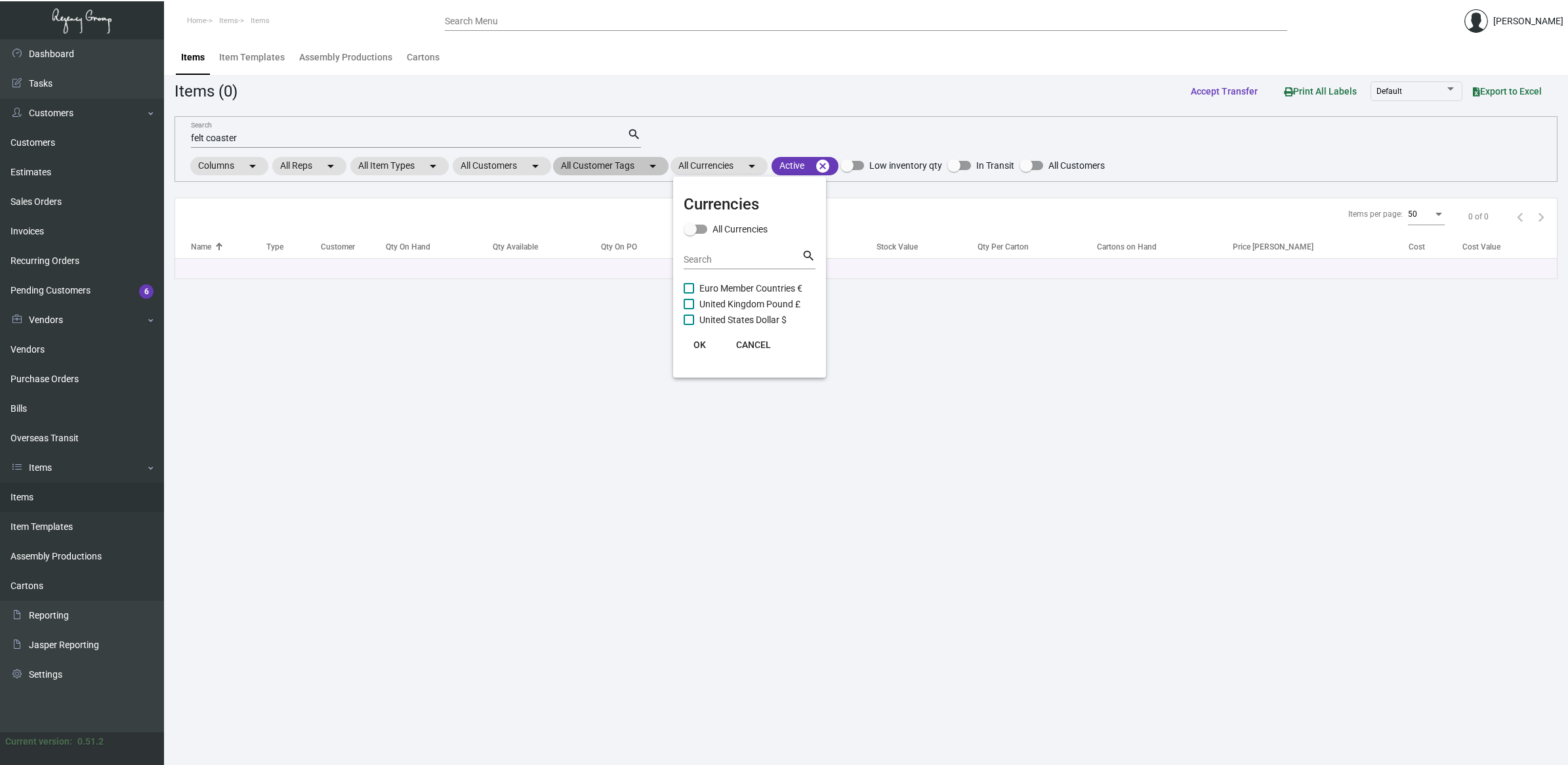
drag, startPoint x: 730, startPoint y: 165, endPoint x: 645, endPoint y: 161, distance: 85.1
click at [728, 165] on div at bounding box center [784, 382] width 1568 height 765
click at [618, 161] on mat-chip "All Customer Tags arrow_drop_down" at bounding box center [611, 166] width 116 height 19
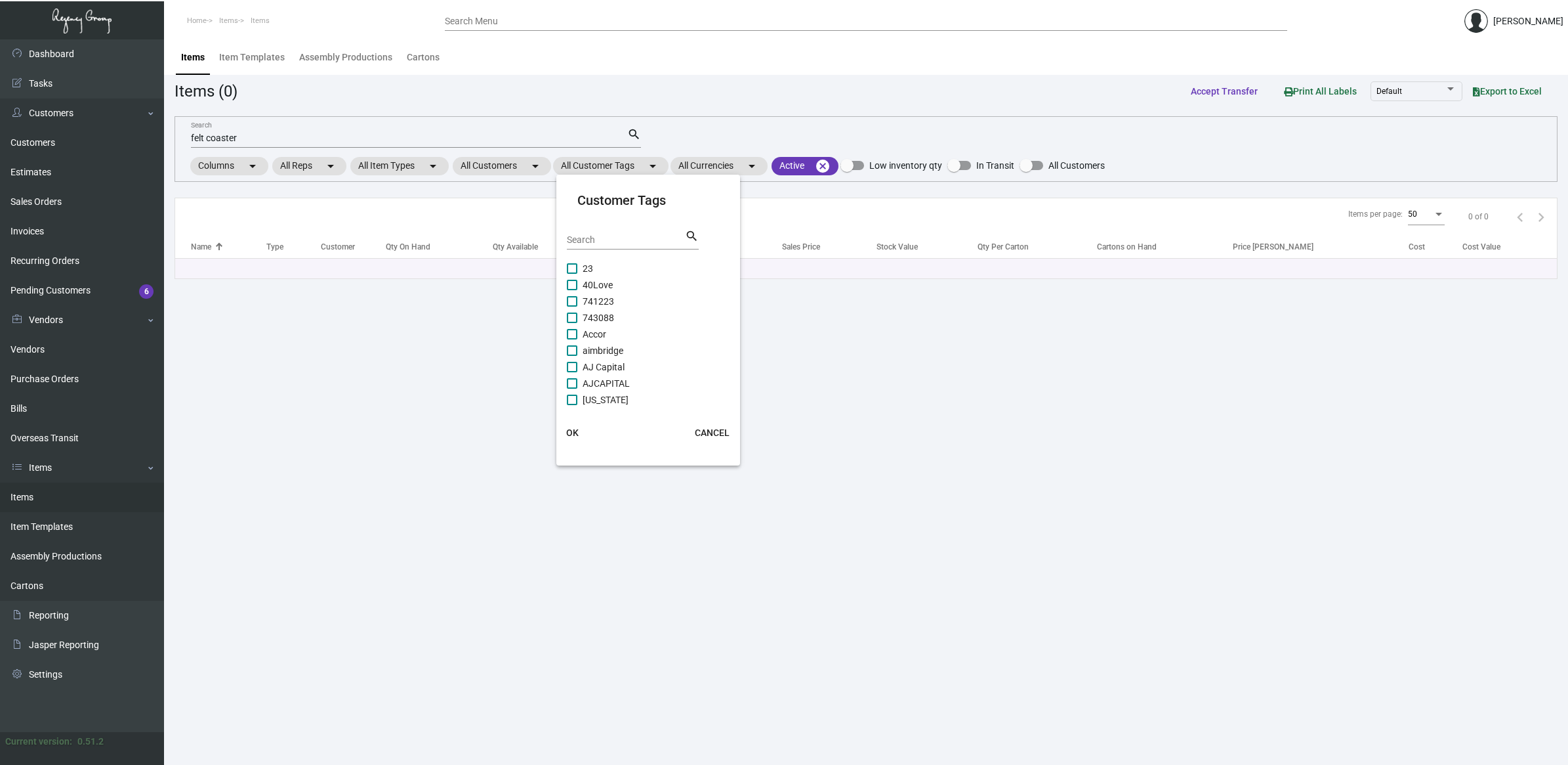
click at [617, 161] on div at bounding box center [784, 382] width 1568 height 765
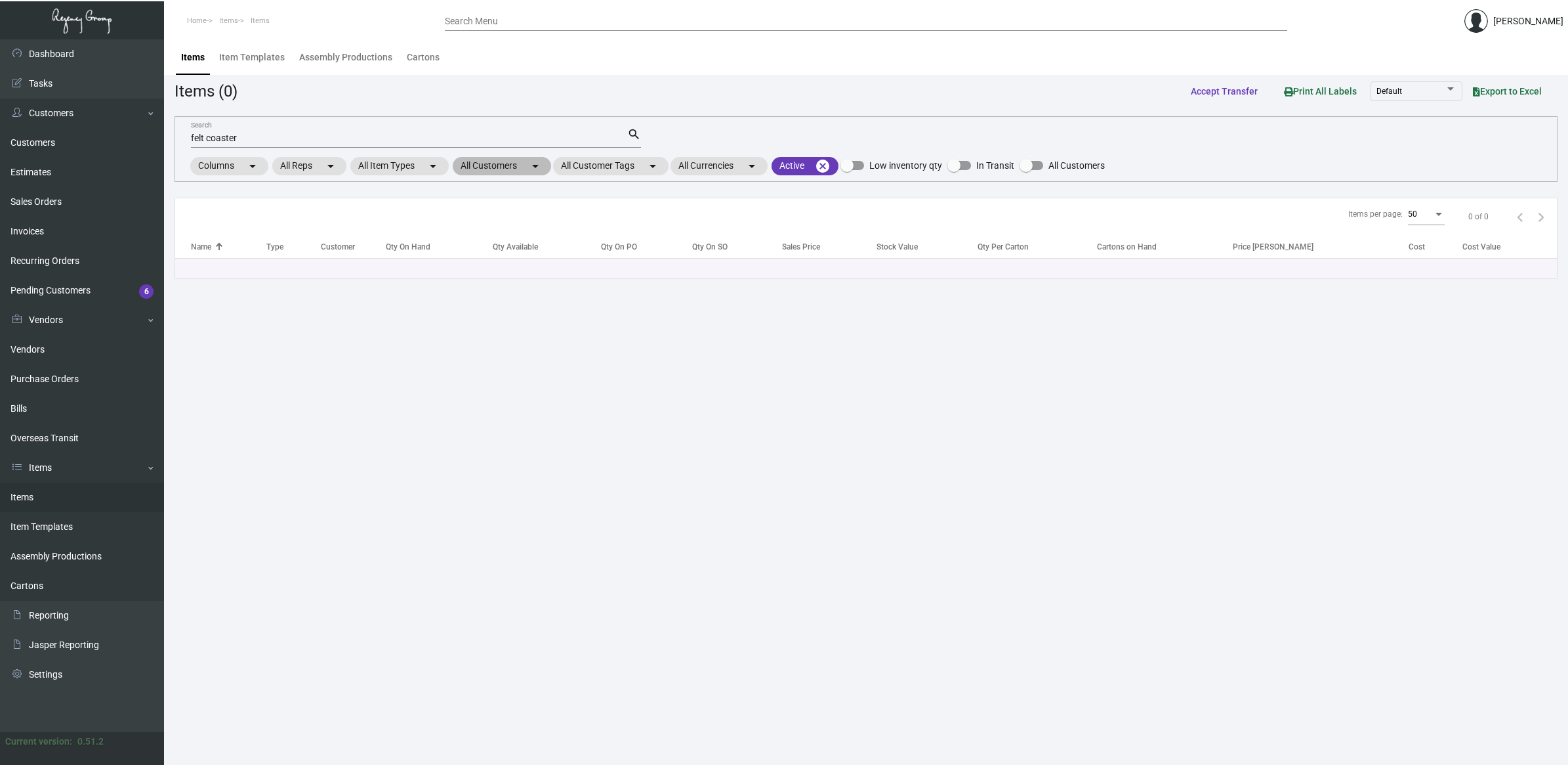
click at [503, 168] on mat-chip "All Customers arrow_drop_down" at bounding box center [501, 166] width 99 height 19
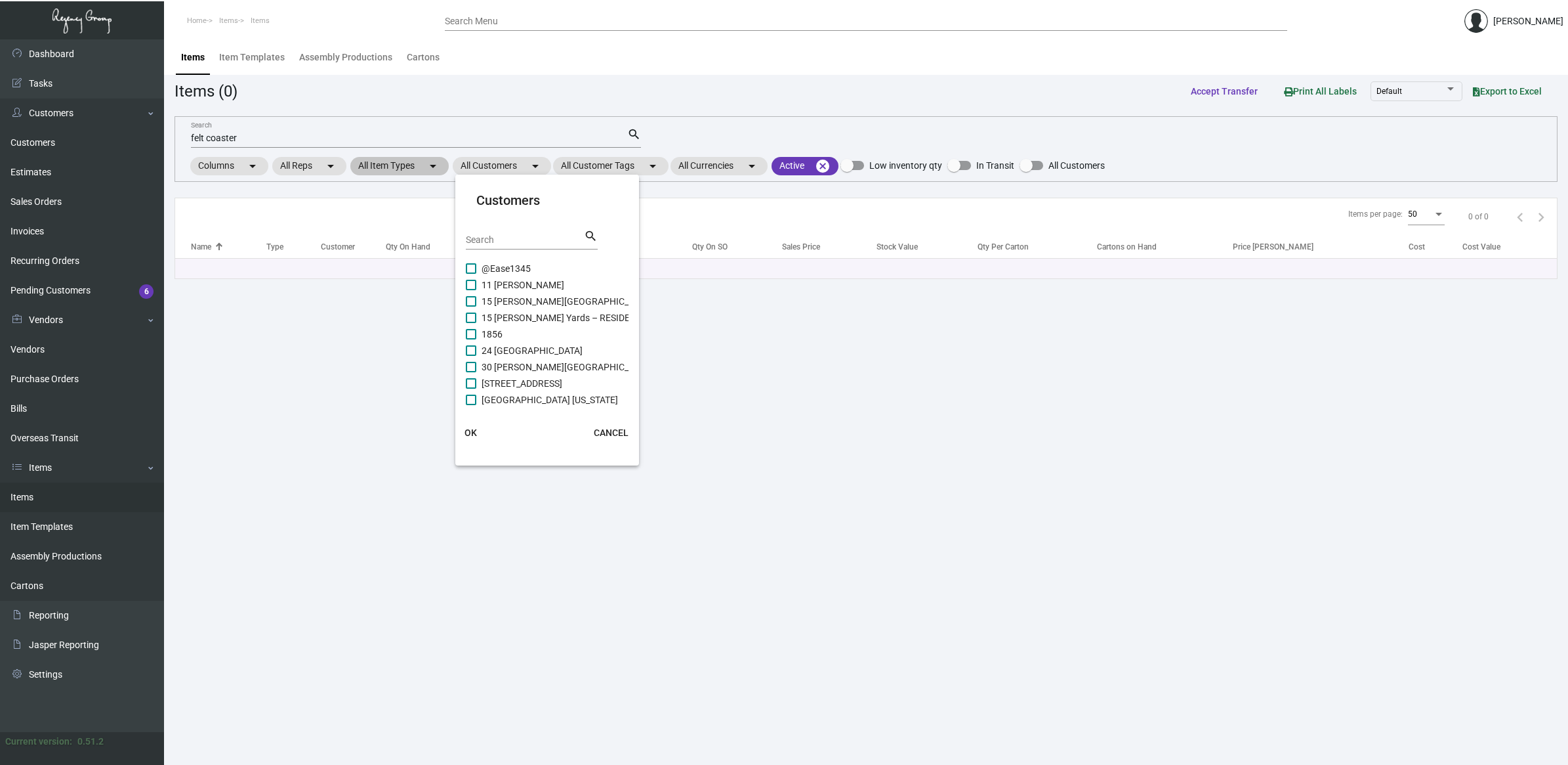
click at [348, 168] on div at bounding box center [784, 382] width 1568 height 765
click at [379, 165] on mat-chip "All Item Types arrow_drop_down" at bounding box center [399, 166] width 99 height 19
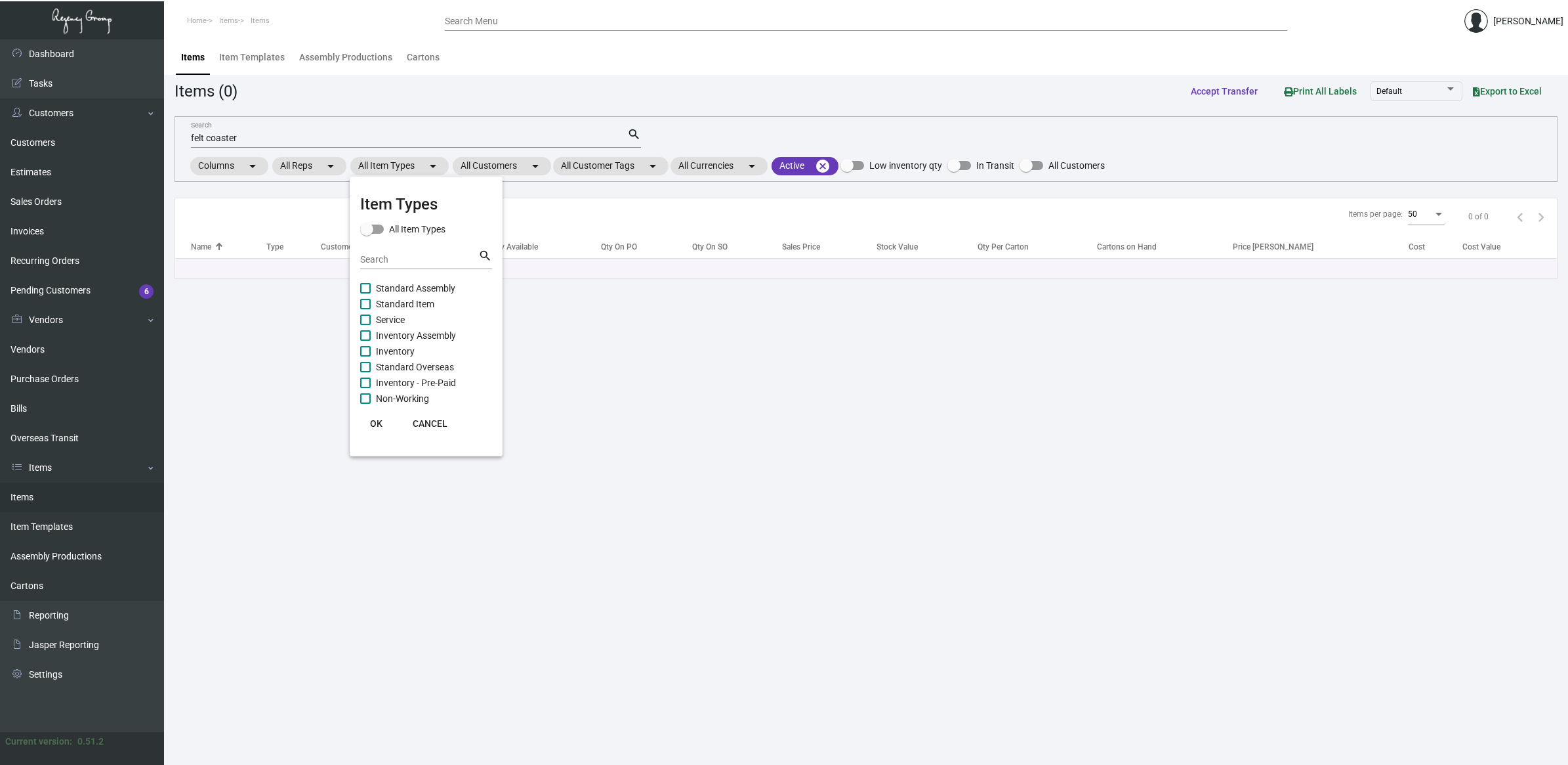
click at [303, 174] on div at bounding box center [784, 382] width 1568 height 765
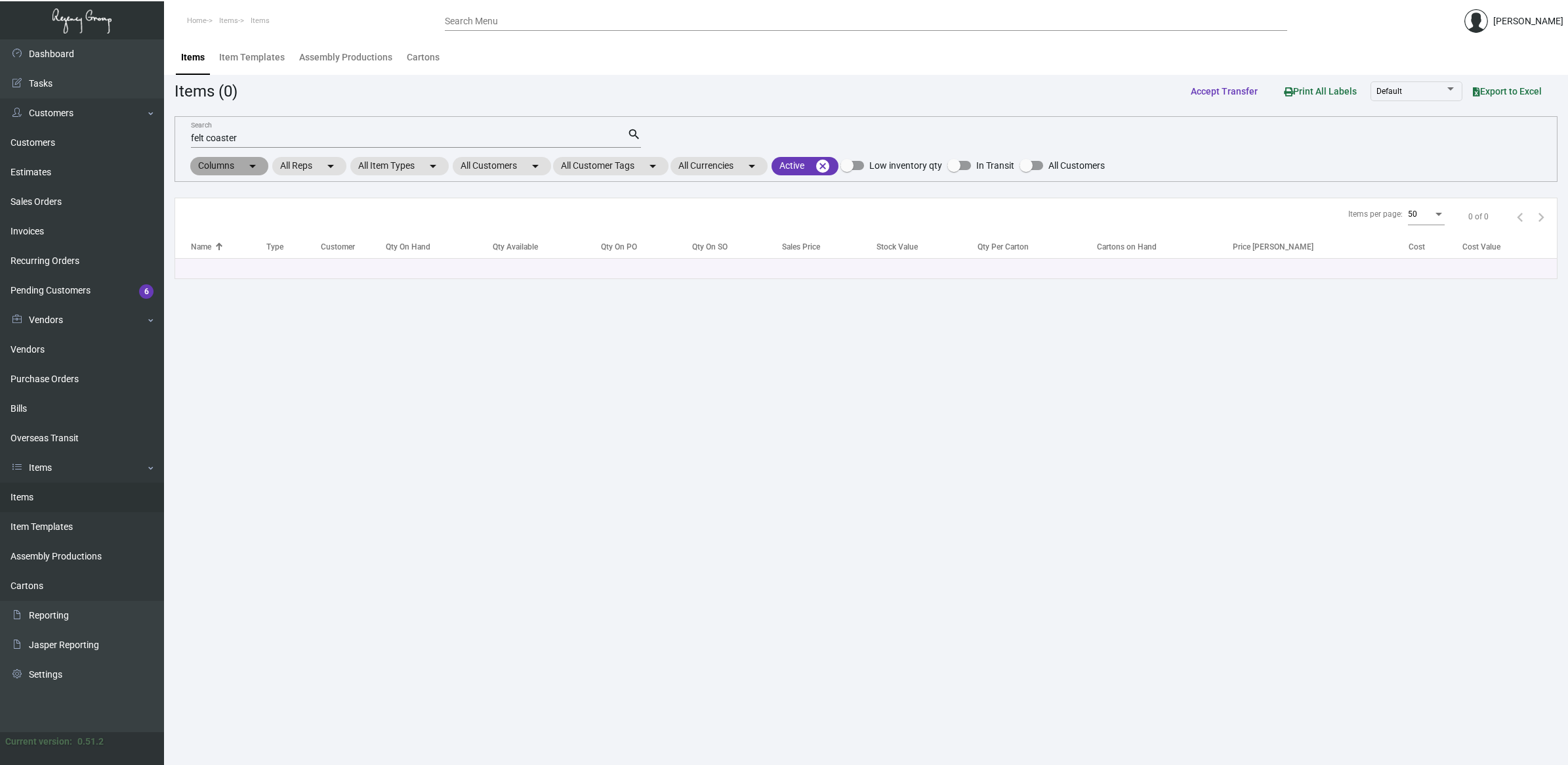
click at [243, 168] on mat-chip "Columns arrow_drop_down" at bounding box center [229, 166] width 78 height 19
drag, startPoint x: 825, startPoint y: 392, endPoint x: 858, endPoint y: 389, distance: 33.1
click at [827, 392] on div at bounding box center [784, 382] width 1568 height 765
click at [1421, 96] on div "Default" at bounding box center [1416, 91] width 80 height 23
click at [1421, 96] on span "Default" at bounding box center [1415, 92] width 80 height 23
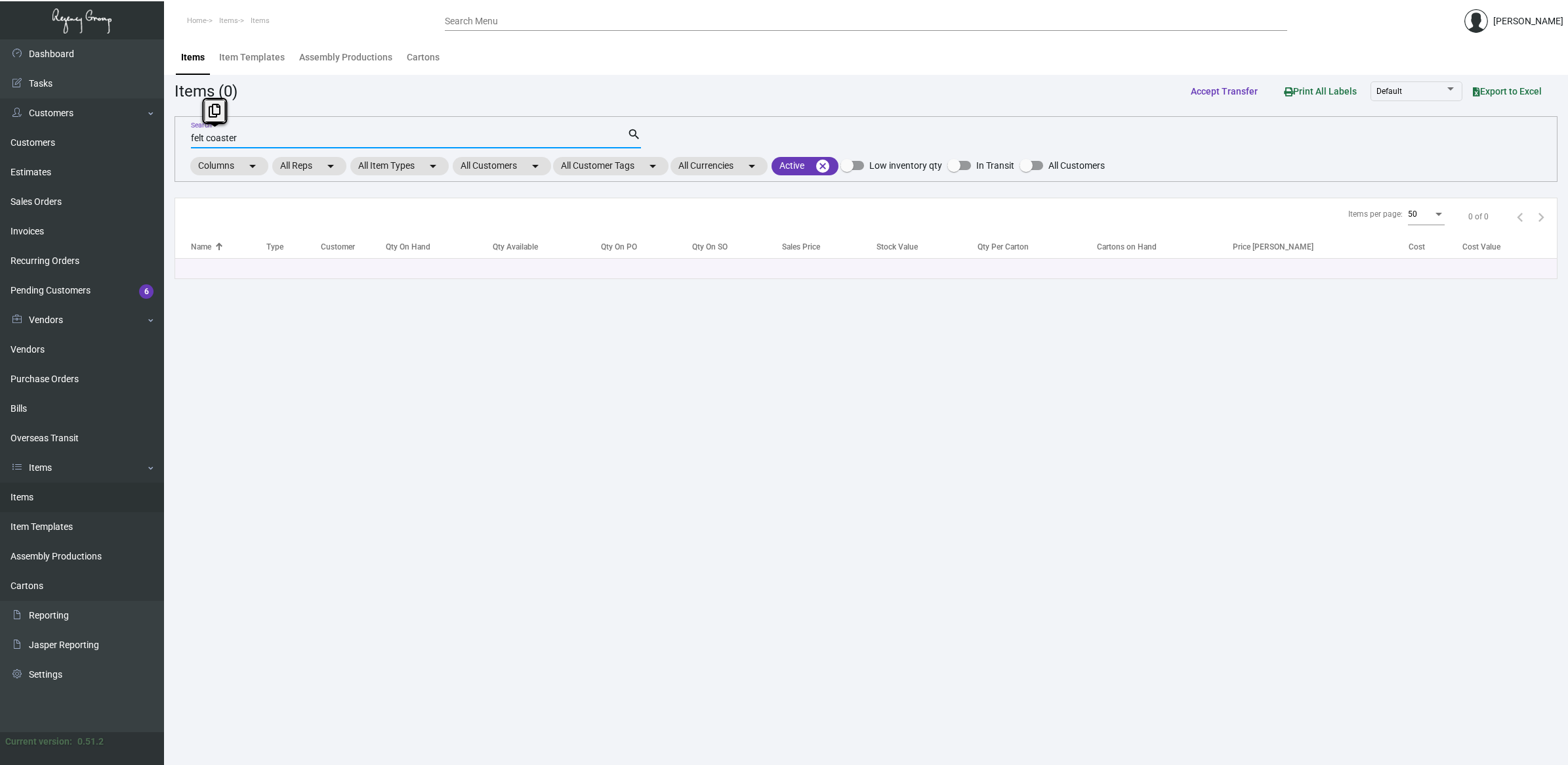
drag, startPoint x: 332, startPoint y: 141, endPoint x: -265, endPoint y: 90, distance: 599.2
click at [0, 90] on html "Home Items Items Search Menu [PERSON_NAME] Dashboard Dashboard Tasks Customers …" at bounding box center [784, 382] width 1568 height 765
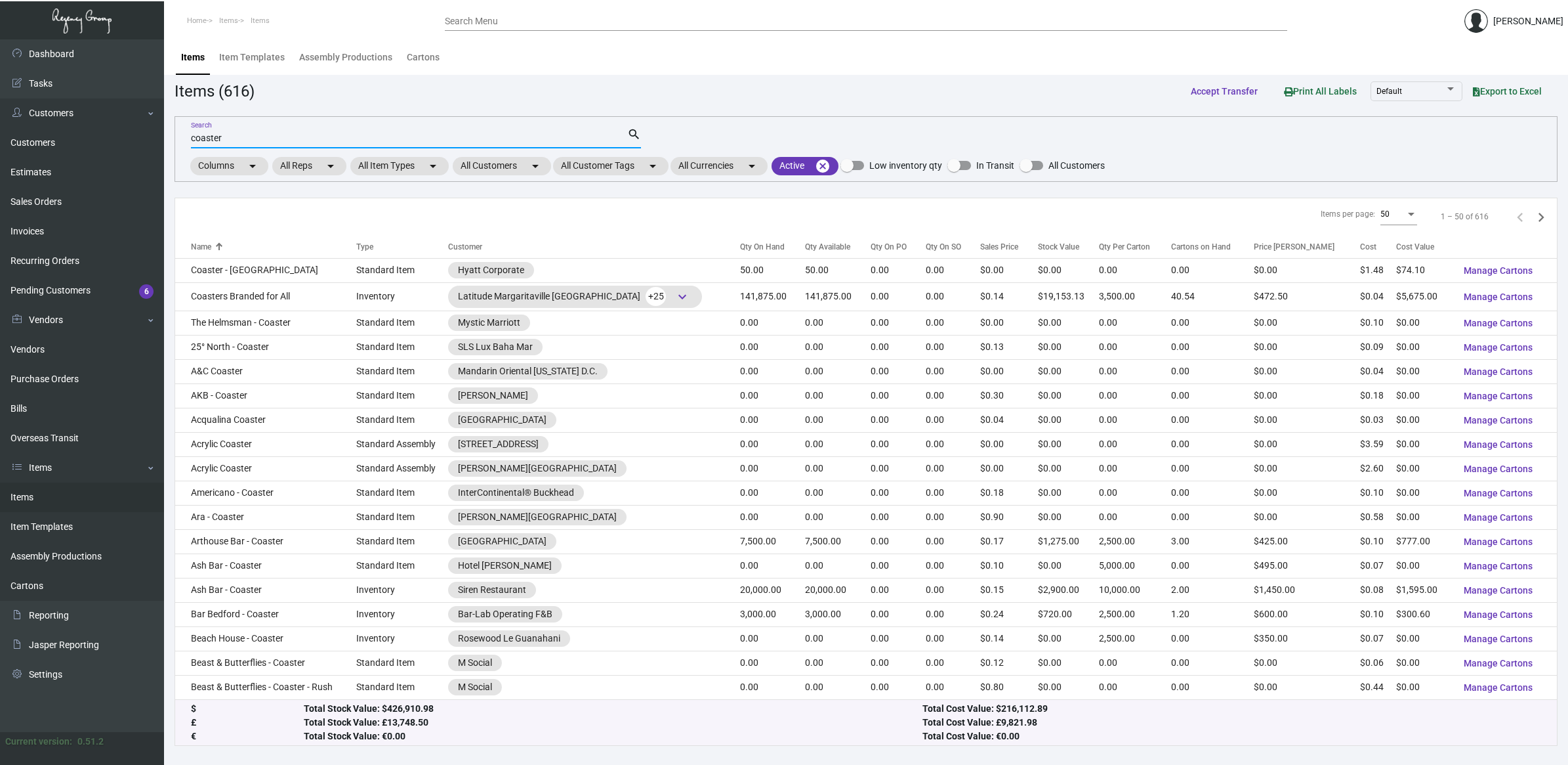
type input "coaster"
click at [1491, 92] on span "Export to Excel" at bounding box center [1507, 92] width 69 height 11
click at [714, 110] on app-items "Items (616) Accept Transfer Print All Labels Default Export to Excel coaster Se…" at bounding box center [866, 412] width 1383 height 667
click at [218, 162] on mat-chip "Columns arrow_drop_down" at bounding box center [229, 166] width 78 height 19
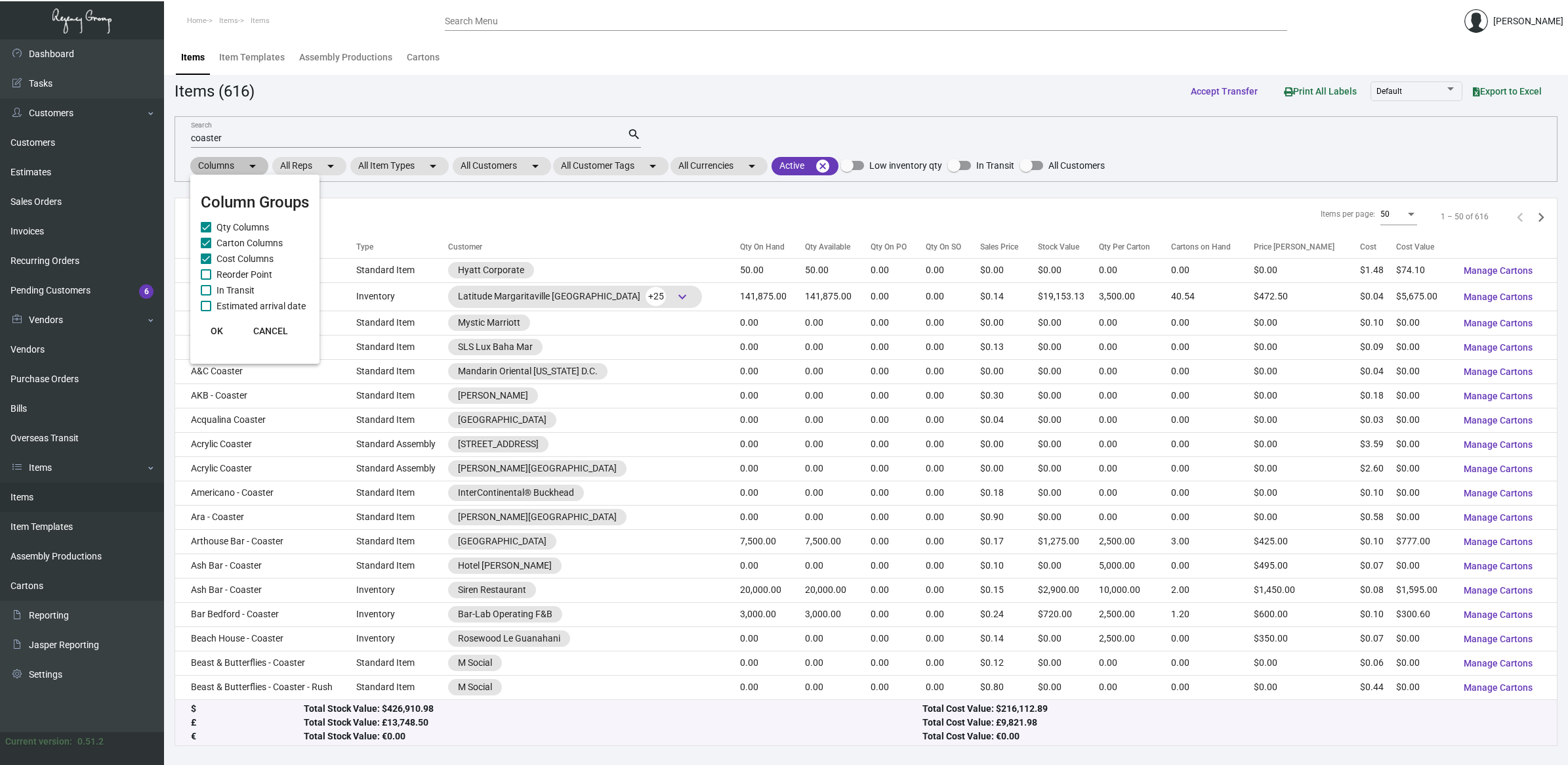
click at [218, 162] on div at bounding box center [784, 382] width 1568 height 765
